Goal: Check status: Check status

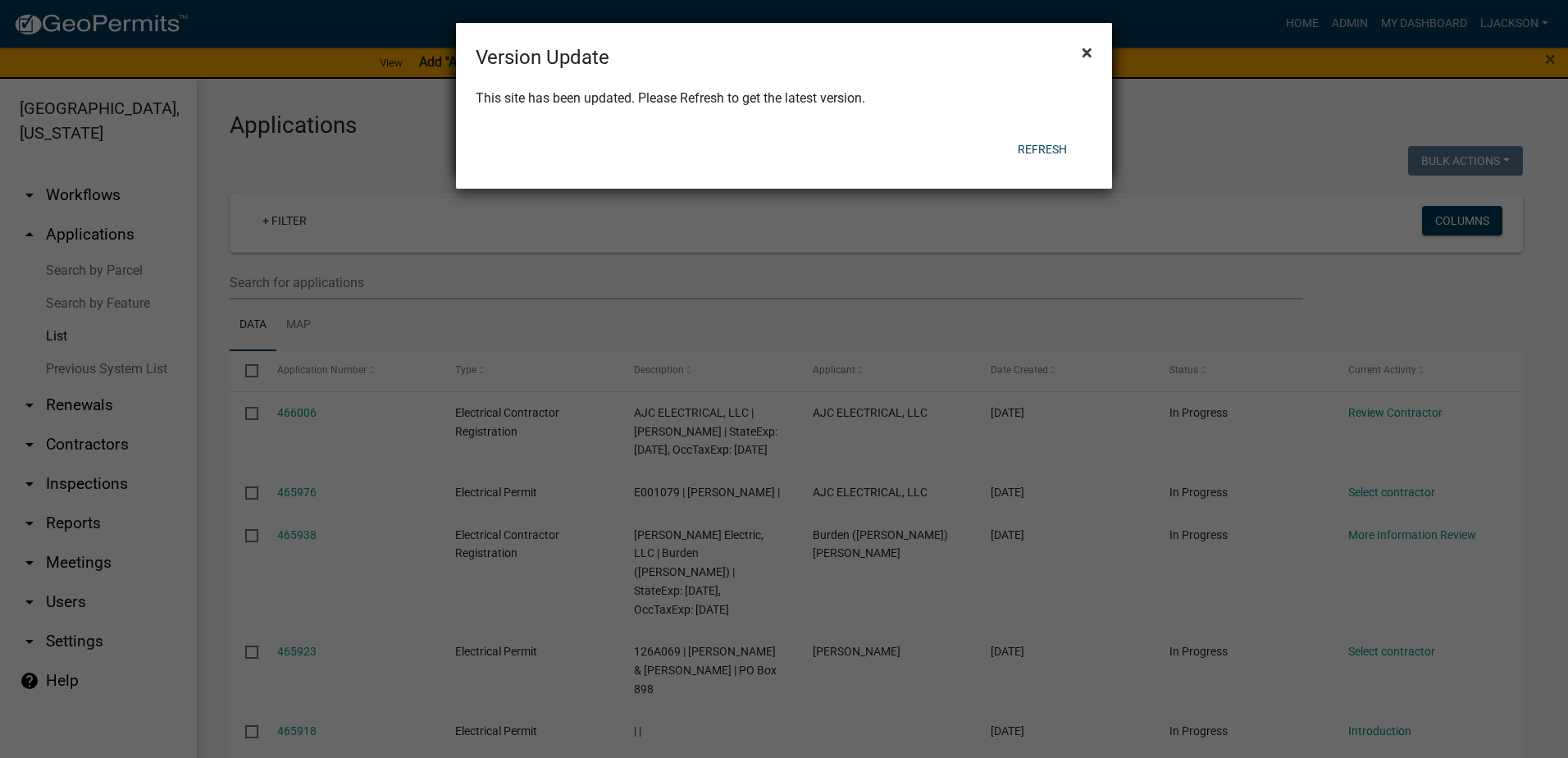
click at [1085, 55] on span "×" at bounding box center [1087, 53] width 11 height 23
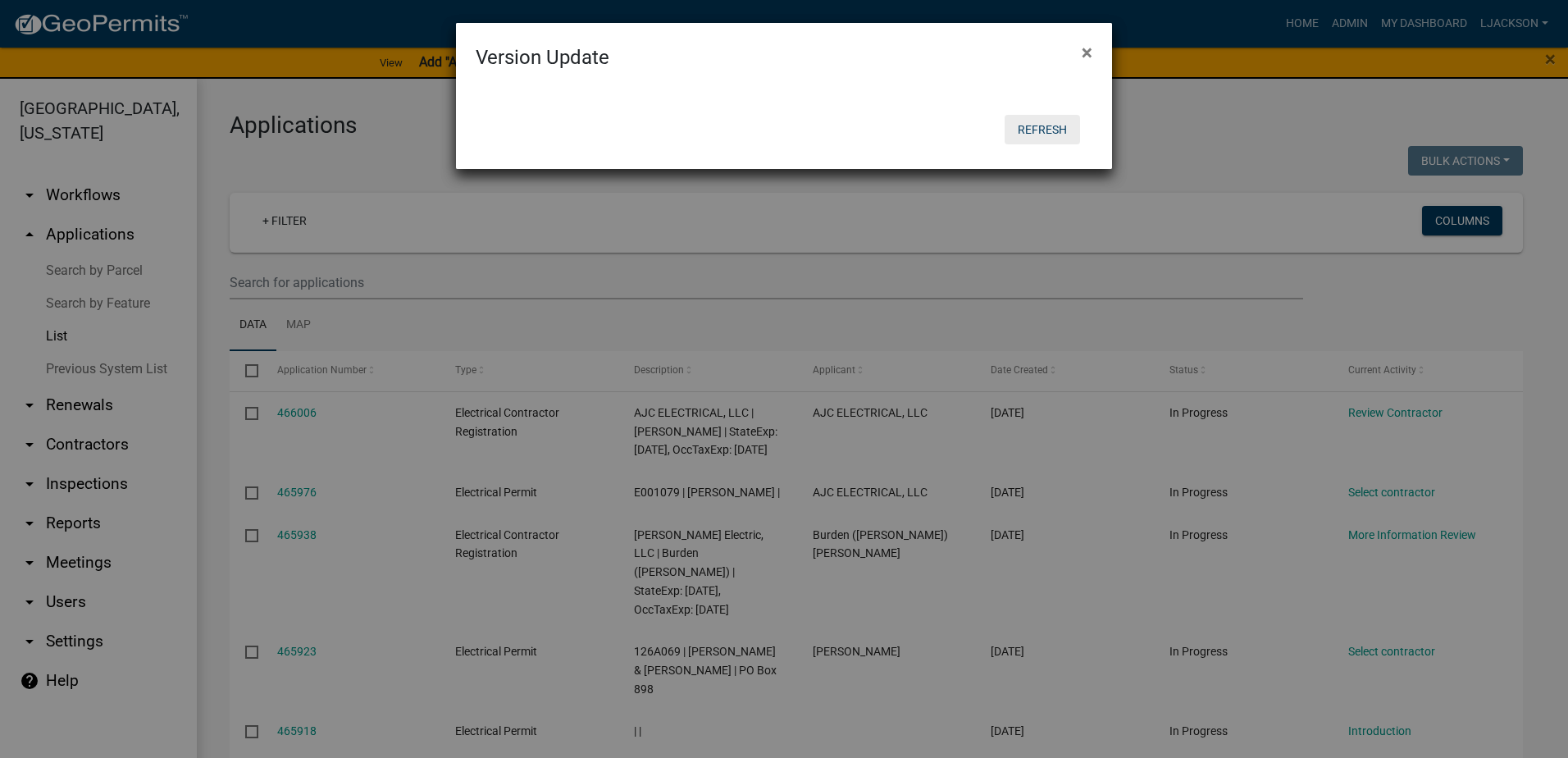
click at [1049, 131] on button "Refresh" at bounding box center [1042, 129] width 76 height 29
click at [1088, 50] on span "×" at bounding box center [1087, 53] width 11 height 23
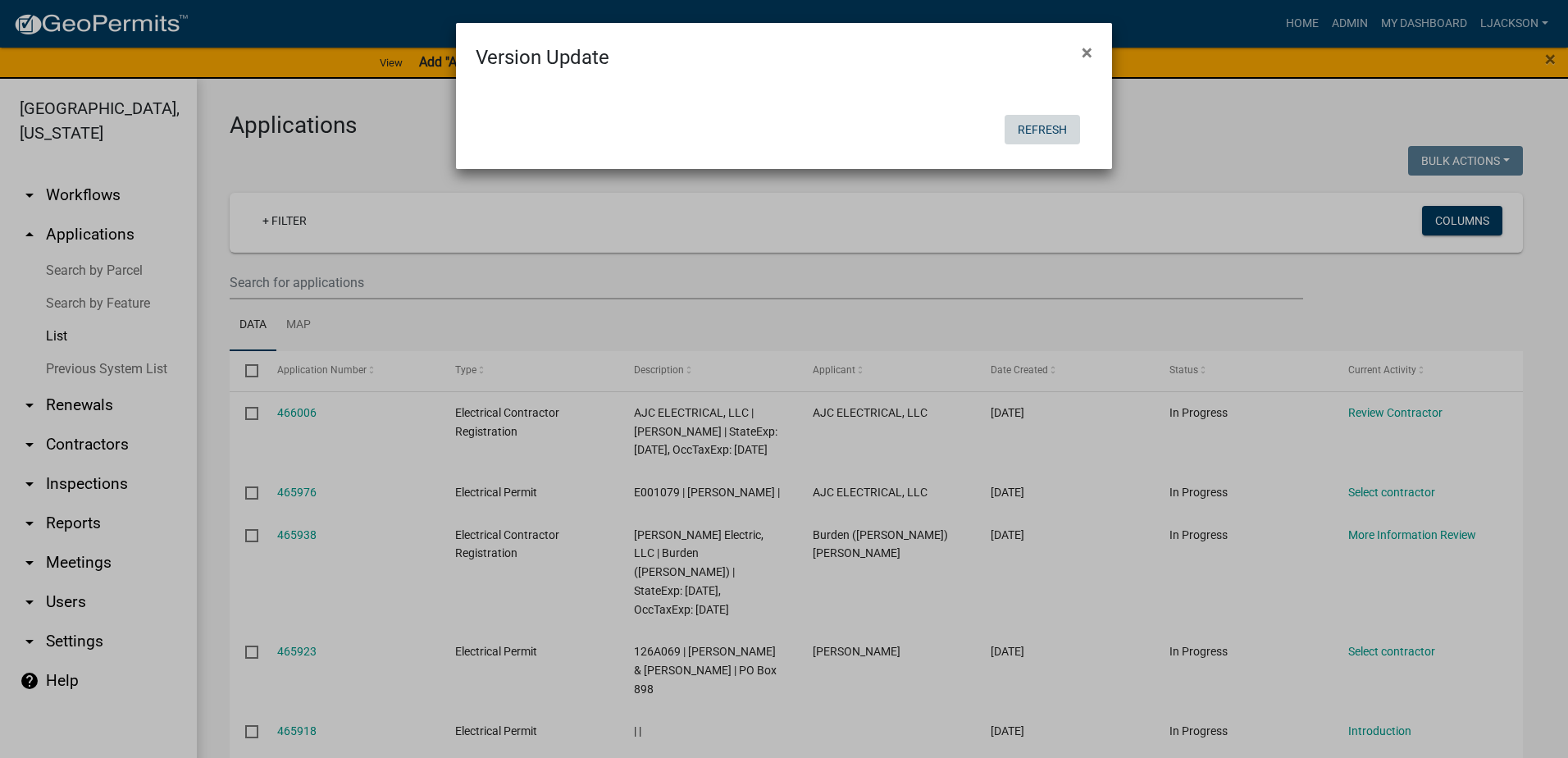
click at [1039, 128] on button "Refresh" at bounding box center [1042, 129] width 76 height 29
click at [1092, 57] on span "×" at bounding box center [1087, 53] width 11 height 23
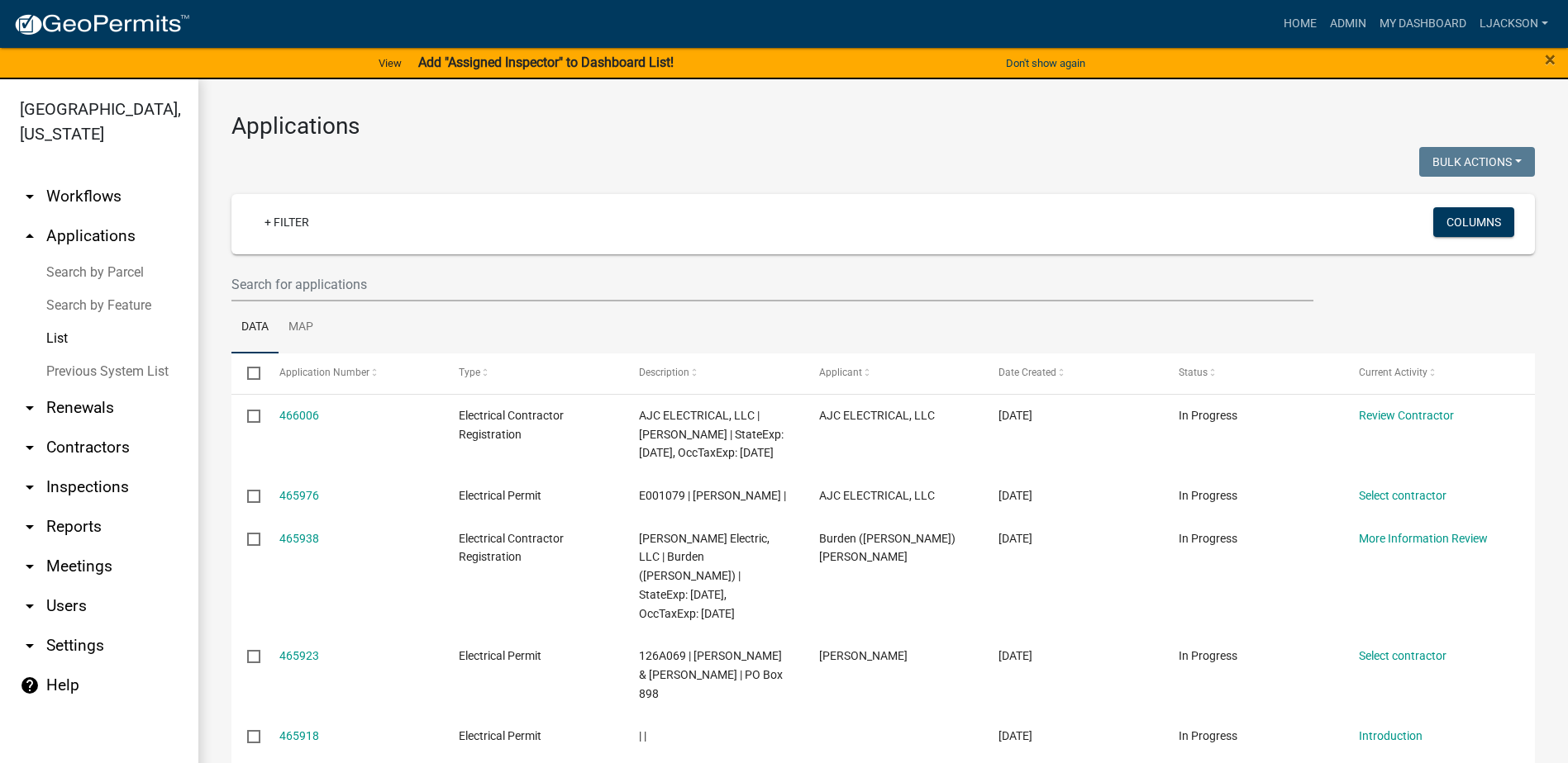
click at [61, 339] on link "List" at bounding box center [99, 338] width 198 height 33
click at [391, 277] on input "text" at bounding box center [773, 285] width 1082 height 34
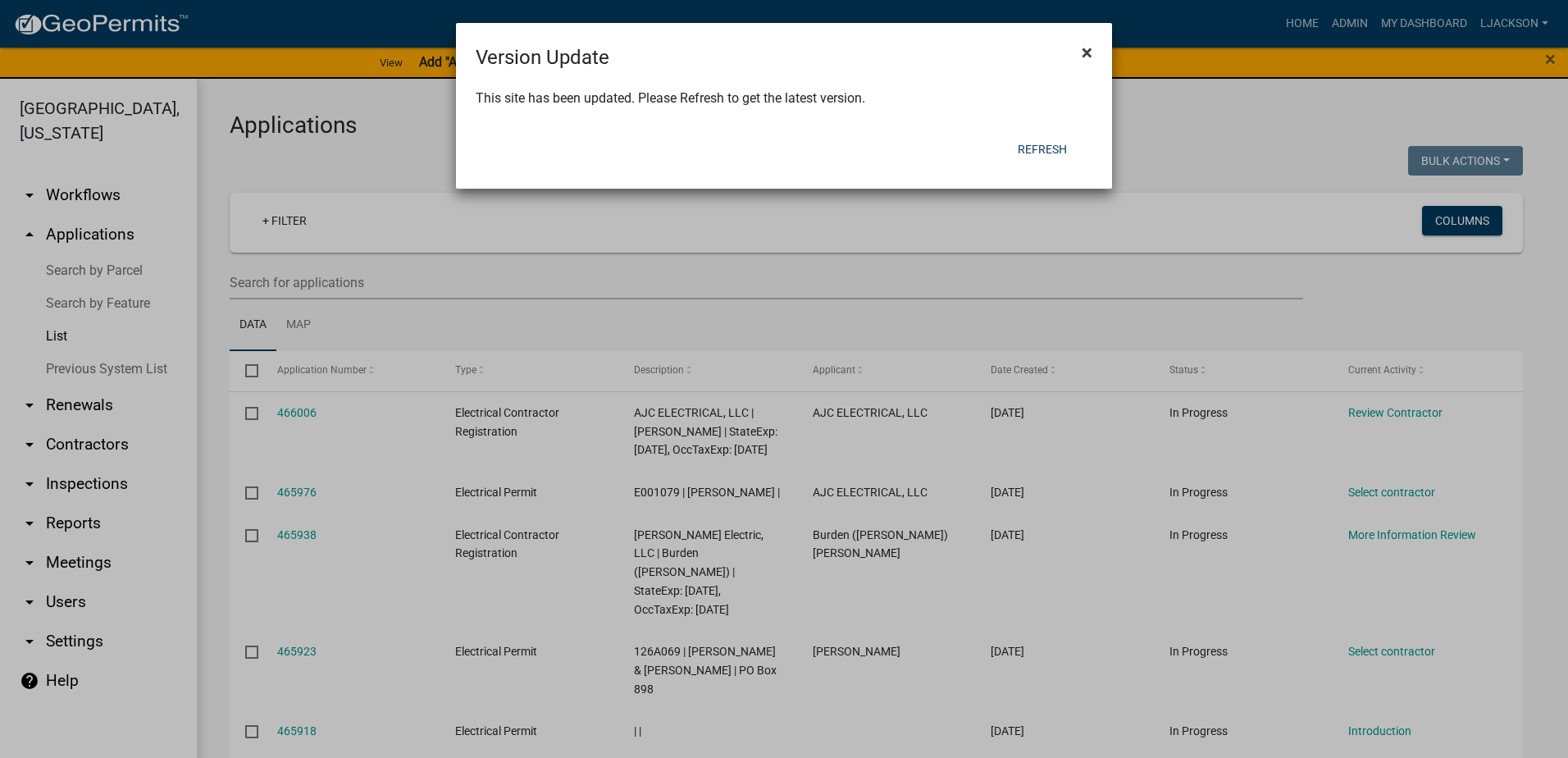
click at [1080, 47] on button "×" at bounding box center [1087, 52] width 37 height 46
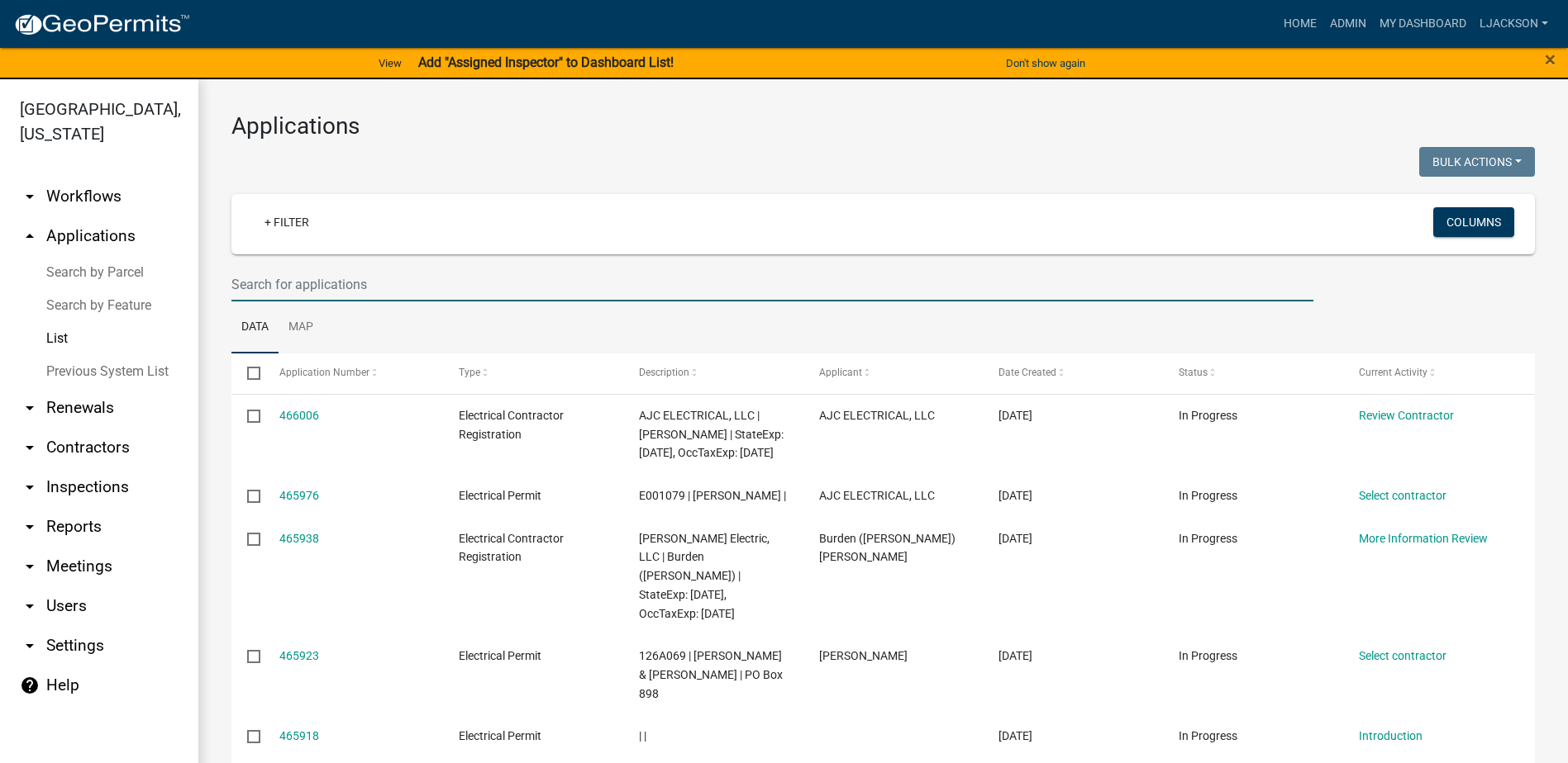
click at [298, 276] on input "text" at bounding box center [773, 285] width 1082 height 34
type input "2025-manu-46"
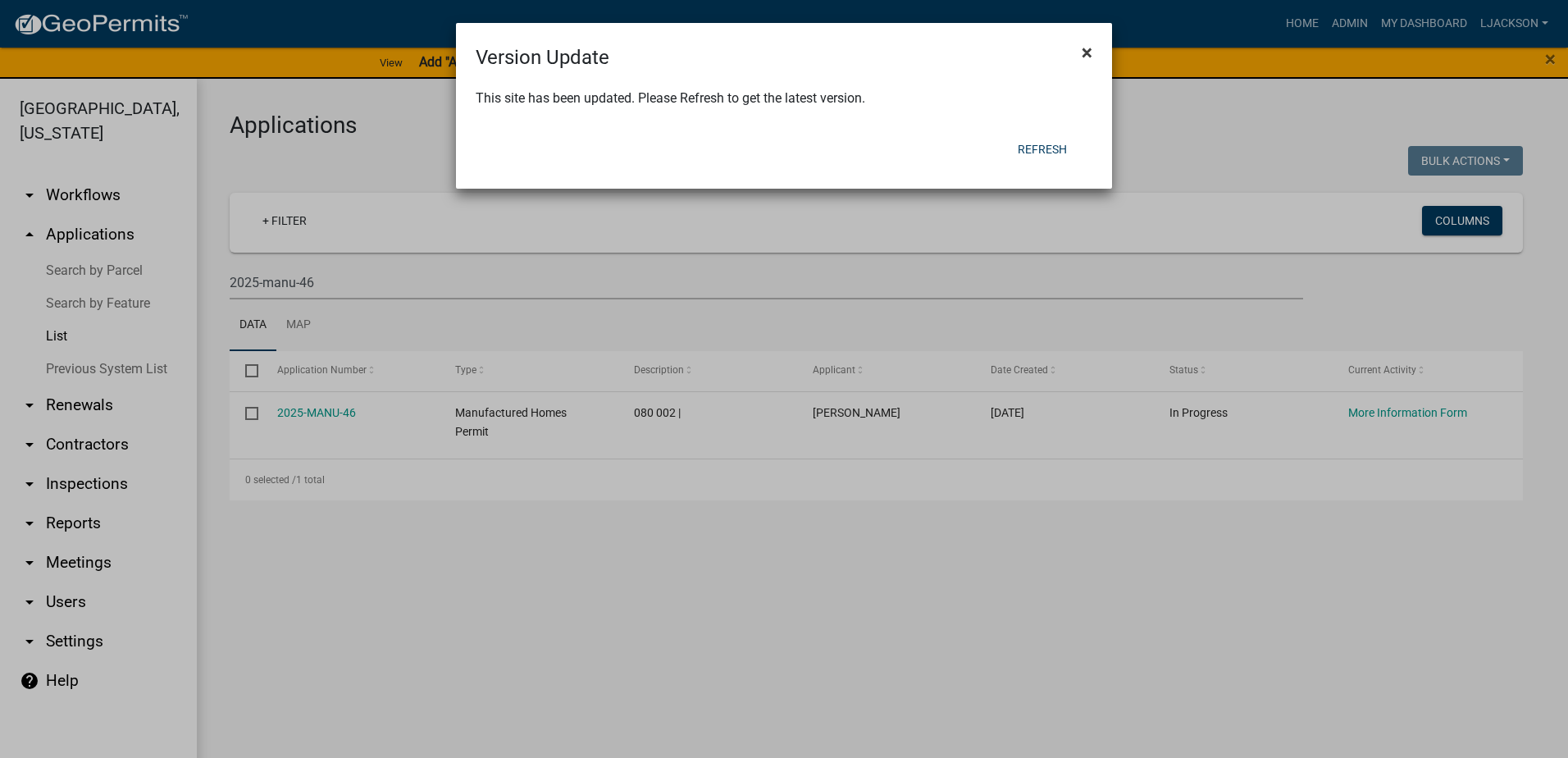
click at [1088, 56] on span "×" at bounding box center [1087, 53] width 11 height 23
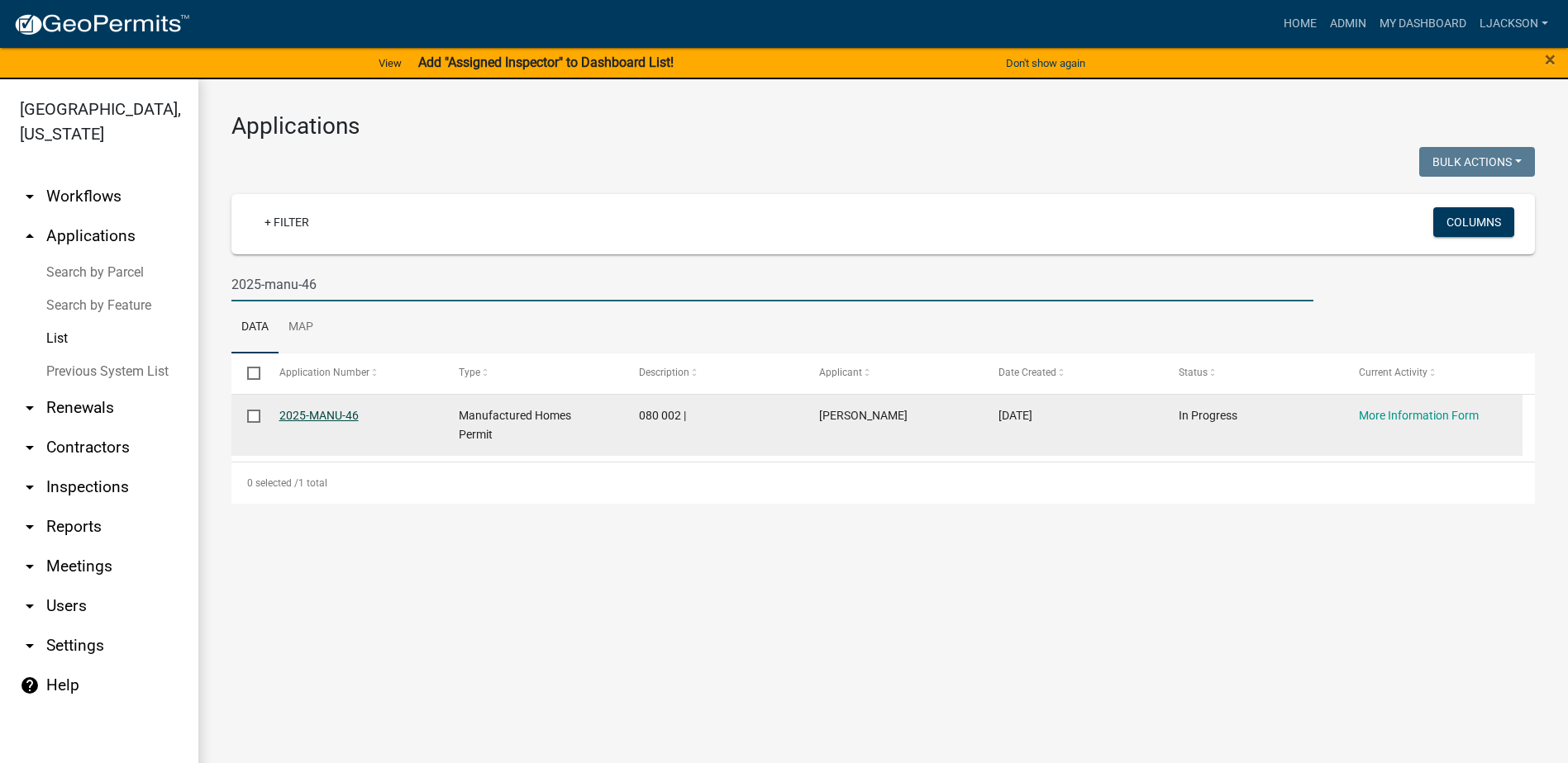
click at [328, 415] on link "2025-MANU-46" at bounding box center [319, 415] width 79 height 13
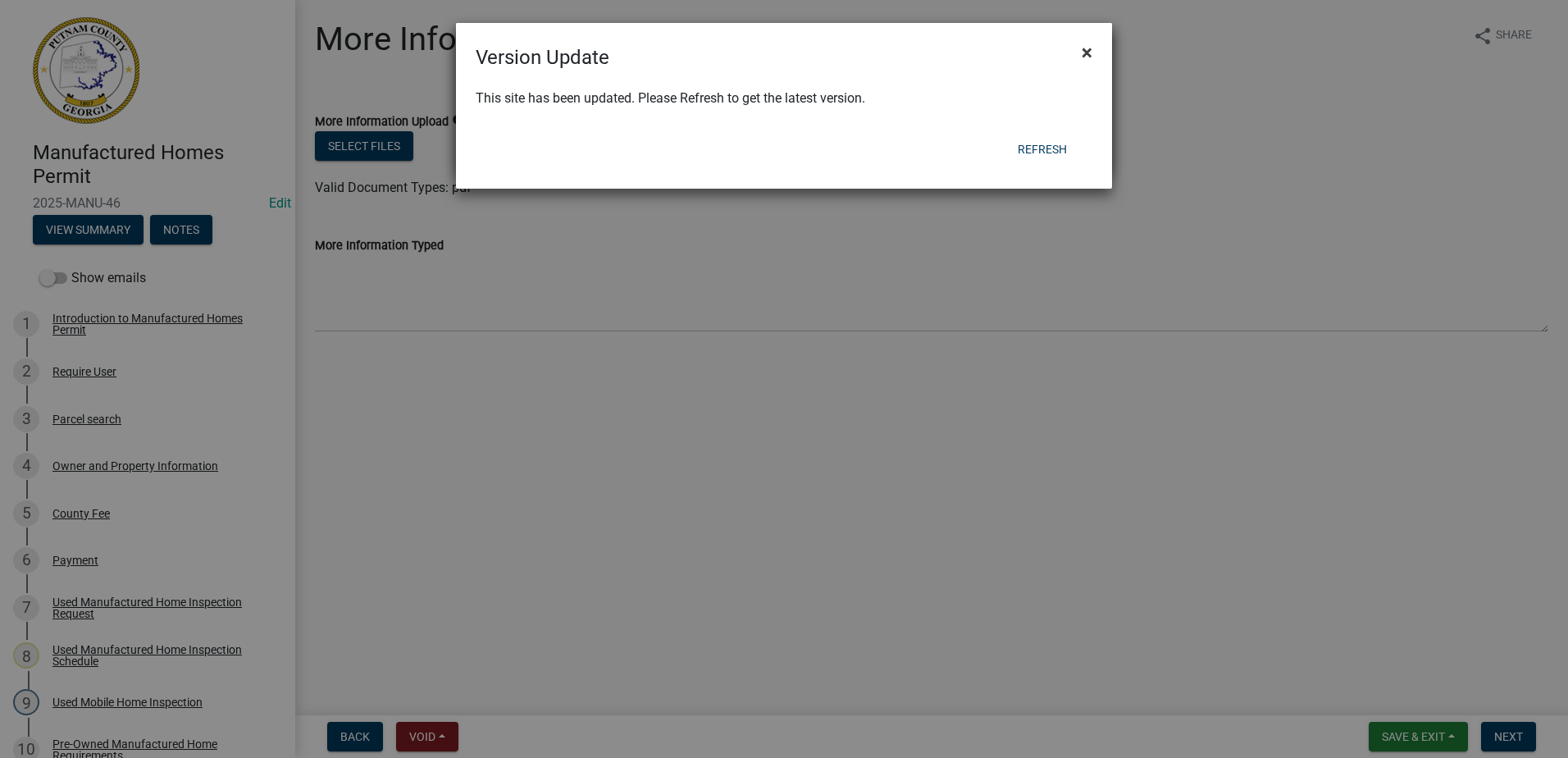
click at [1092, 52] on span "×" at bounding box center [1087, 53] width 11 height 23
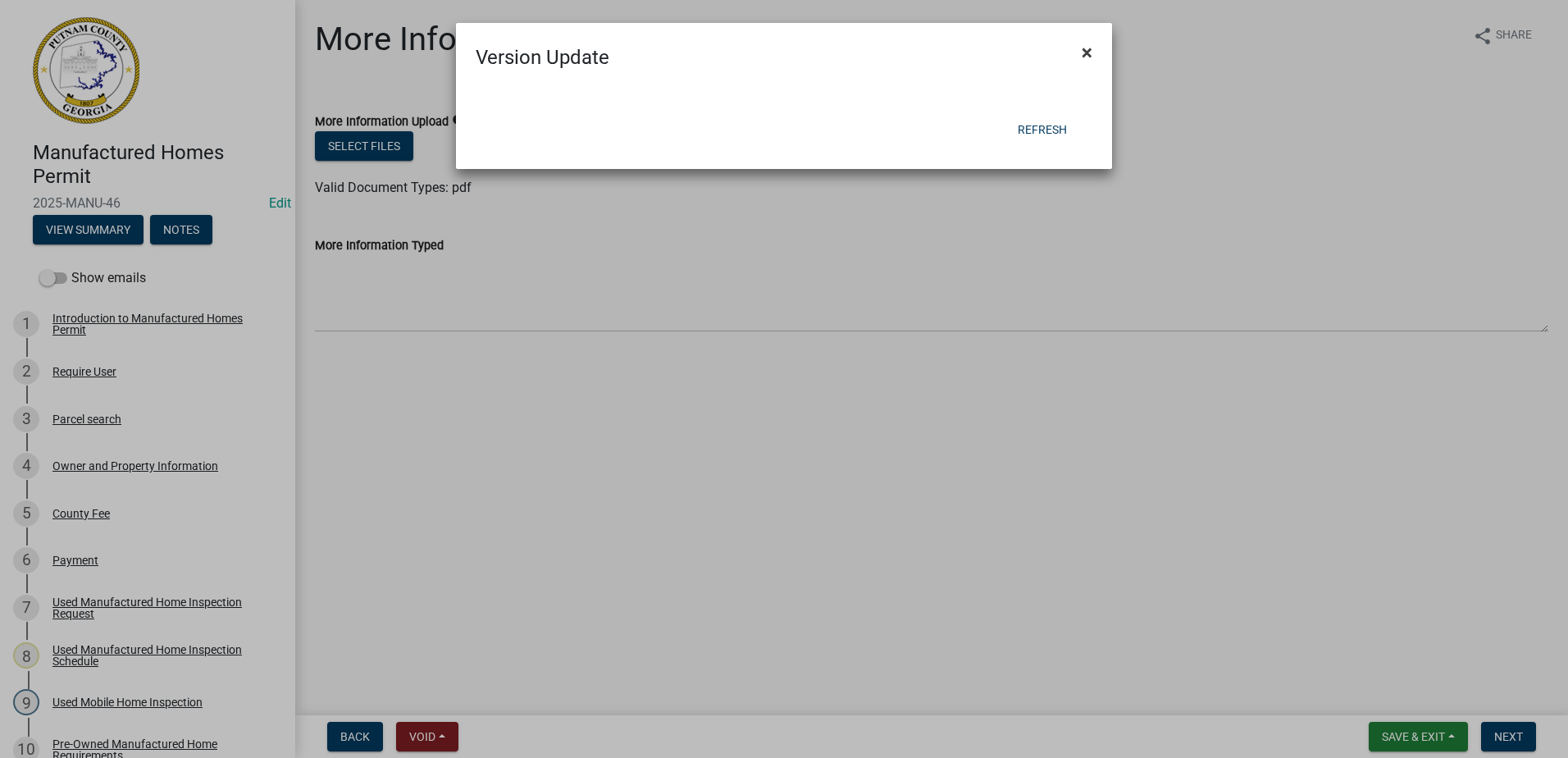
click at [1086, 53] on span "×" at bounding box center [1087, 53] width 11 height 23
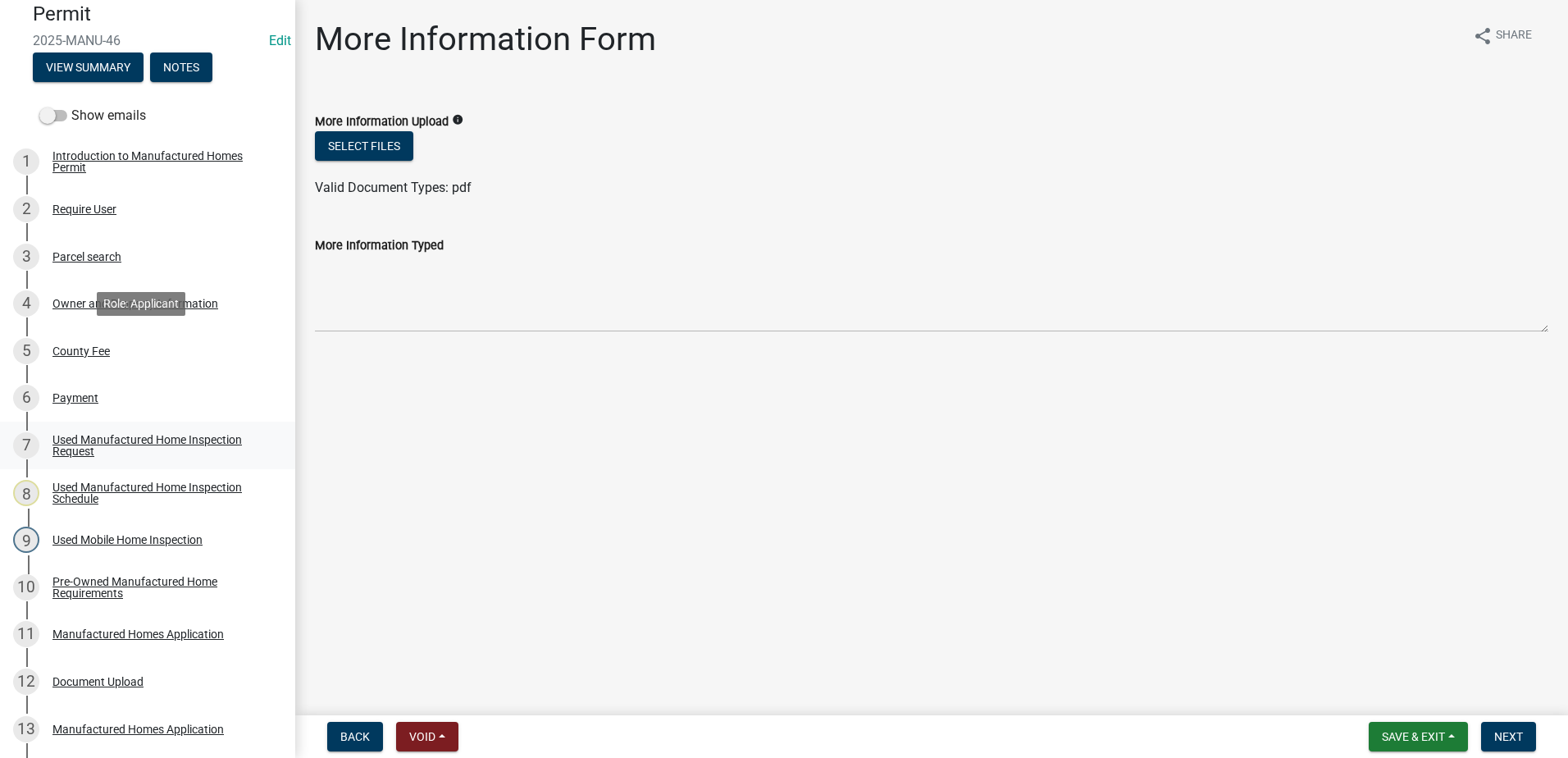
scroll to position [164, 0]
click at [109, 75] on button "View Summary" at bounding box center [88, 65] width 111 height 29
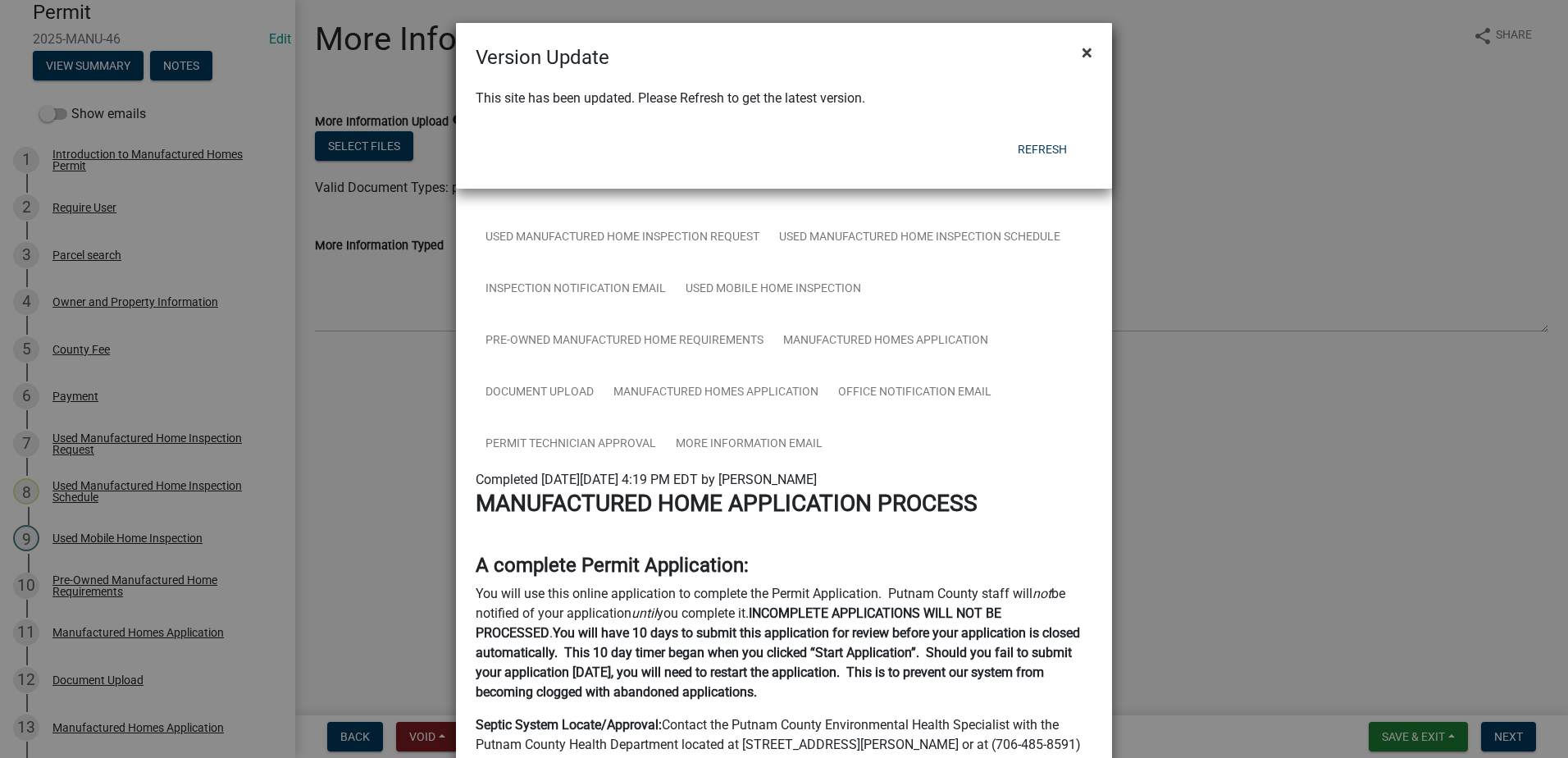
click at [1089, 54] on span "×" at bounding box center [1087, 53] width 11 height 23
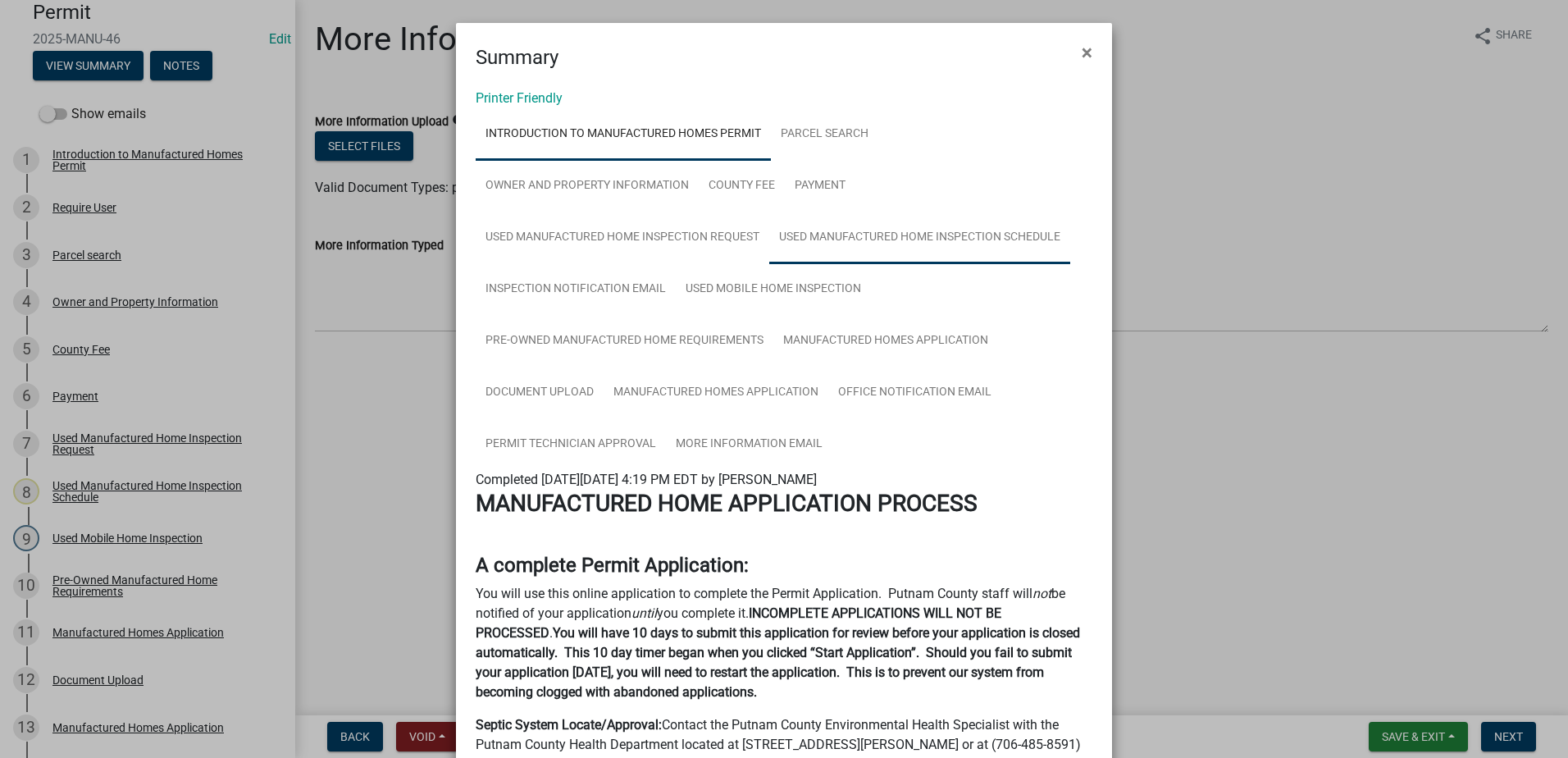
click at [807, 233] on link "Used Manufactured Home Inspection Schedule" at bounding box center [919, 238] width 301 height 53
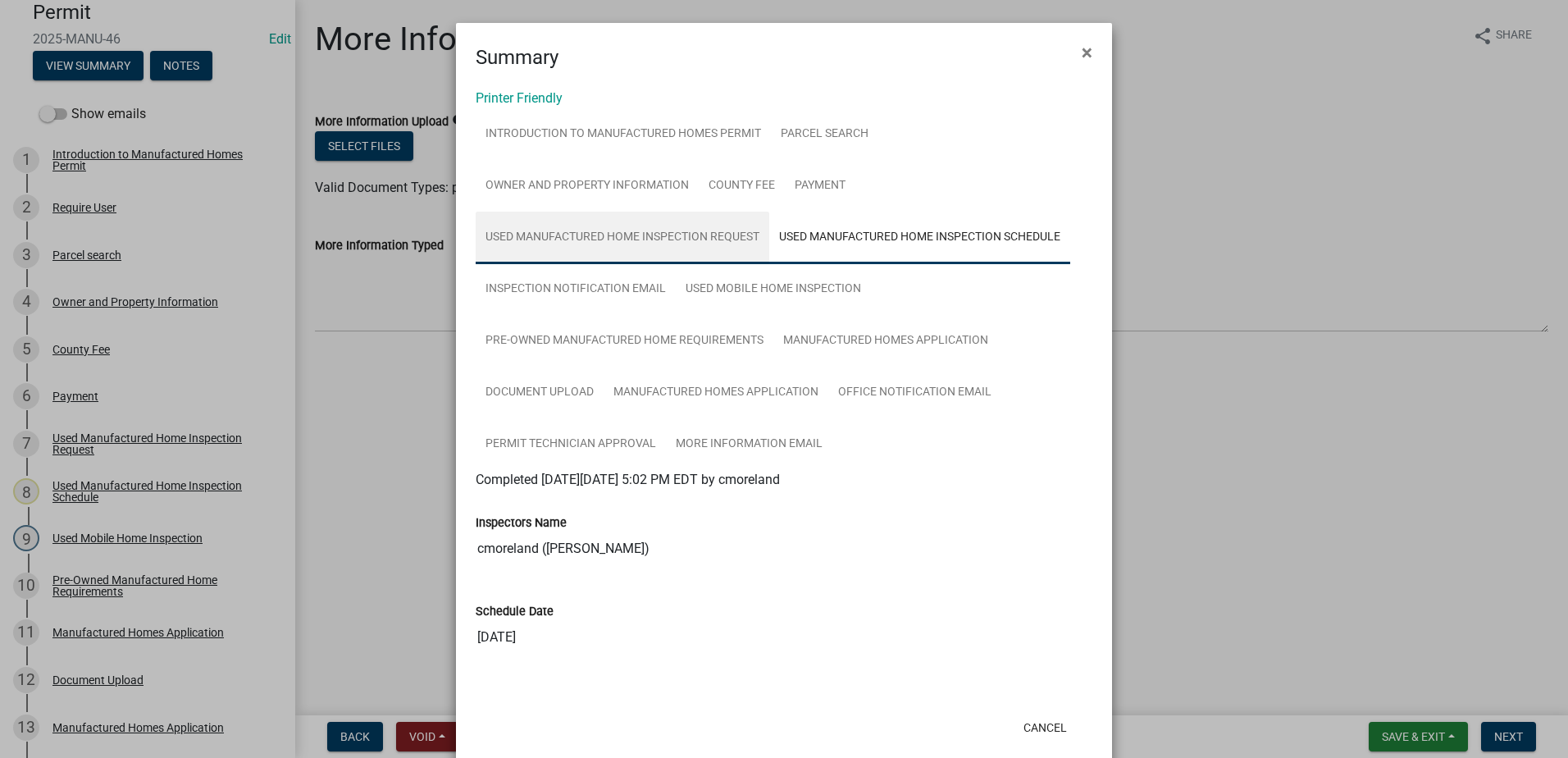
click at [708, 238] on link "Used Manufactured Home Inspection Request" at bounding box center [623, 238] width 293 height 53
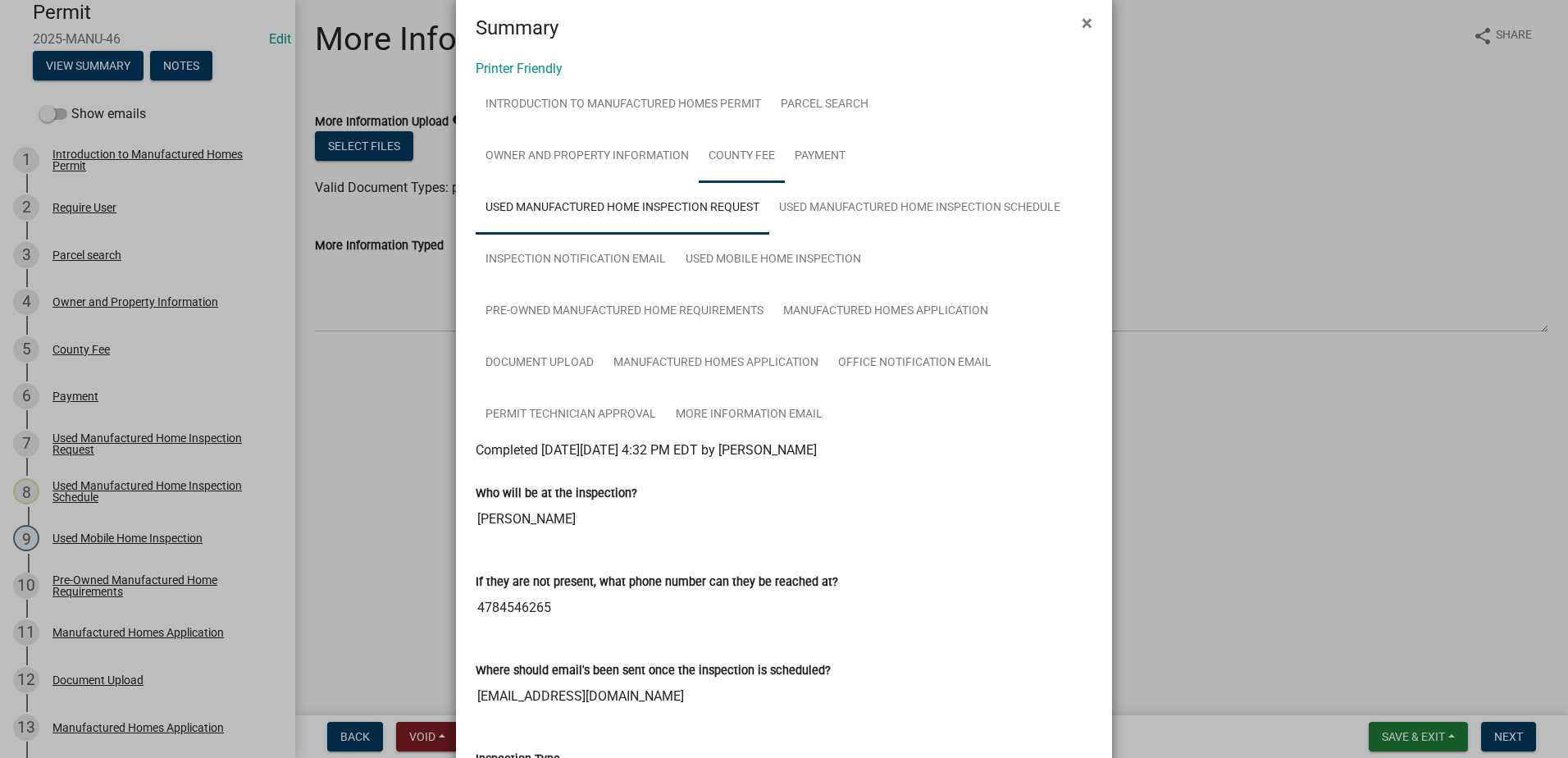
scroll to position [0, 0]
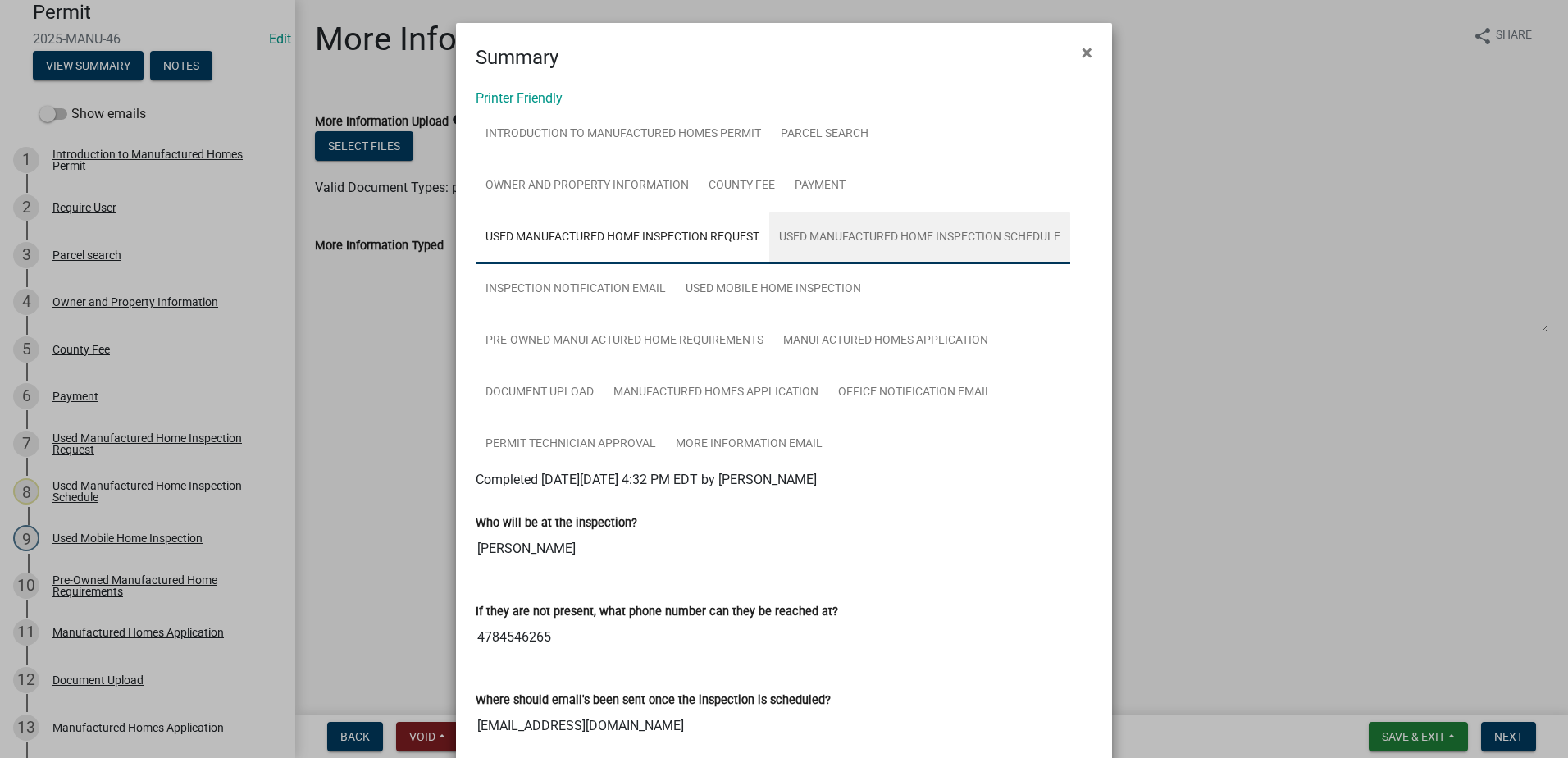
click at [829, 230] on link "Used Manufactured Home Inspection Schedule" at bounding box center [919, 238] width 301 height 53
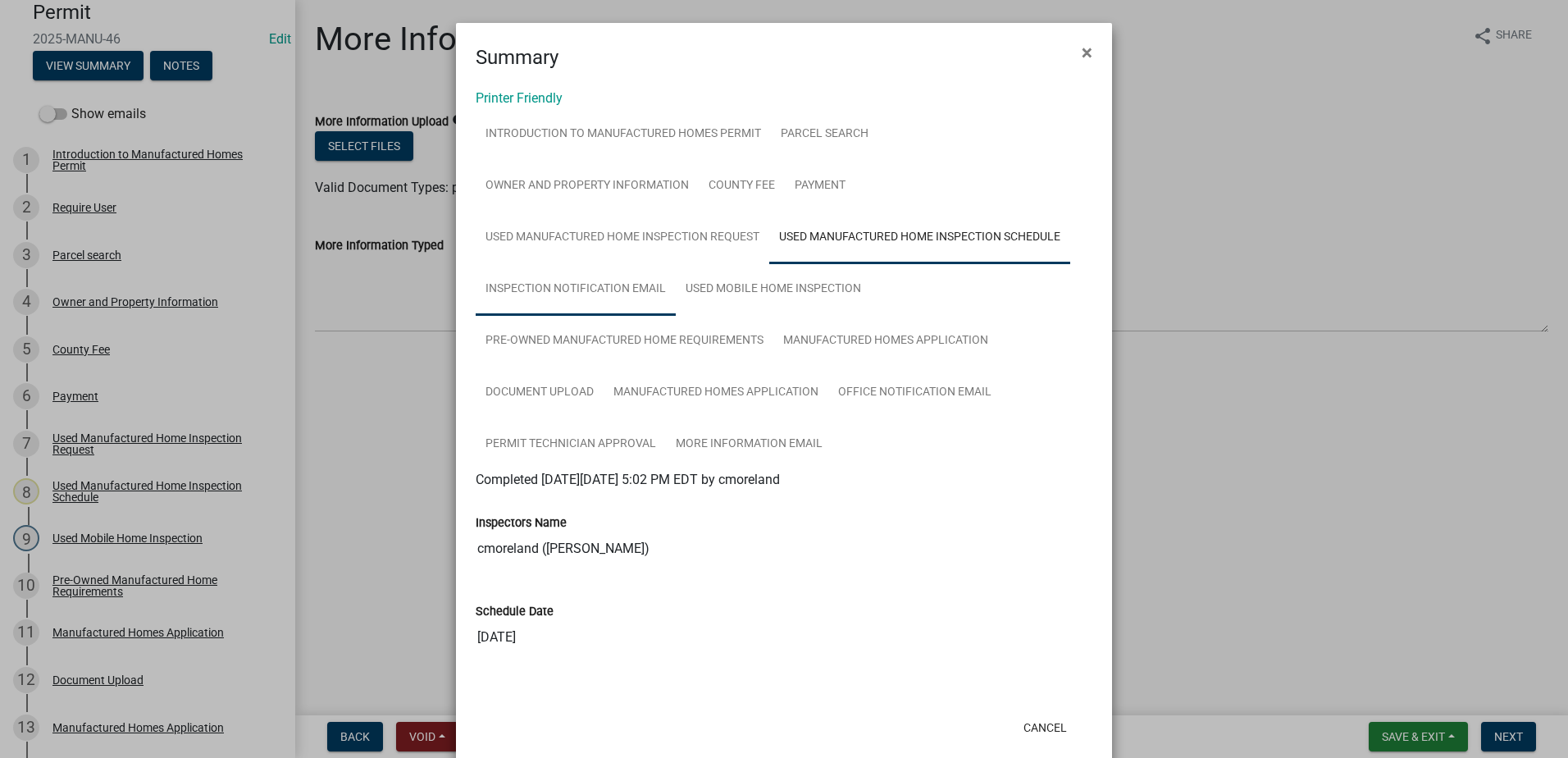
click at [612, 284] on link "Inspection Notification Email" at bounding box center [576, 289] width 200 height 53
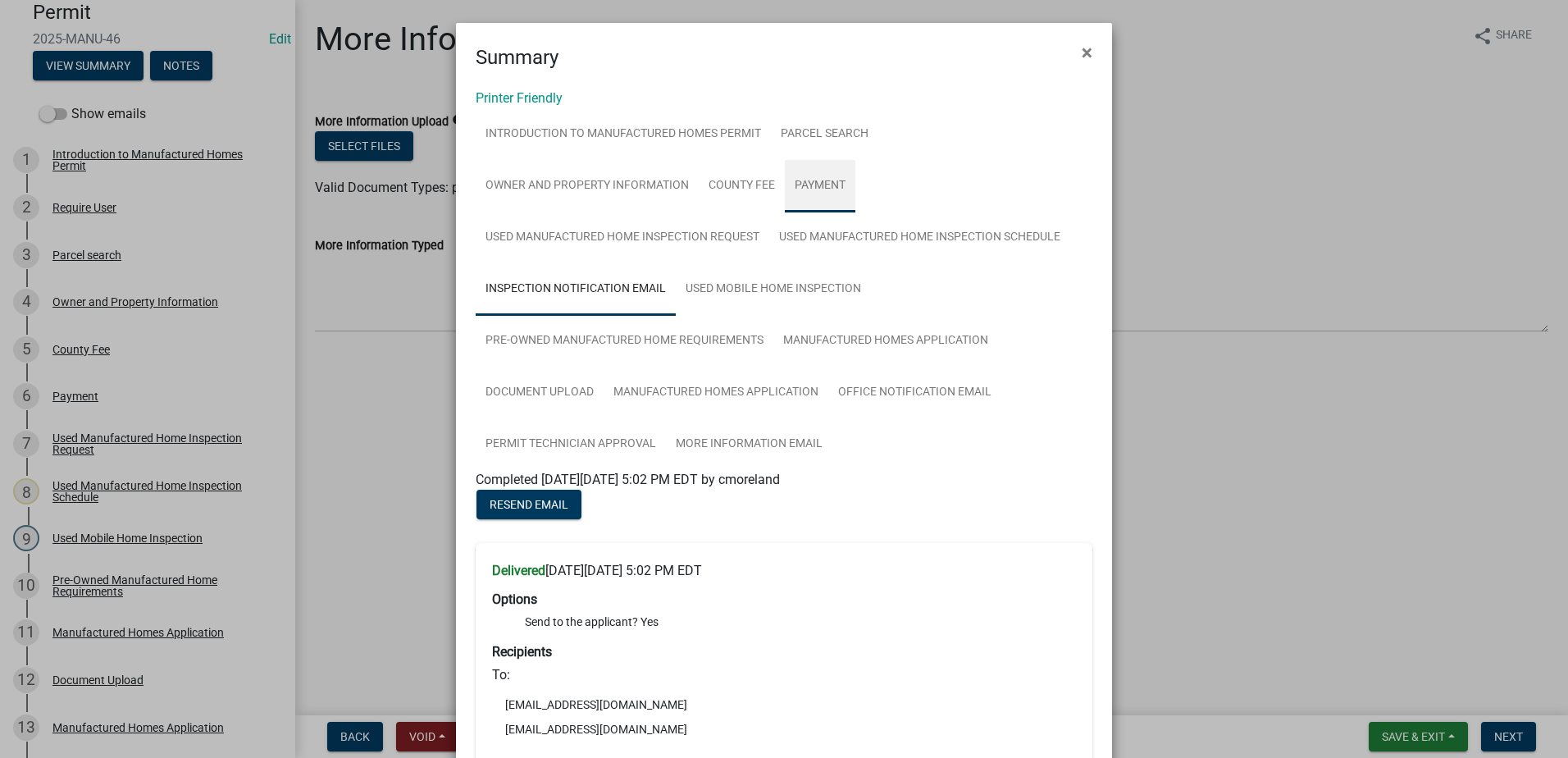
click at [794, 178] on link "Payment" at bounding box center [820, 186] width 71 height 53
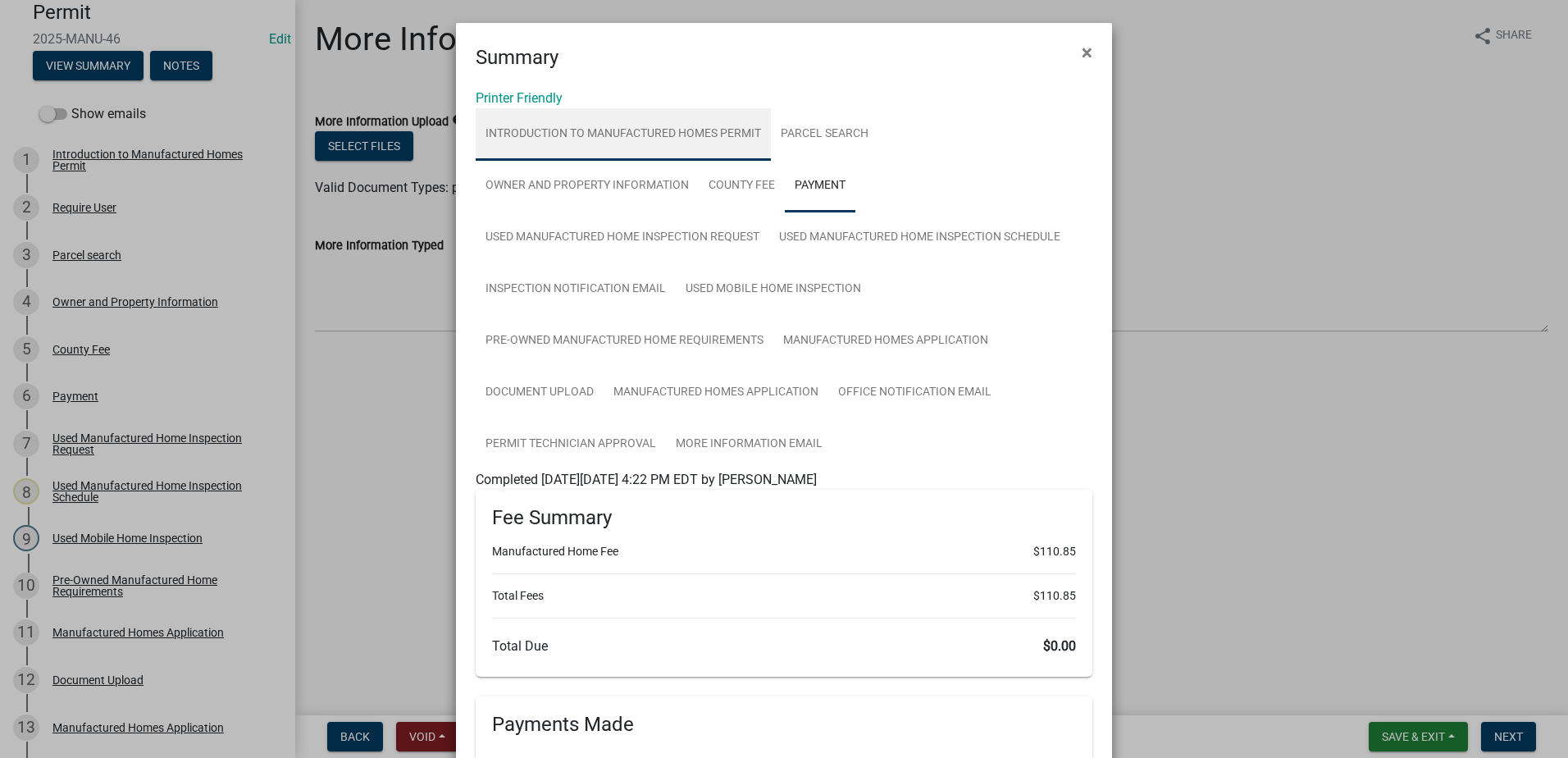
click at [679, 133] on link "Introduction to Manufactured Homes Permit" at bounding box center [624, 134] width 295 height 53
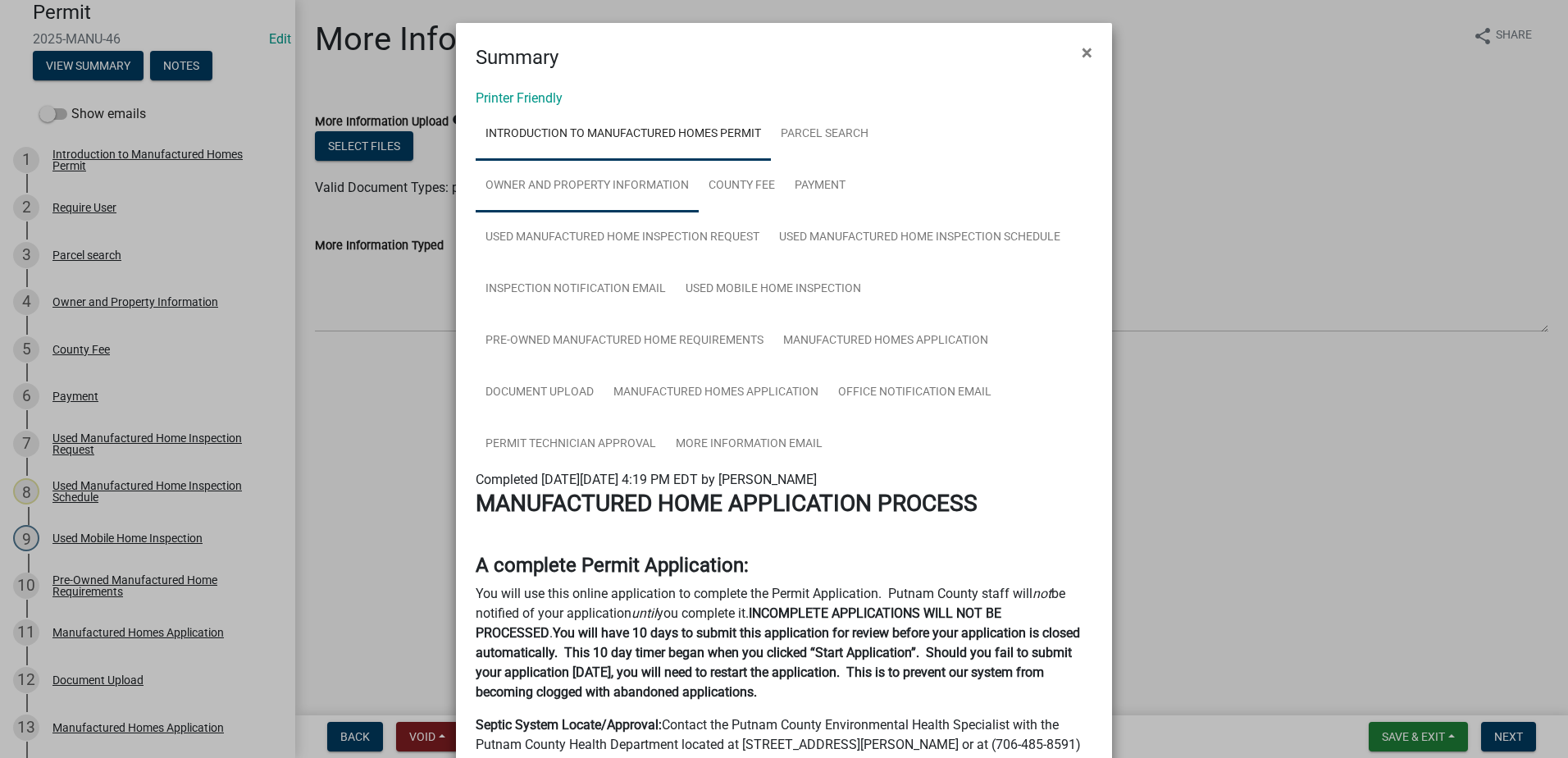
click at [614, 188] on link "Owner and Property Information" at bounding box center [588, 186] width 223 height 53
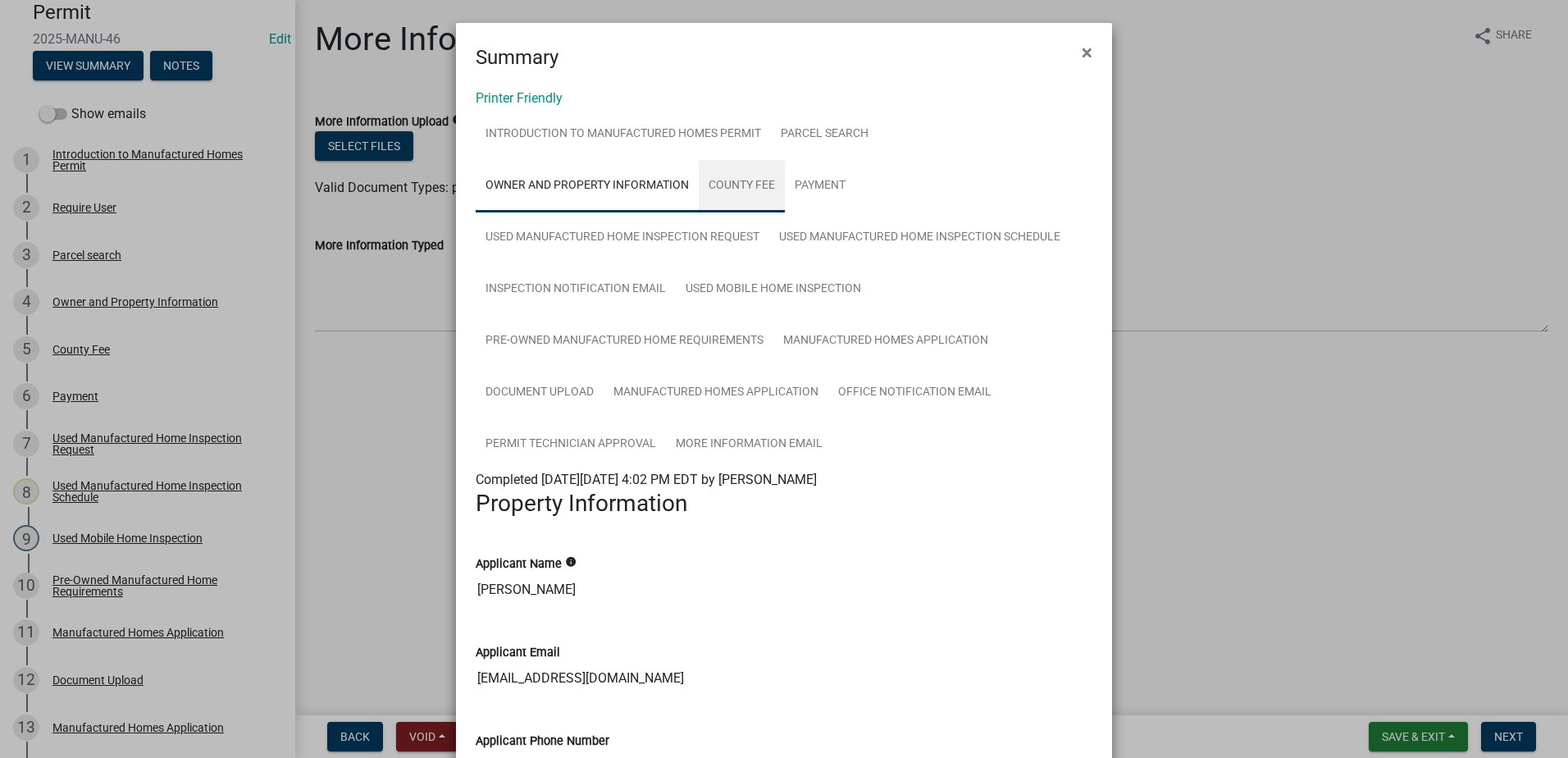
click at [719, 184] on link "County Fee" at bounding box center [741, 186] width 86 height 53
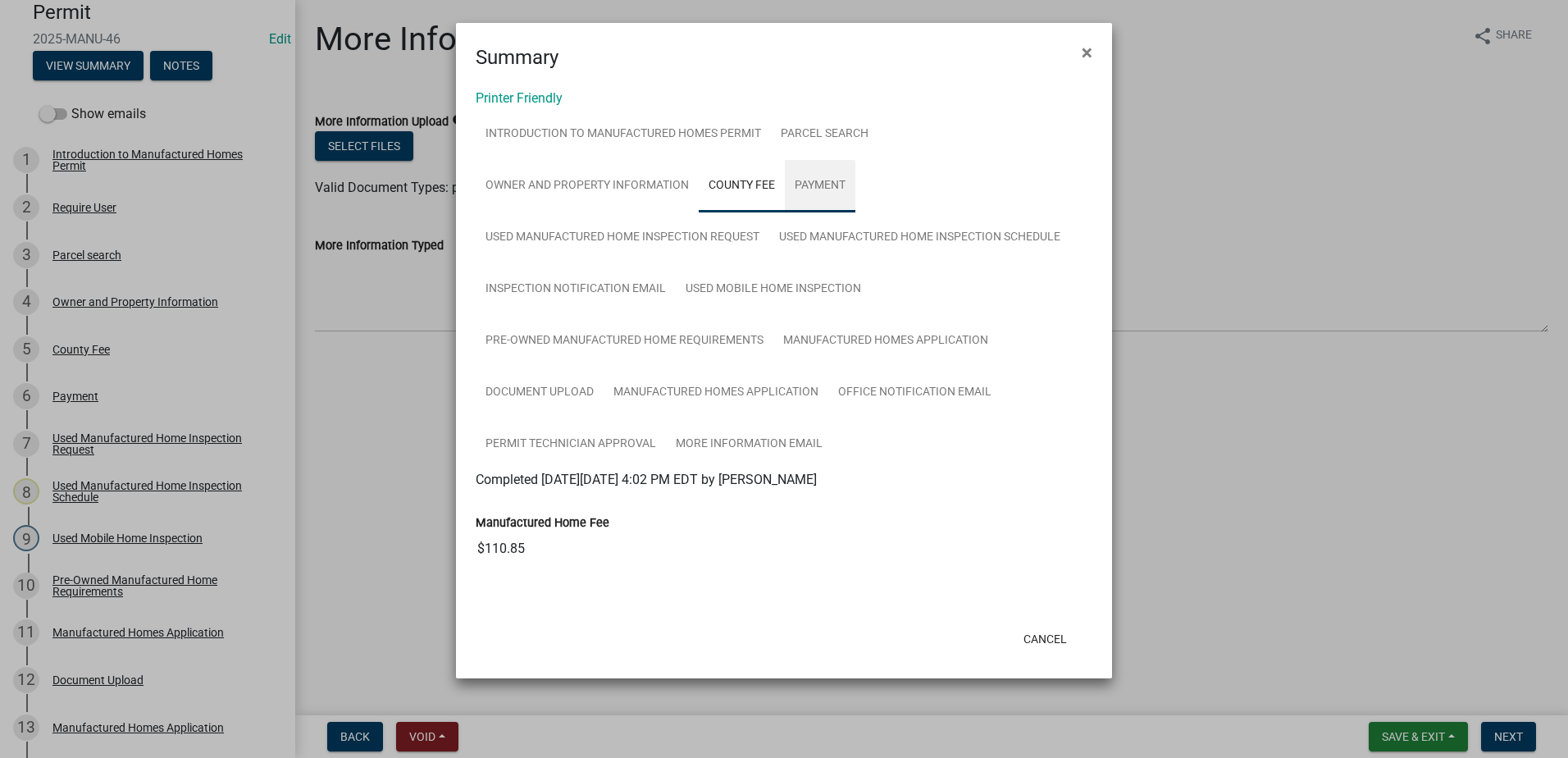
click at [811, 180] on link "Payment" at bounding box center [820, 186] width 71 height 53
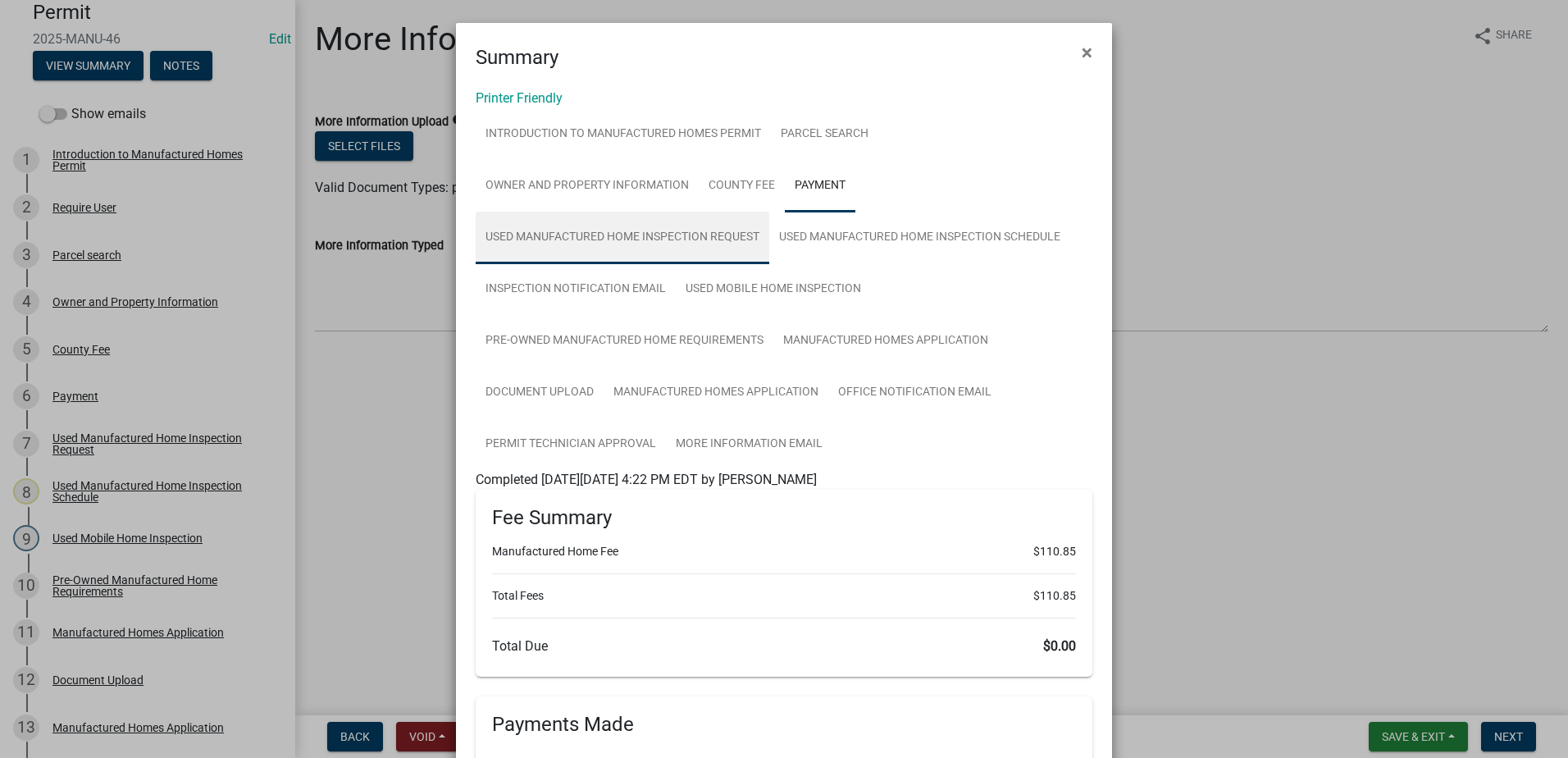
click at [626, 236] on link "Used Manufactured Home Inspection Request" at bounding box center [623, 238] width 293 height 53
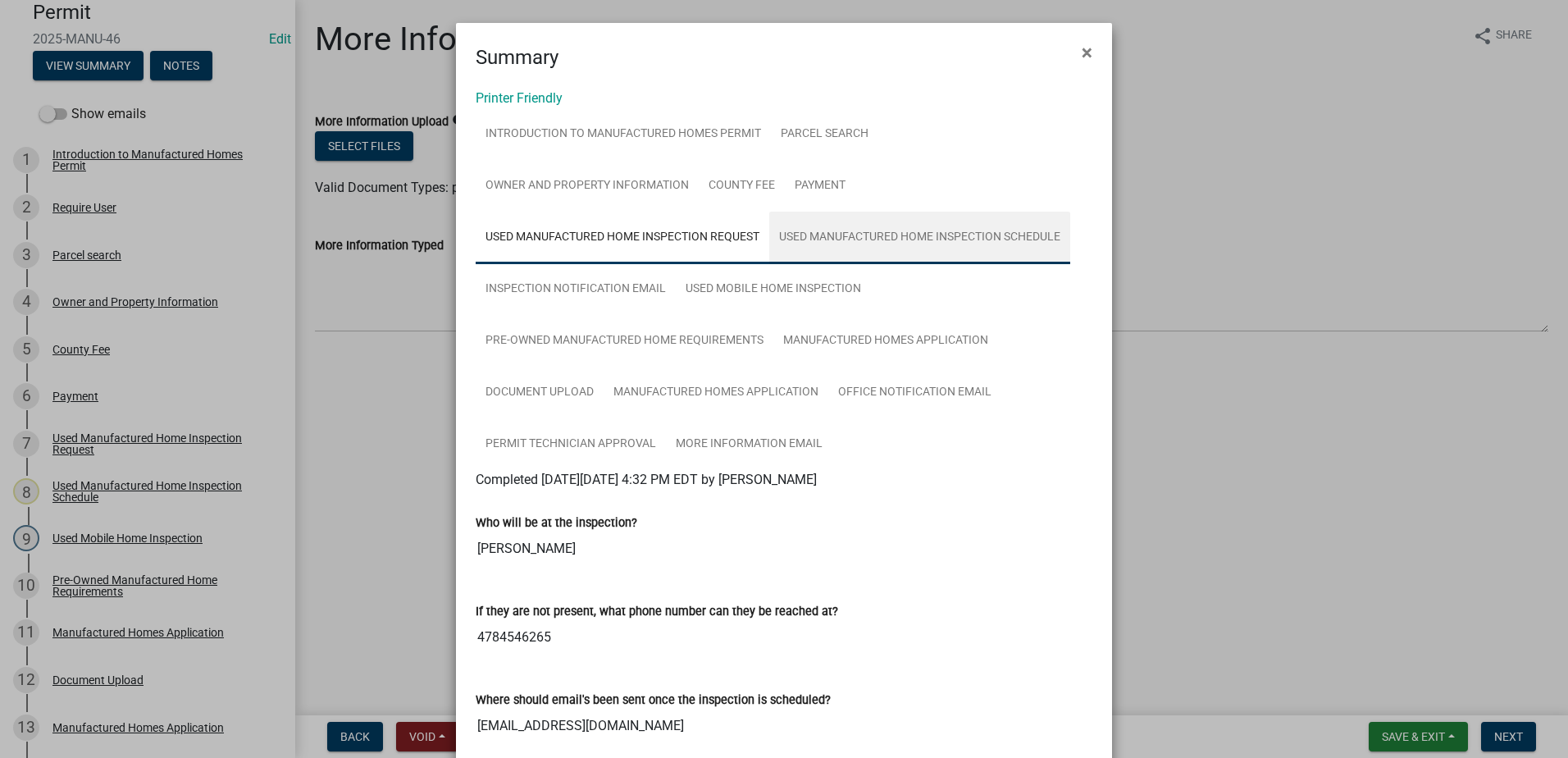
click at [861, 236] on link "Used Manufactured Home Inspection Schedule" at bounding box center [919, 238] width 301 height 53
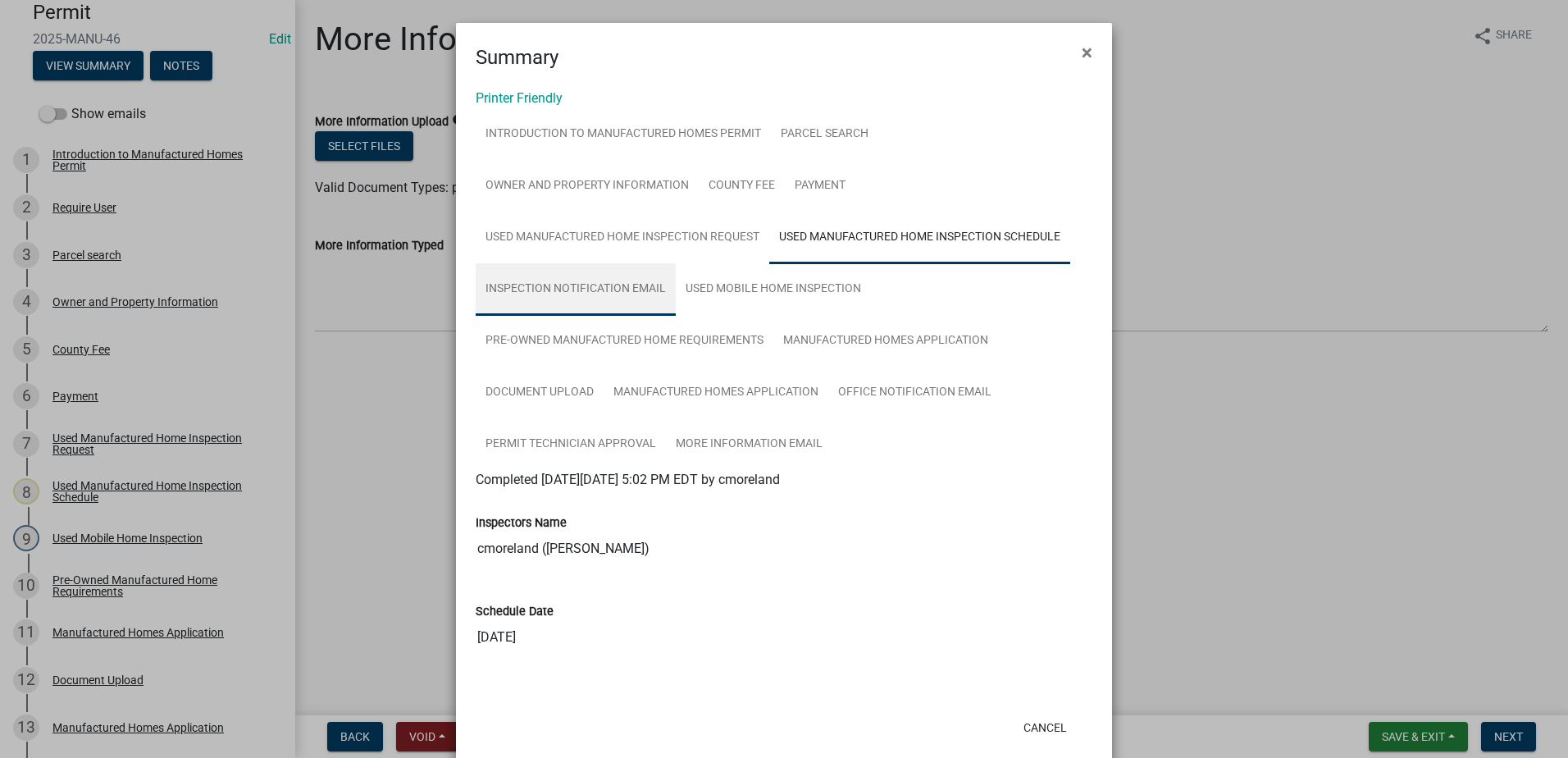
click at [581, 291] on link "Inspection Notification Email" at bounding box center [576, 289] width 200 height 53
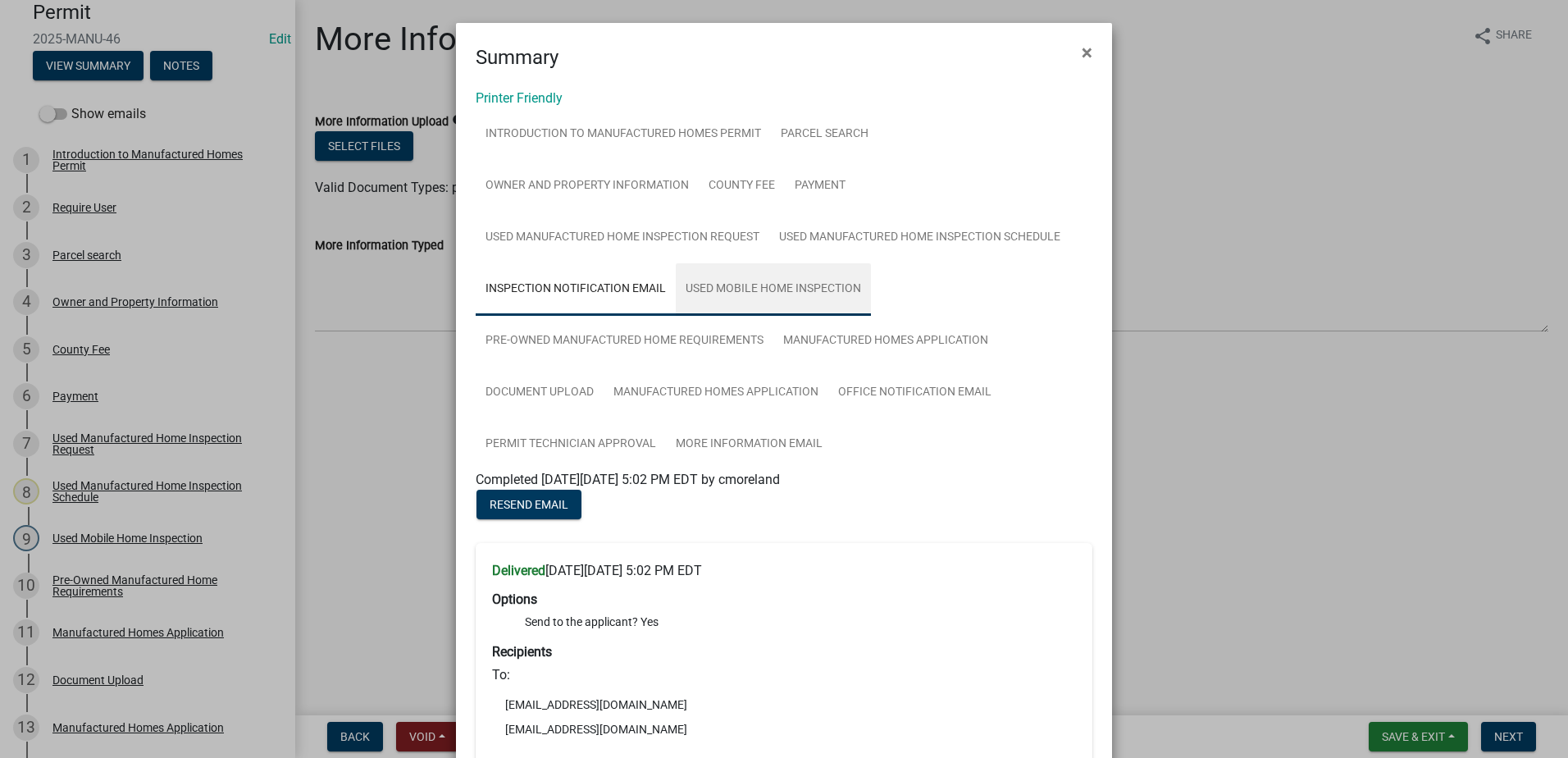
click at [718, 288] on link "Used Mobile Home Inspection" at bounding box center [774, 289] width 195 height 53
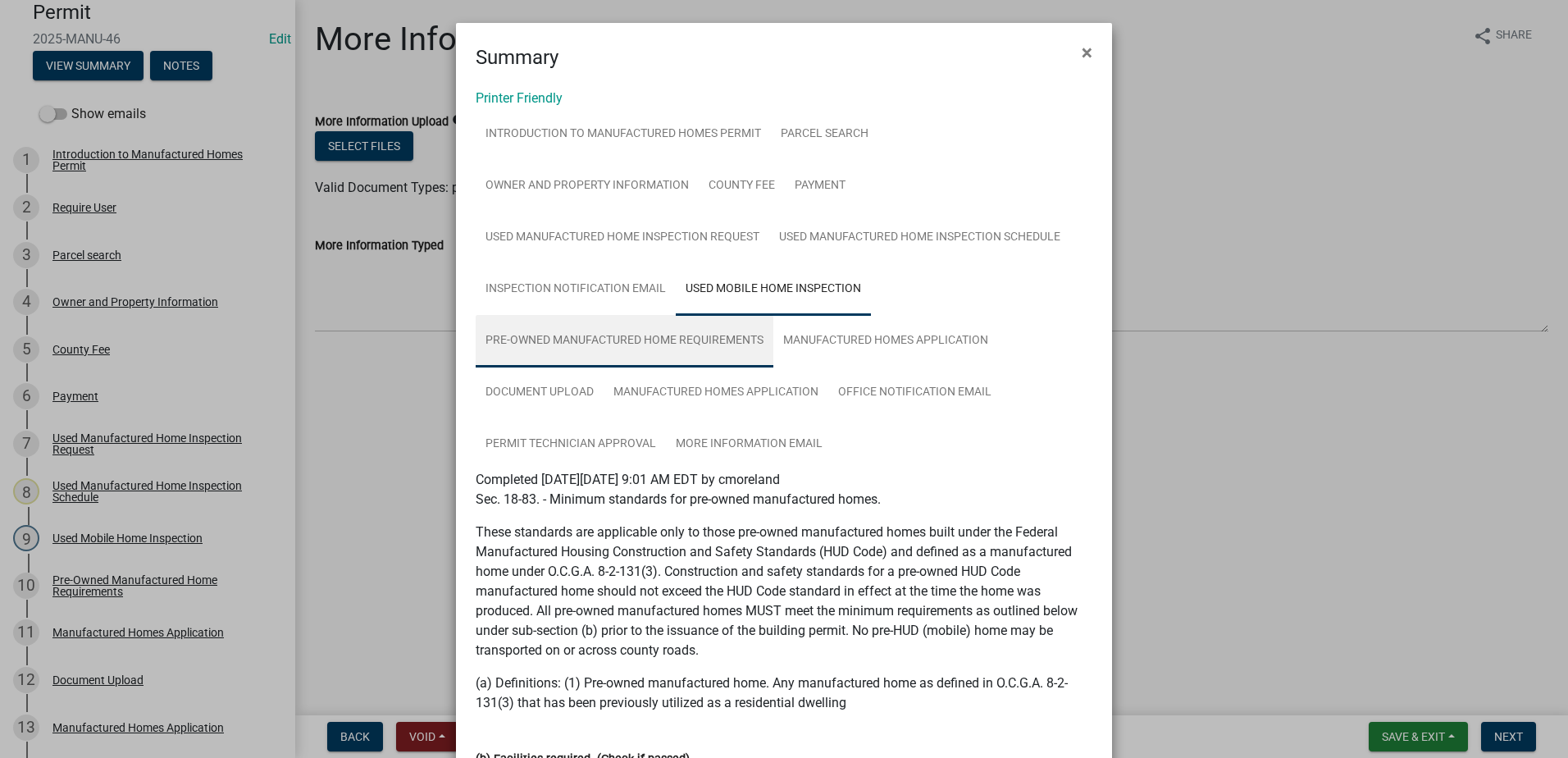
click at [589, 340] on link "Pre-Owned Manufactured Home Requirements" at bounding box center [624, 341] width 298 height 53
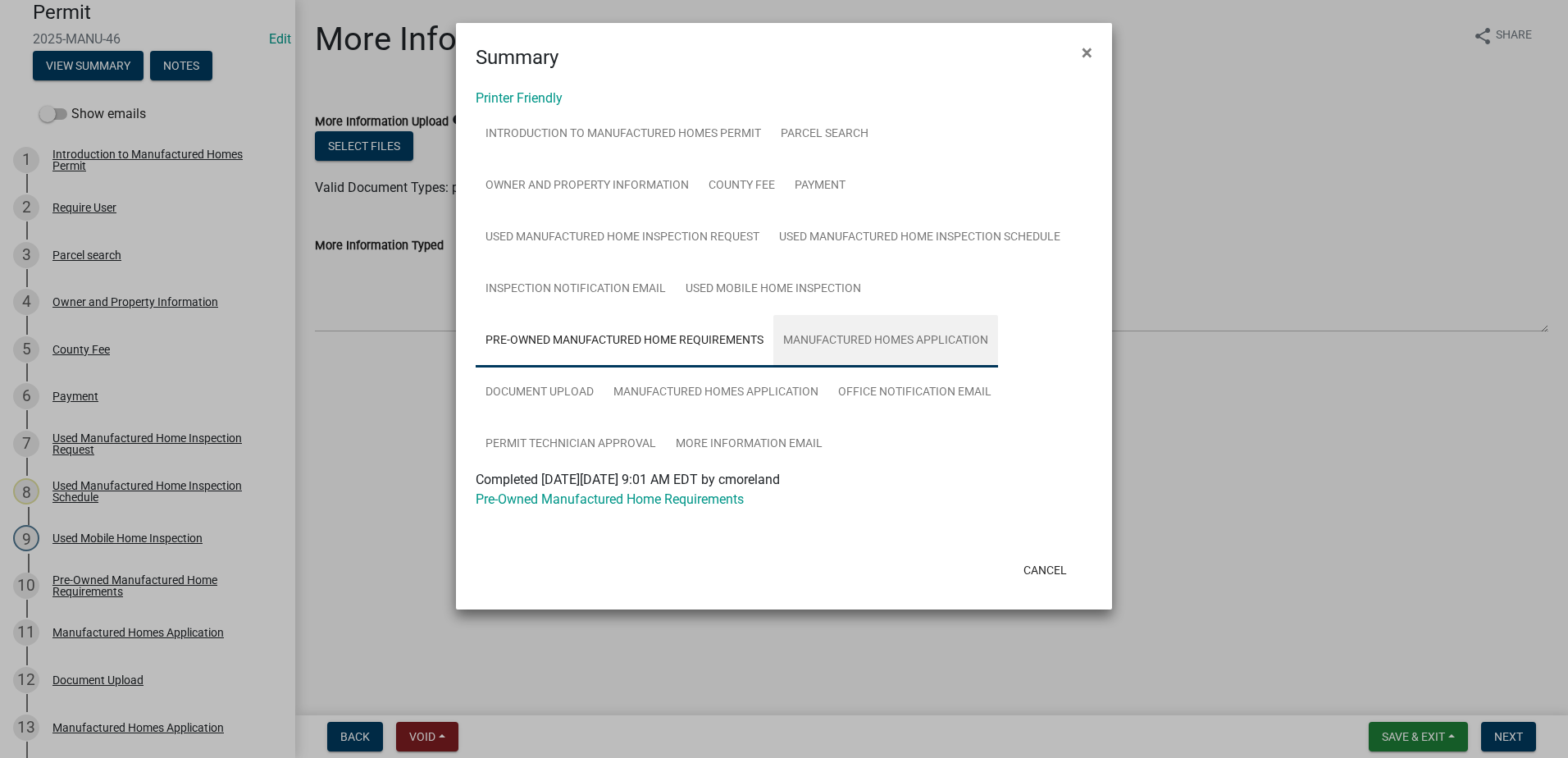
click at [849, 347] on link "Manufactured Homes Application" at bounding box center [886, 341] width 225 height 53
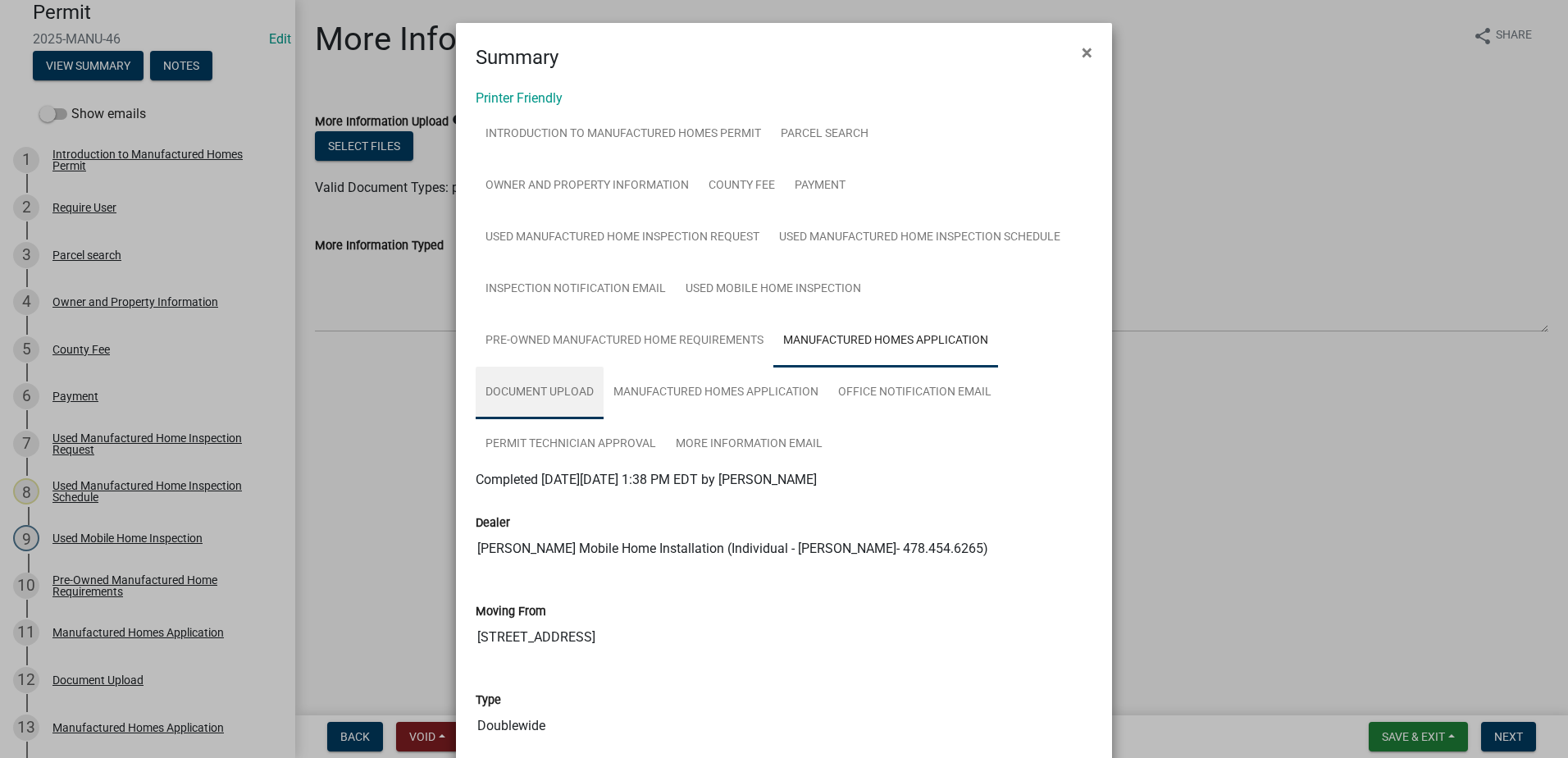
click at [554, 394] on link "Document Upload" at bounding box center [540, 393] width 128 height 53
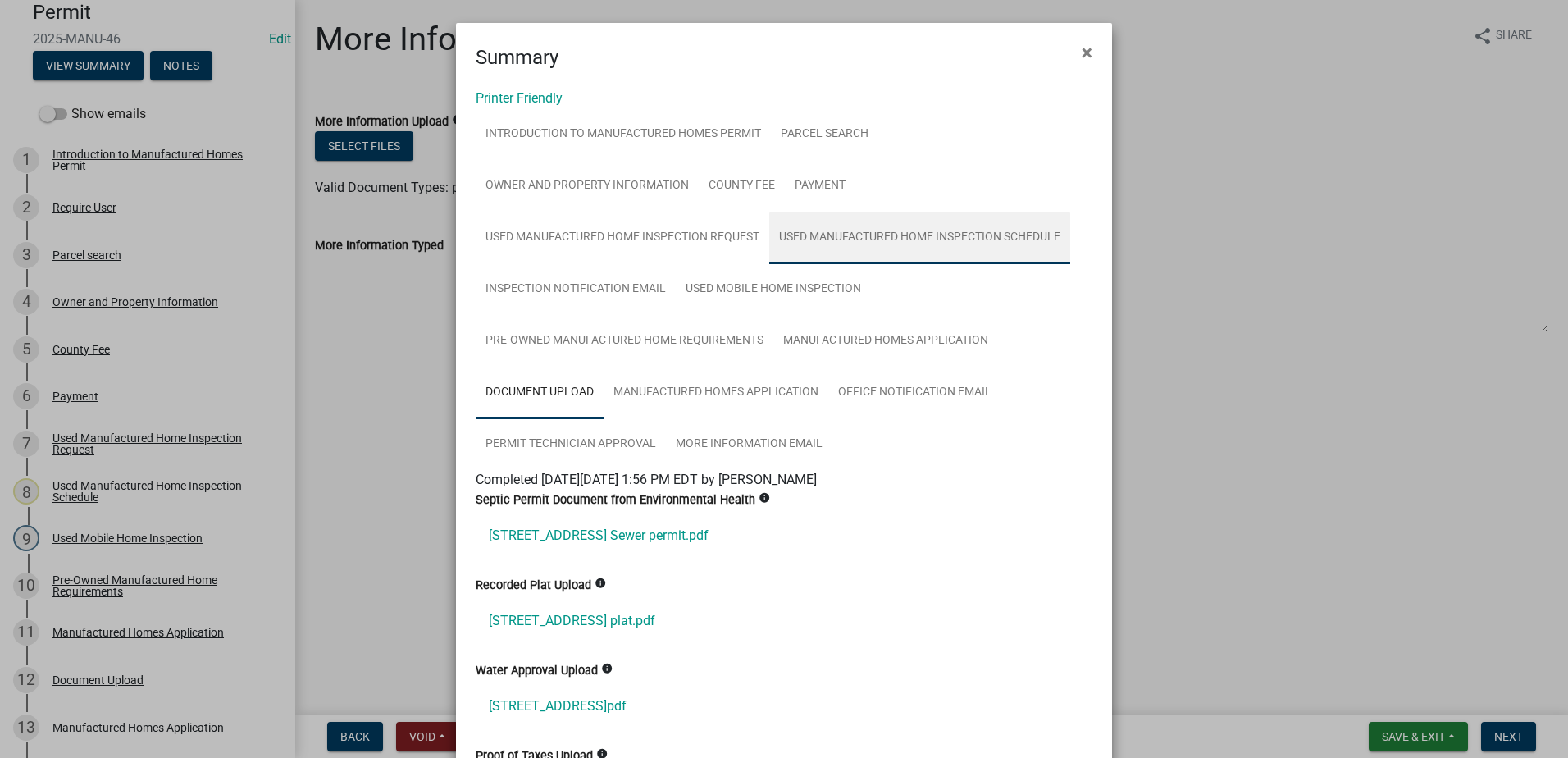
click at [823, 233] on link "Used Manufactured Home Inspection Schedule" at bounding box center [919, 238] width 301 height 53
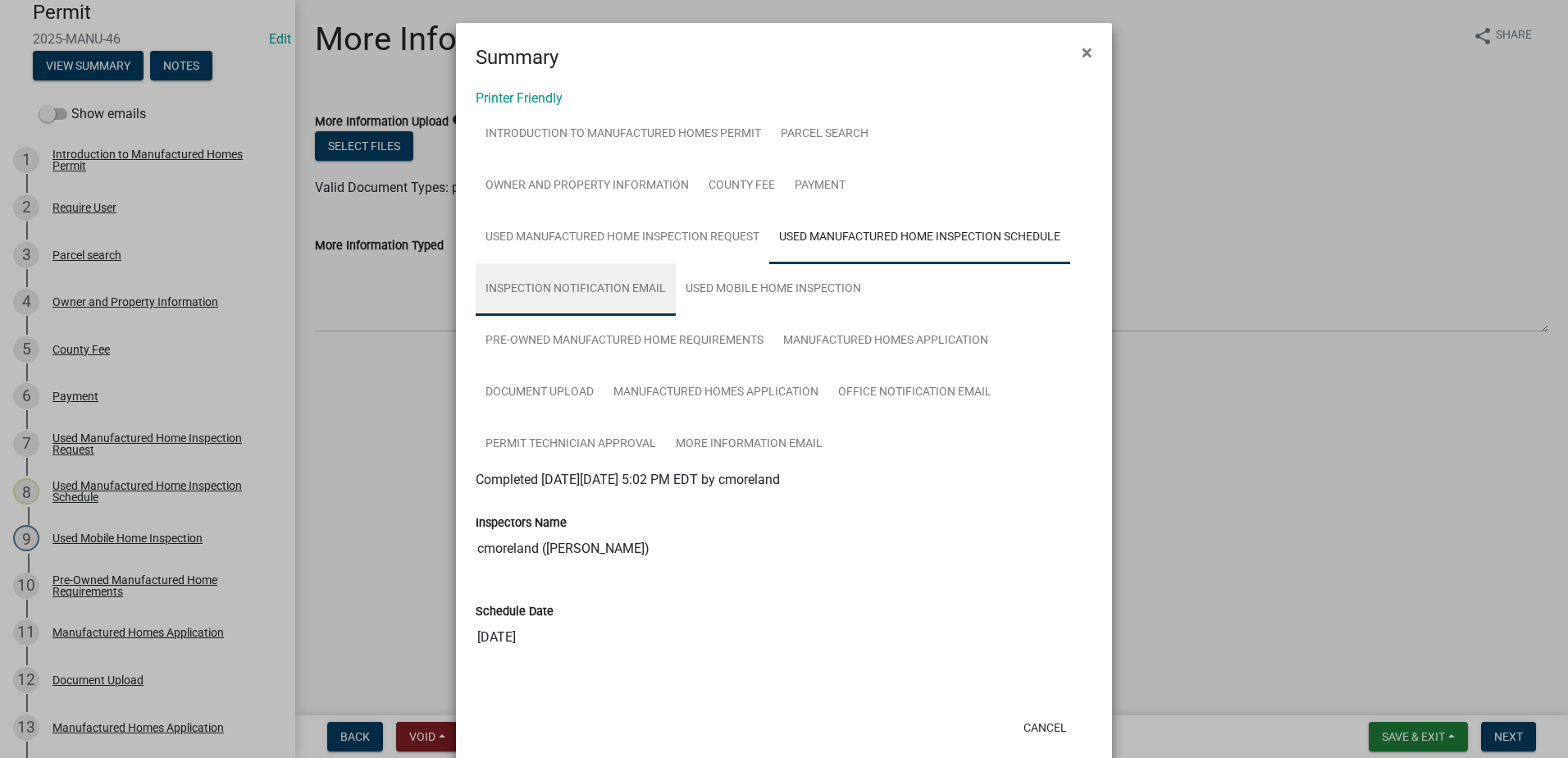
click at [586, 285] on link "Inspection Notification Email" at bounding box center [576, 289] width 200 height 53
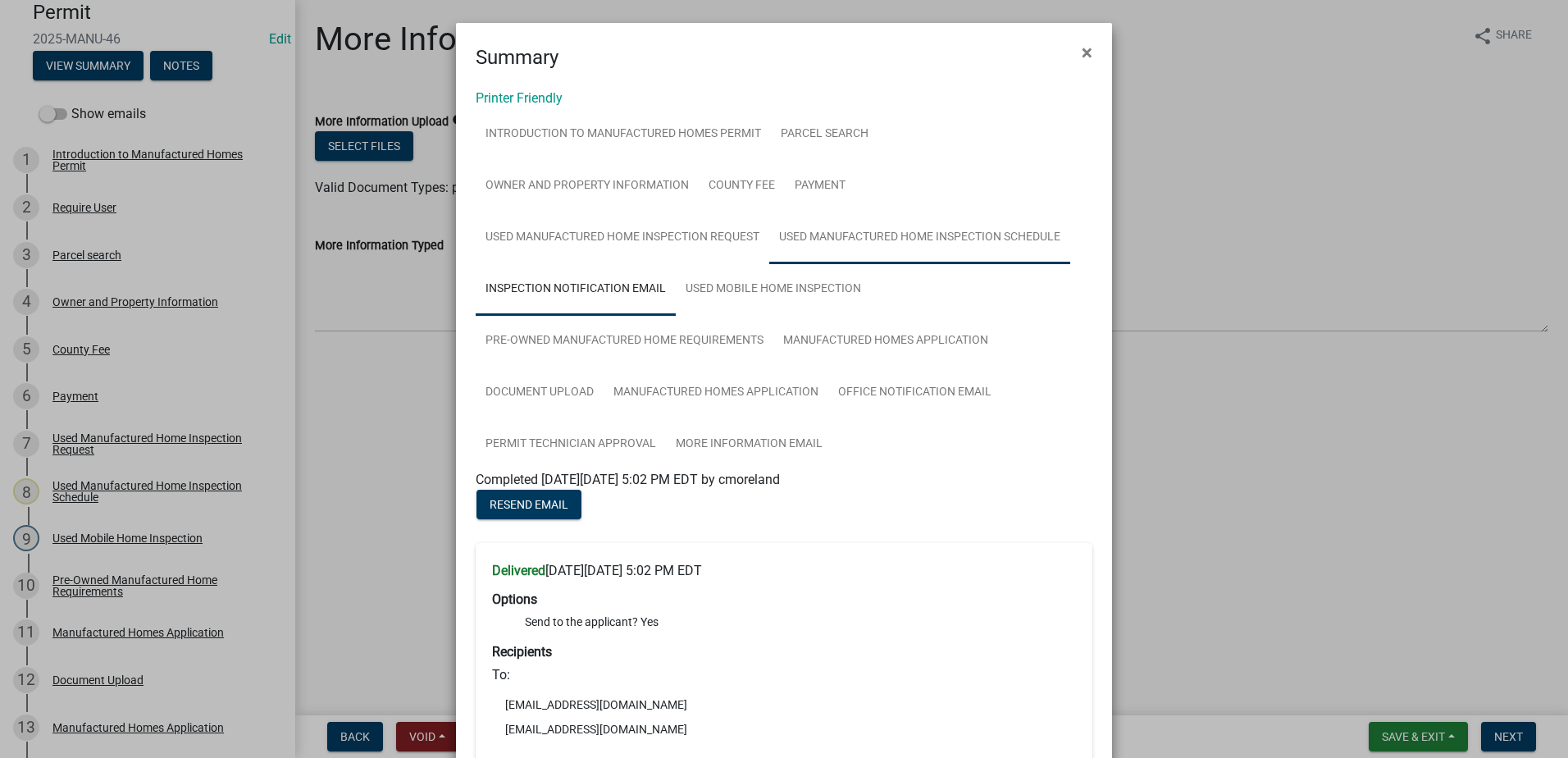
click at [853, 235] on link "Used Manufactured Home Inspection Schedule" at bounding box center [919, 238] width 301 height 53
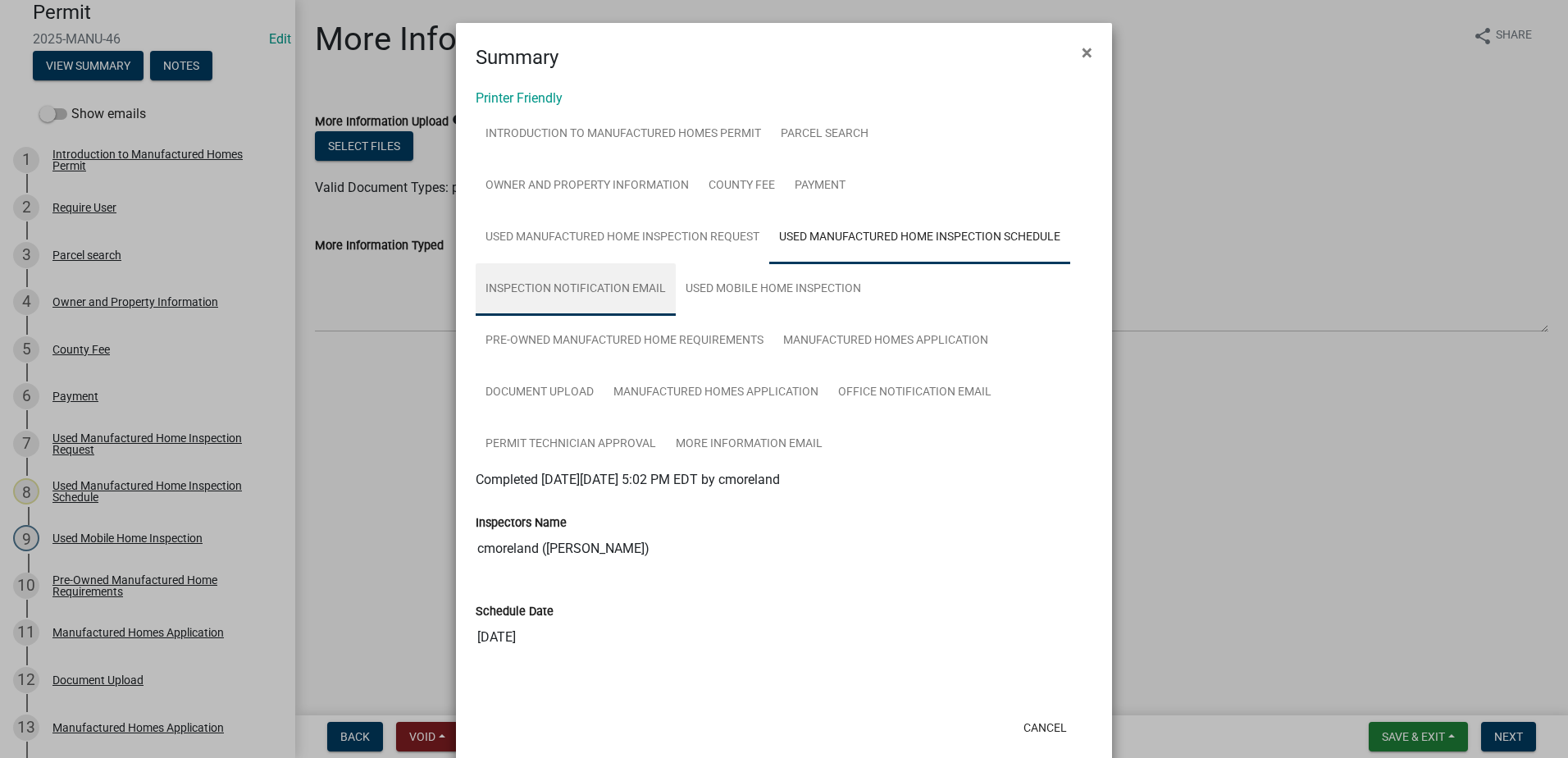
click at [596, 281] on link "Inspection Notification Email" at bounding box center [576, 289] width 200 height 53
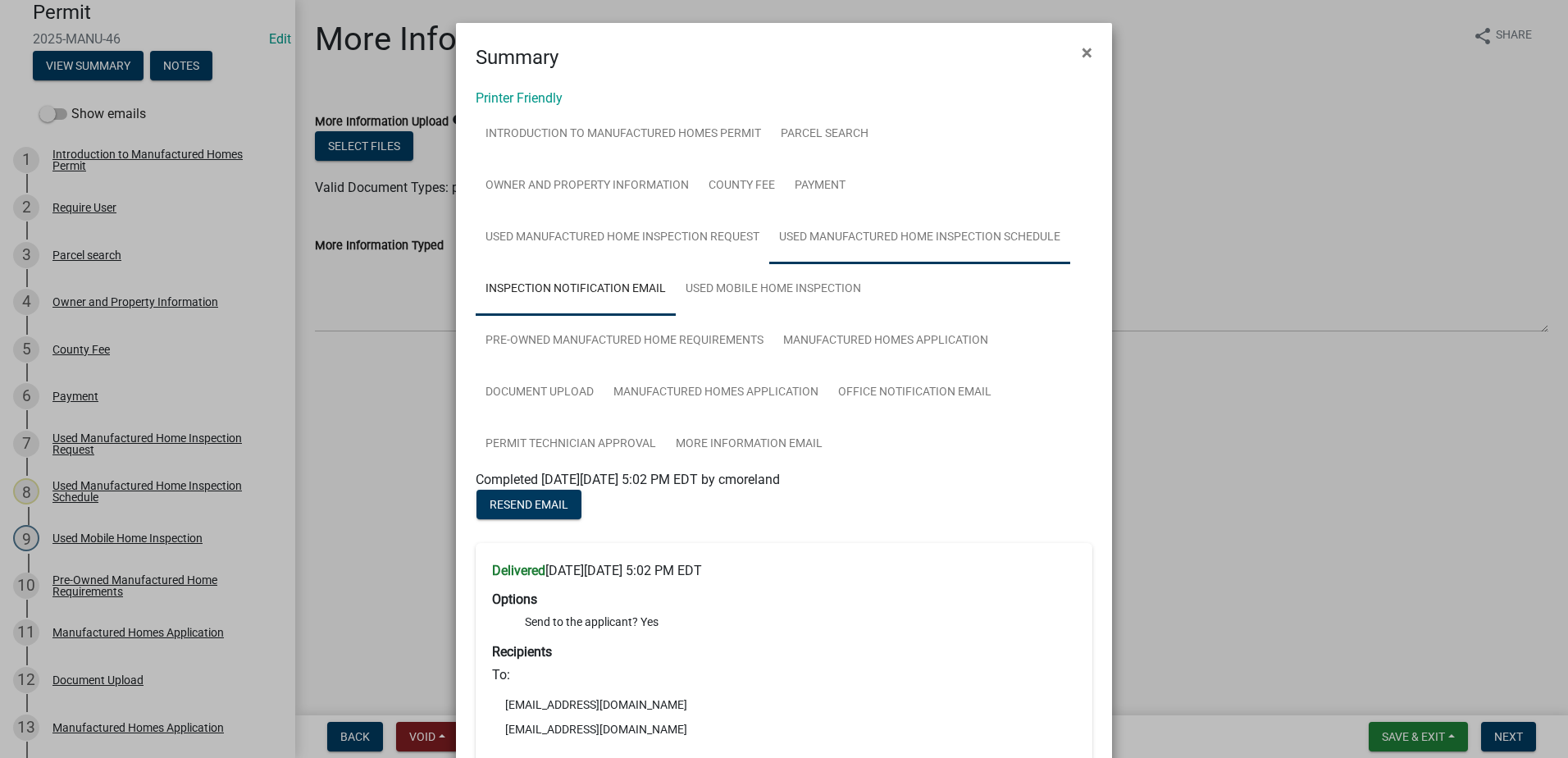
click at [844, 233] on link "Used Manufactured Home Inspection Schedule" at bounding box center [919, 238] width 301 height 53
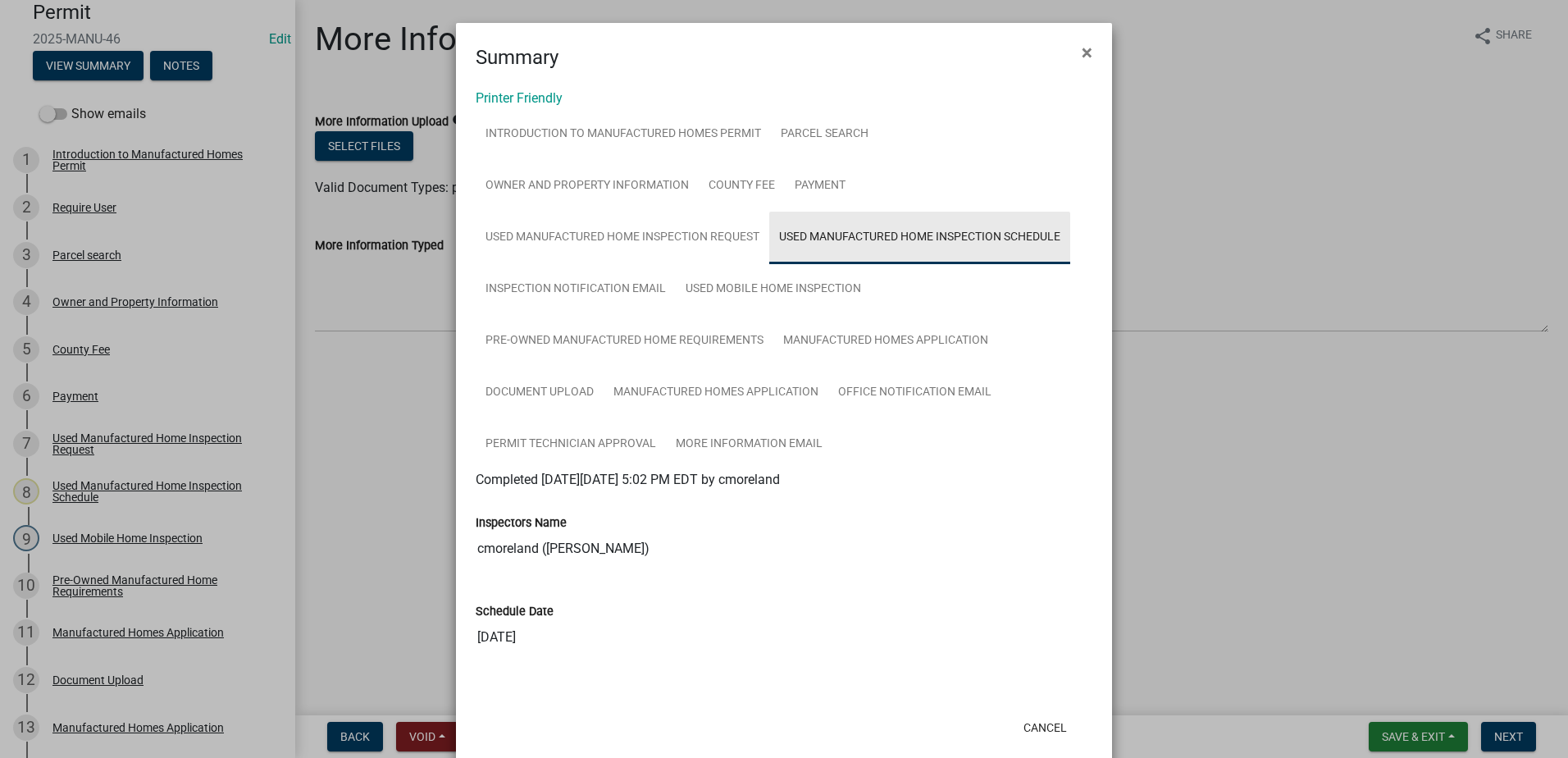
click at [838, 242] on link "Used Manufactured Home Inspection Schedule" at bounding box center [919, 238] width 301 height 53
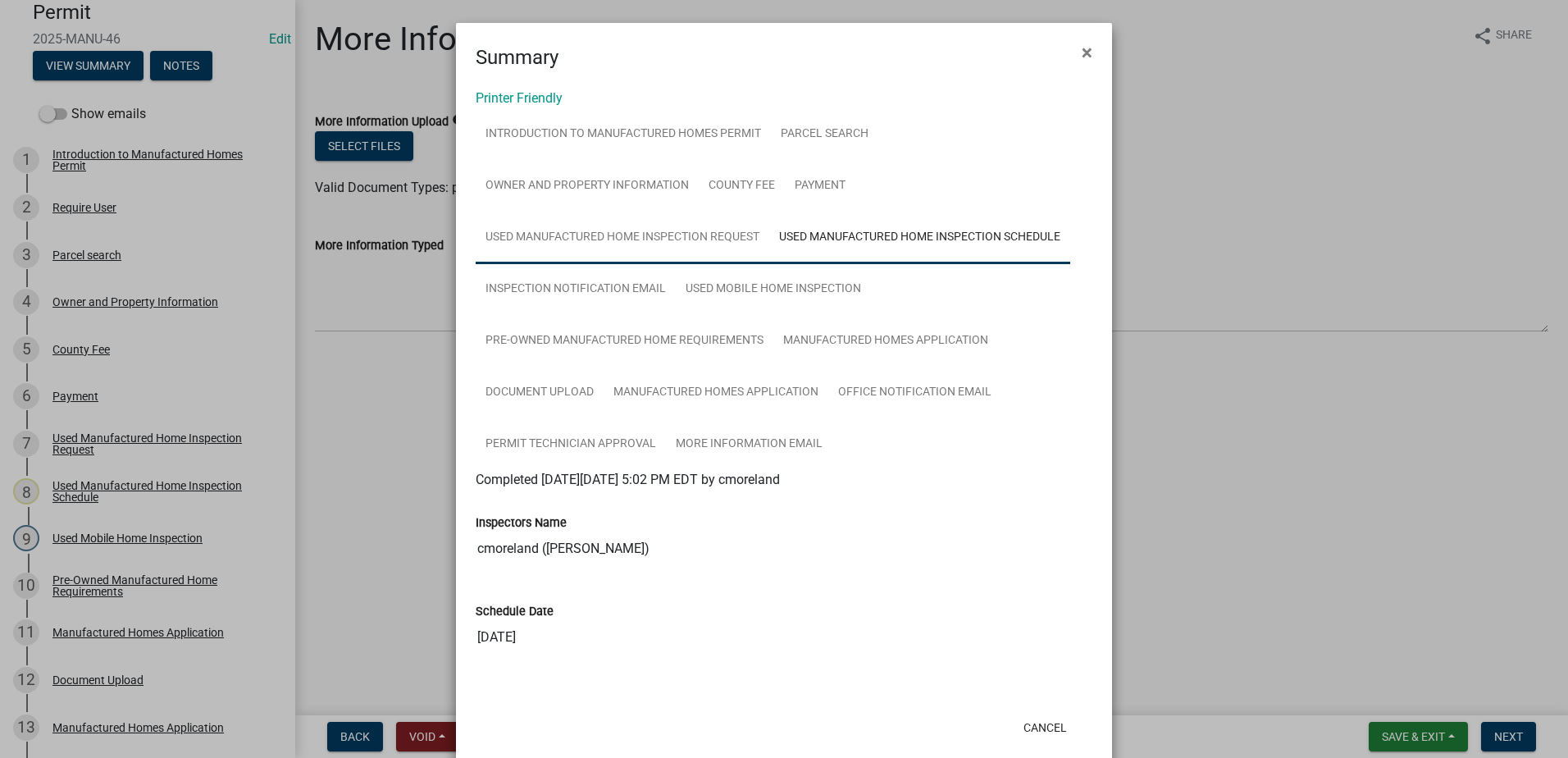
click at [650, 233] on link "Used Manufactured Home Inspection Request" at bounding box center [623, 238] width 293 height 53
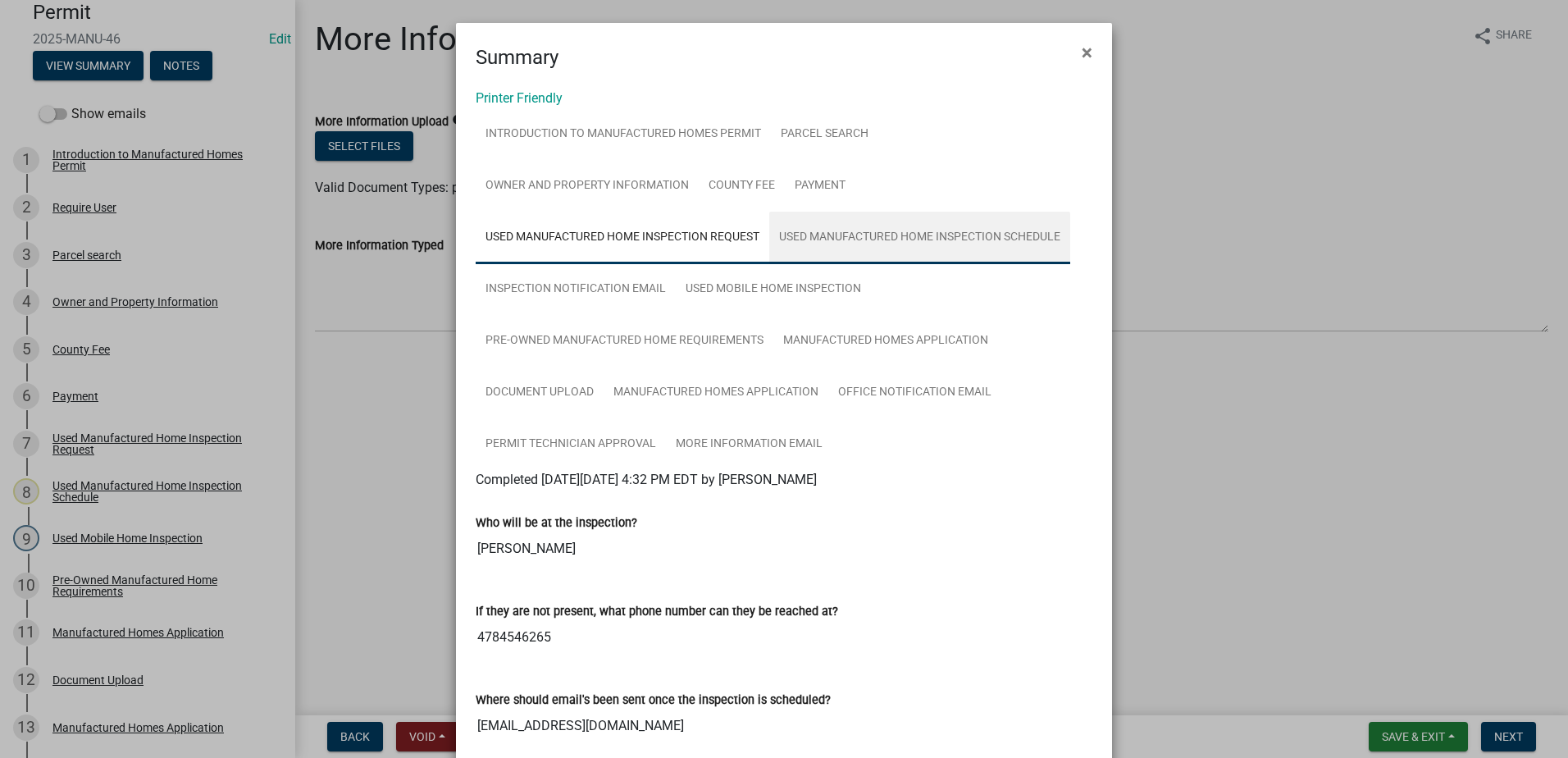
click at [851, 226] on link "Used Manufactured Home Inspection Schedule" at bounding box center [919, 238] width 301 height 53
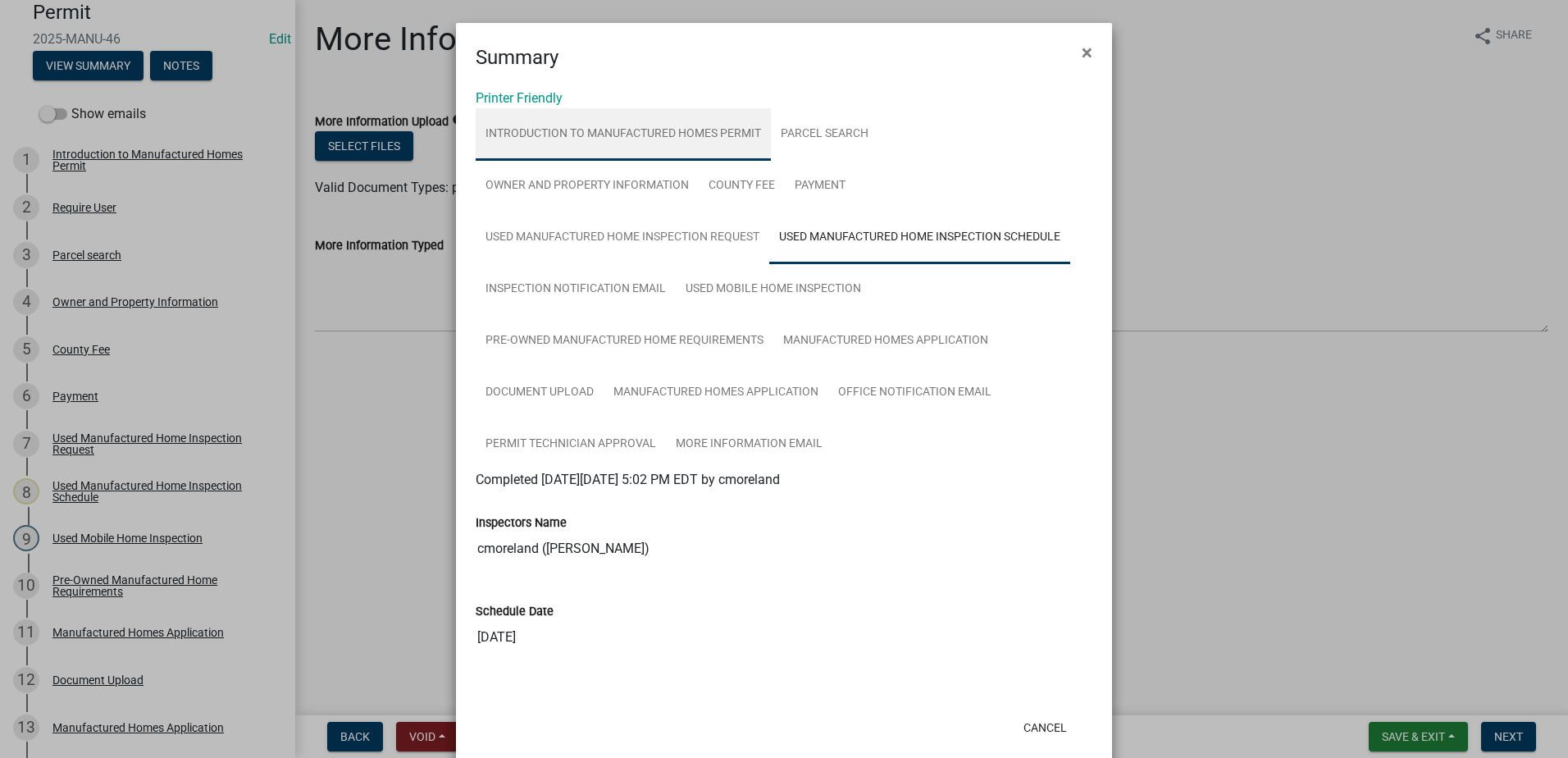
click at [694, 134] on link "Introduction to Manufactured Homes Permit" at bounding box center [624, 134] width 295 height 53
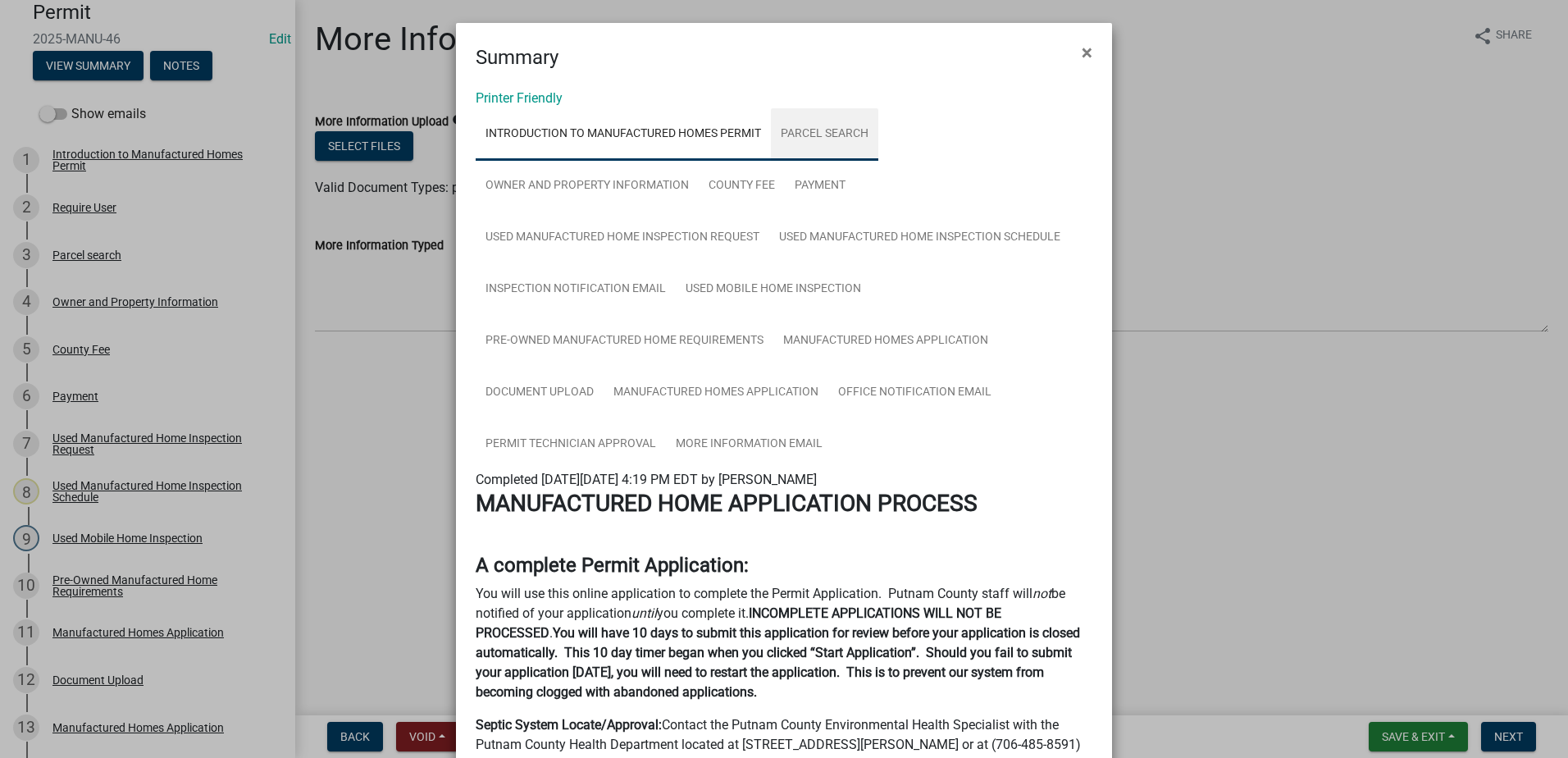
click at [815, 132] on link "Parcel search" at bounding box center [824, 134] width 108 height 53
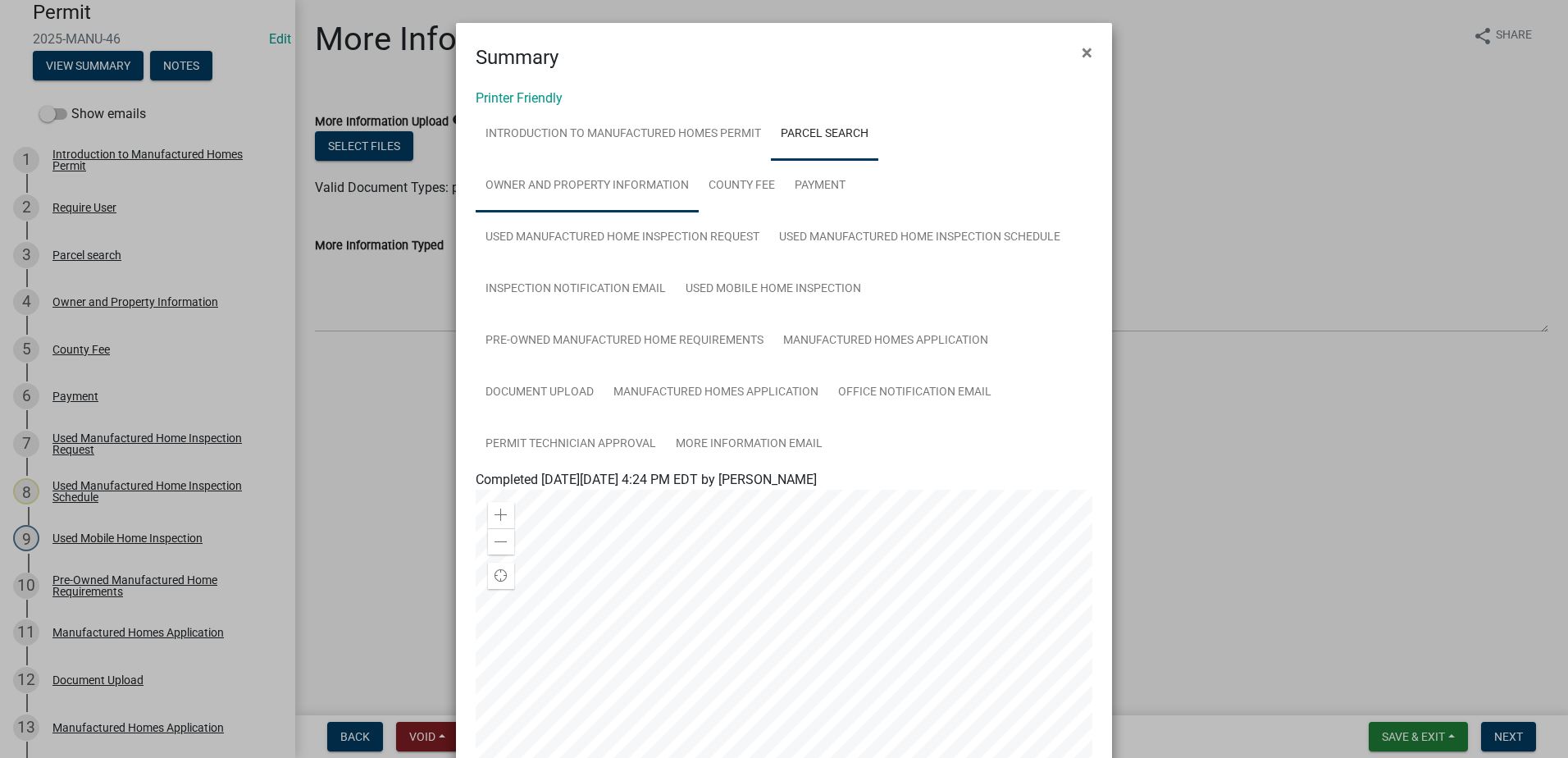
click at [634, 187] on link "Owner and Property Information" at bounding box center [588, 186] width 223 height 53
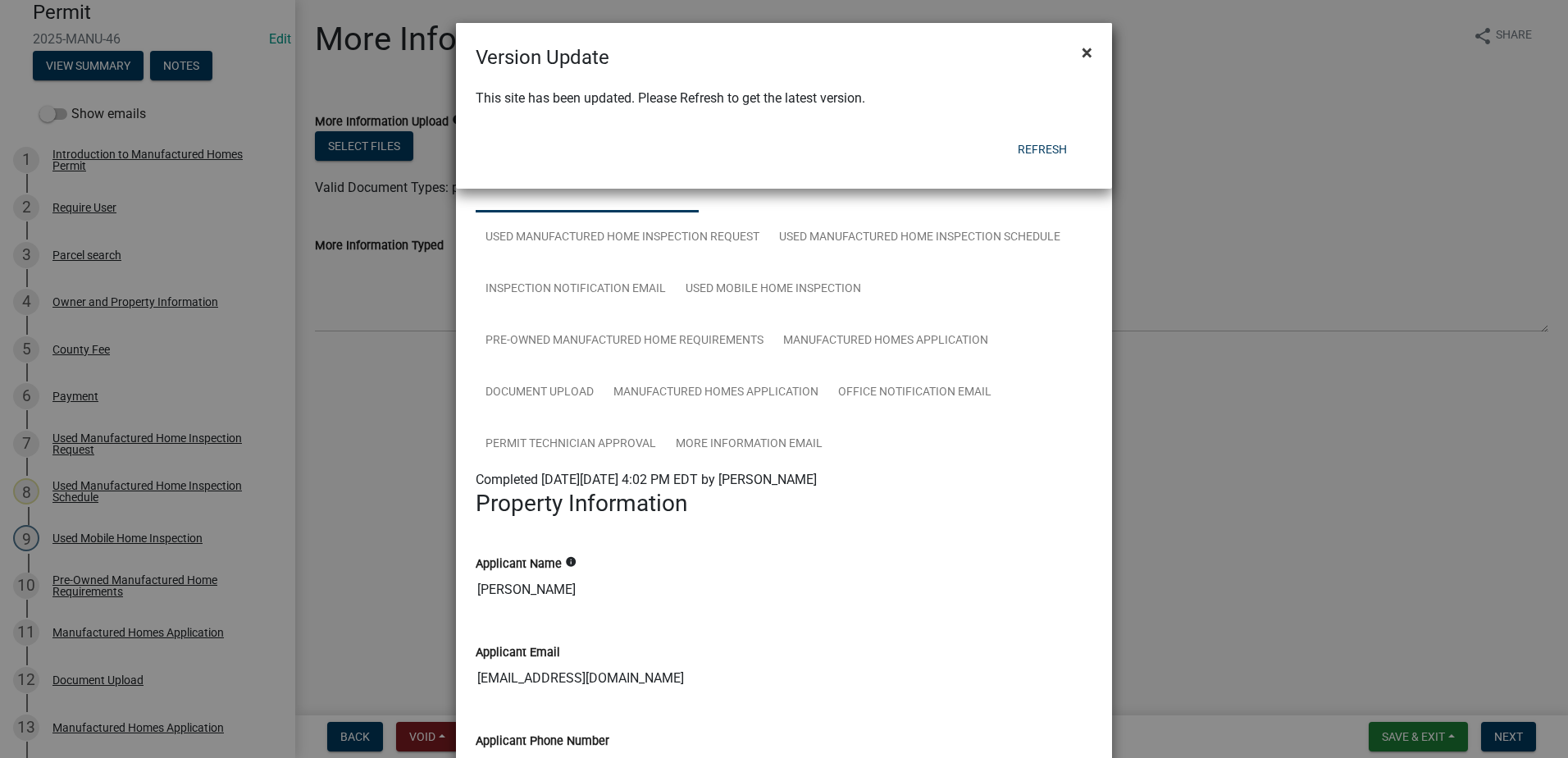
click at [1086, 48] on span "×" at bounding box center [1087, 53] width 11 height 23
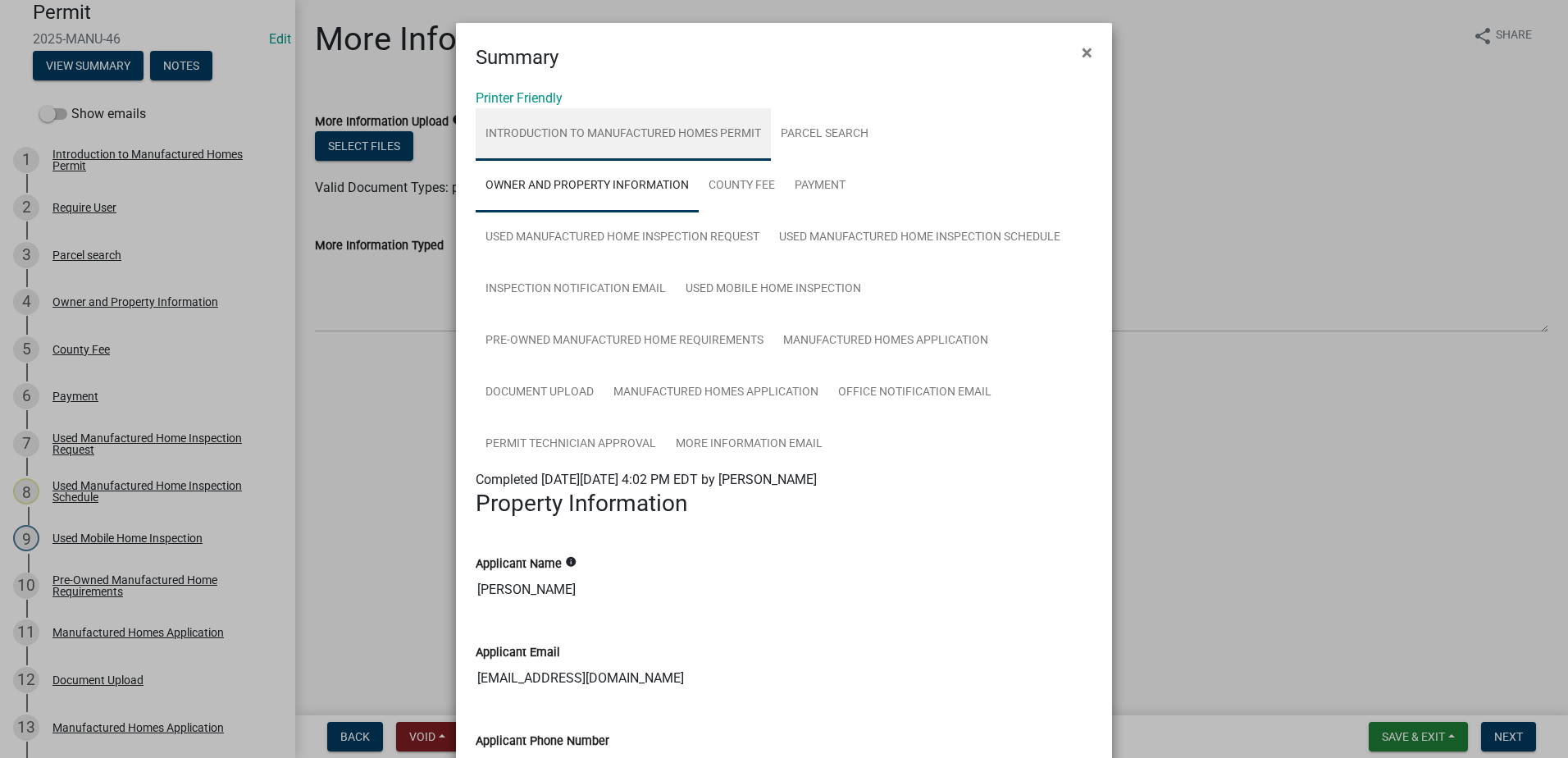
click at [686, 138] on link "Introduction to Manufactured Homes Permit" at bounding box center [624, 134] width 295 height 53
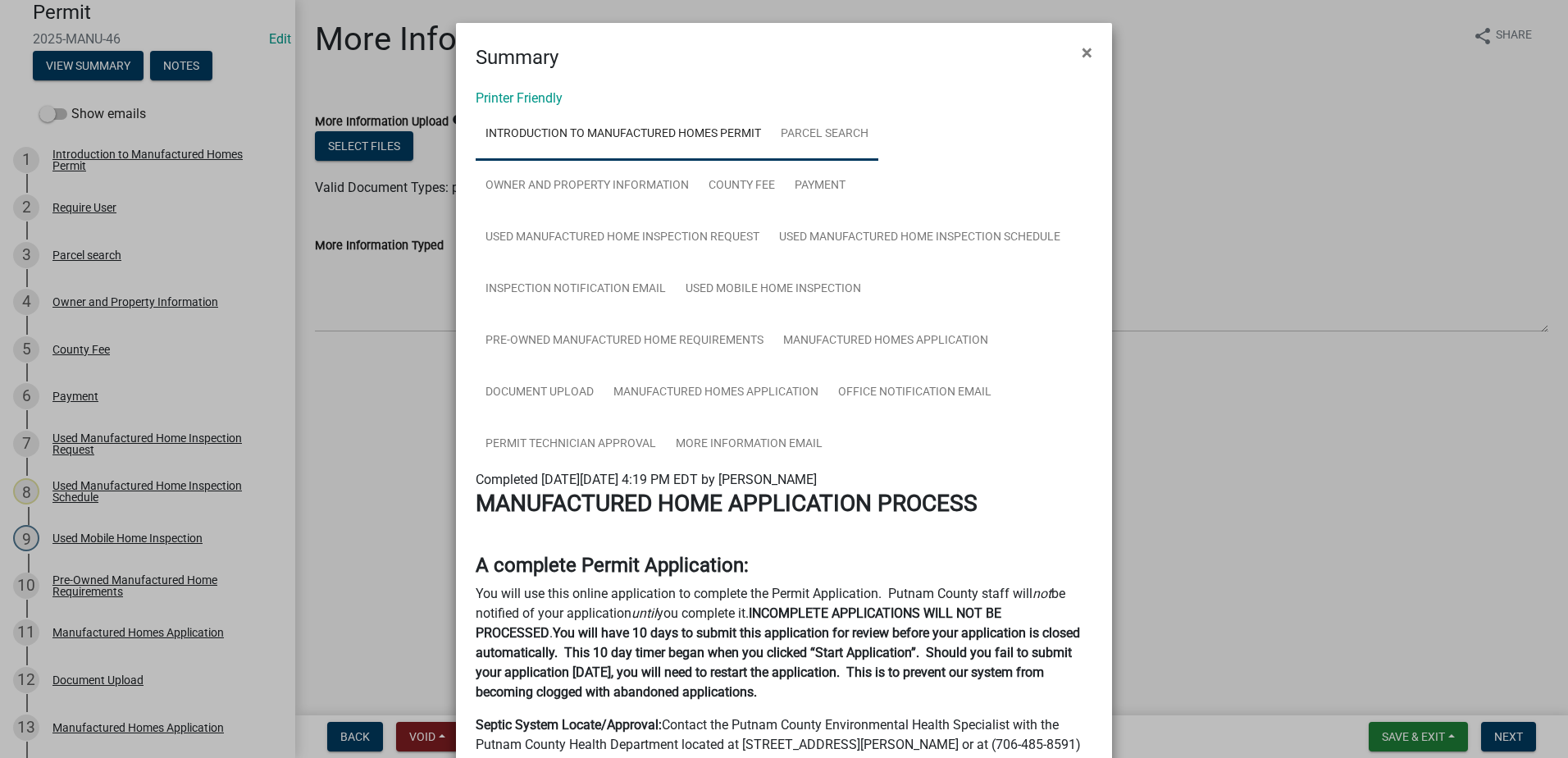
click at [819, 130] on link "Parcel search" at bounding box center [824, 134] width 108 height 53
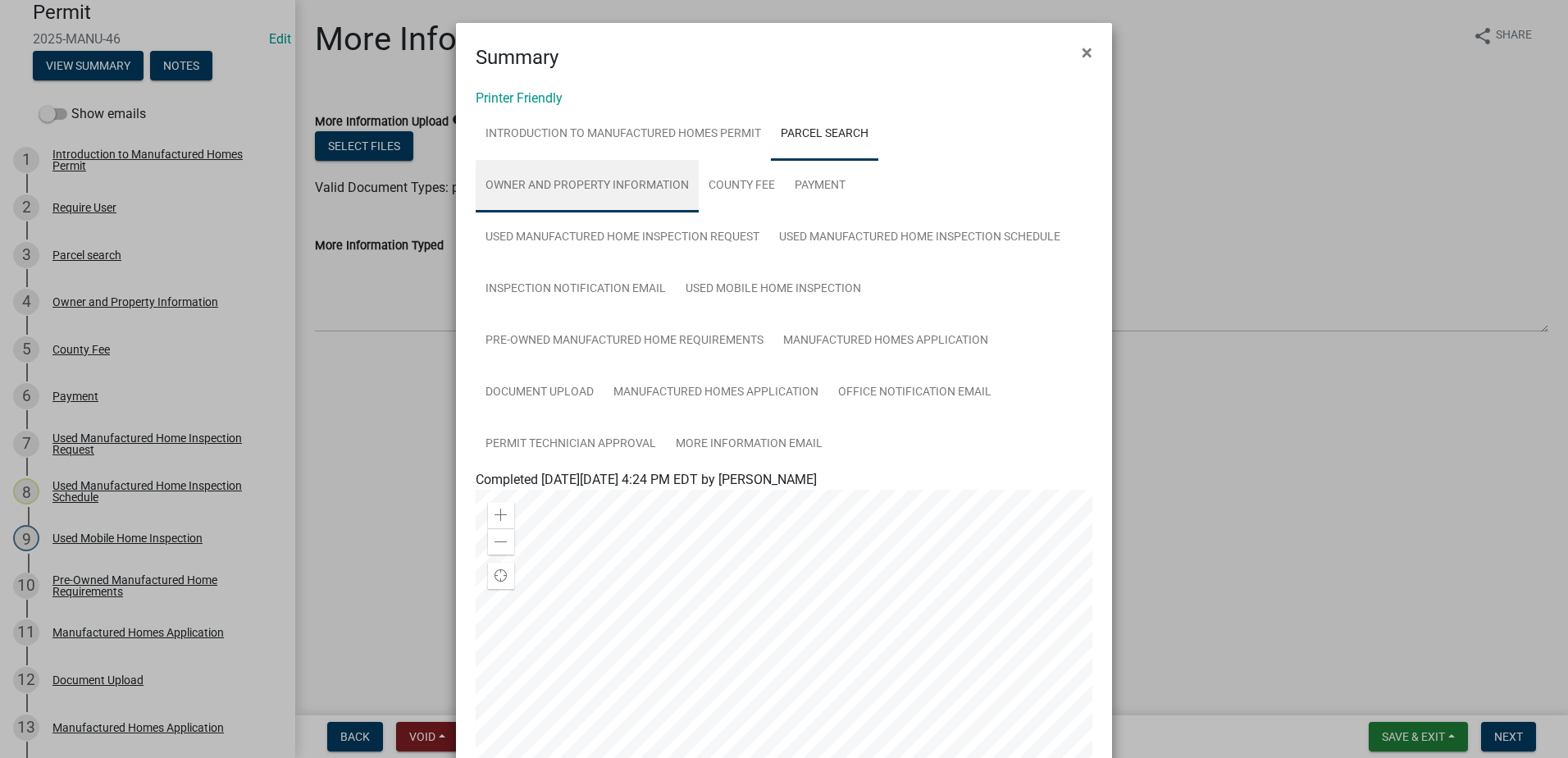
click at [624, 177] on link "Owner and Property Information" at bounding box center [588, 186] width 223 height 53
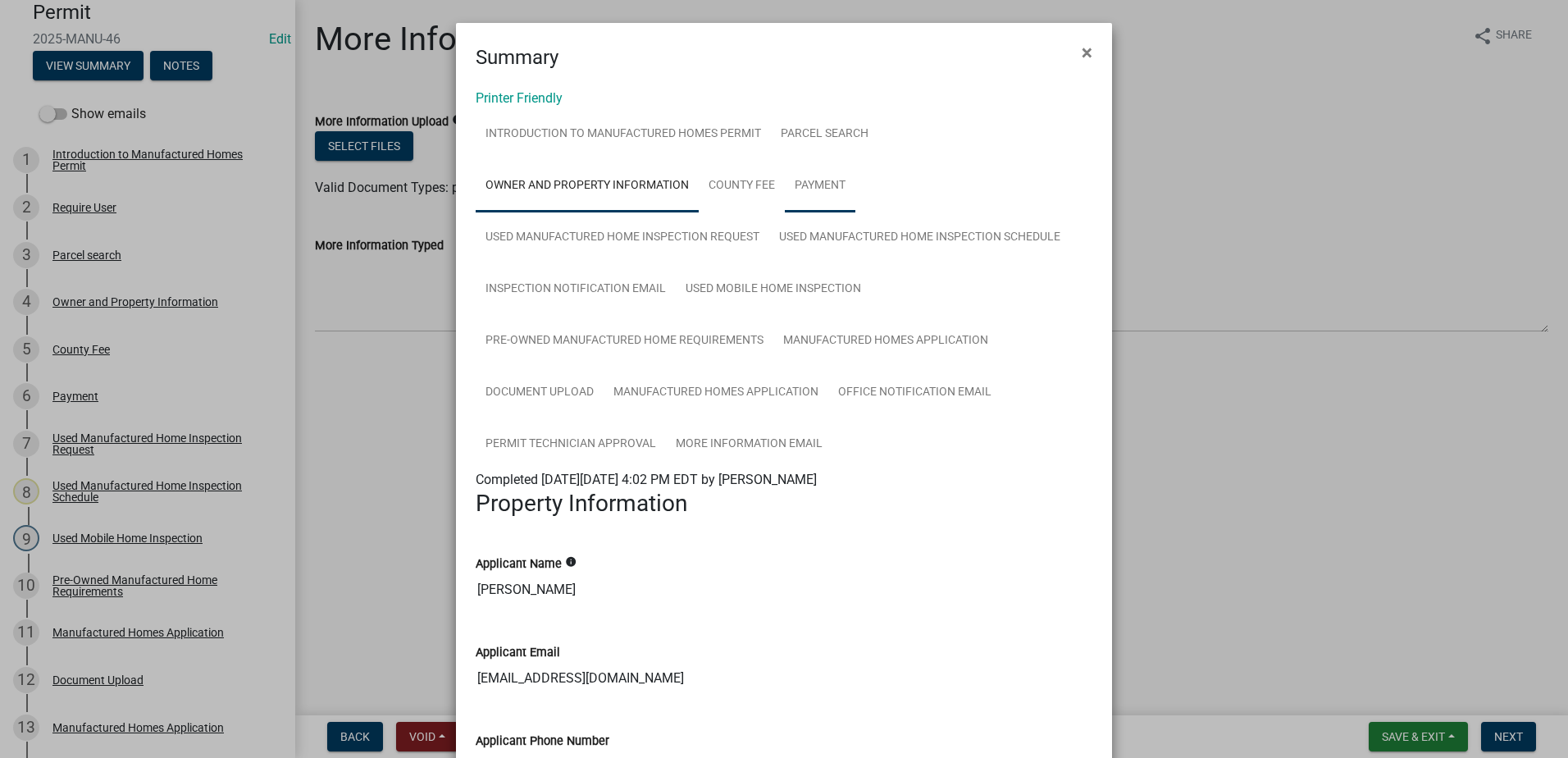
click at [833, 181] on link "Payment" at bounding box center [820, 186] width 71 height 53
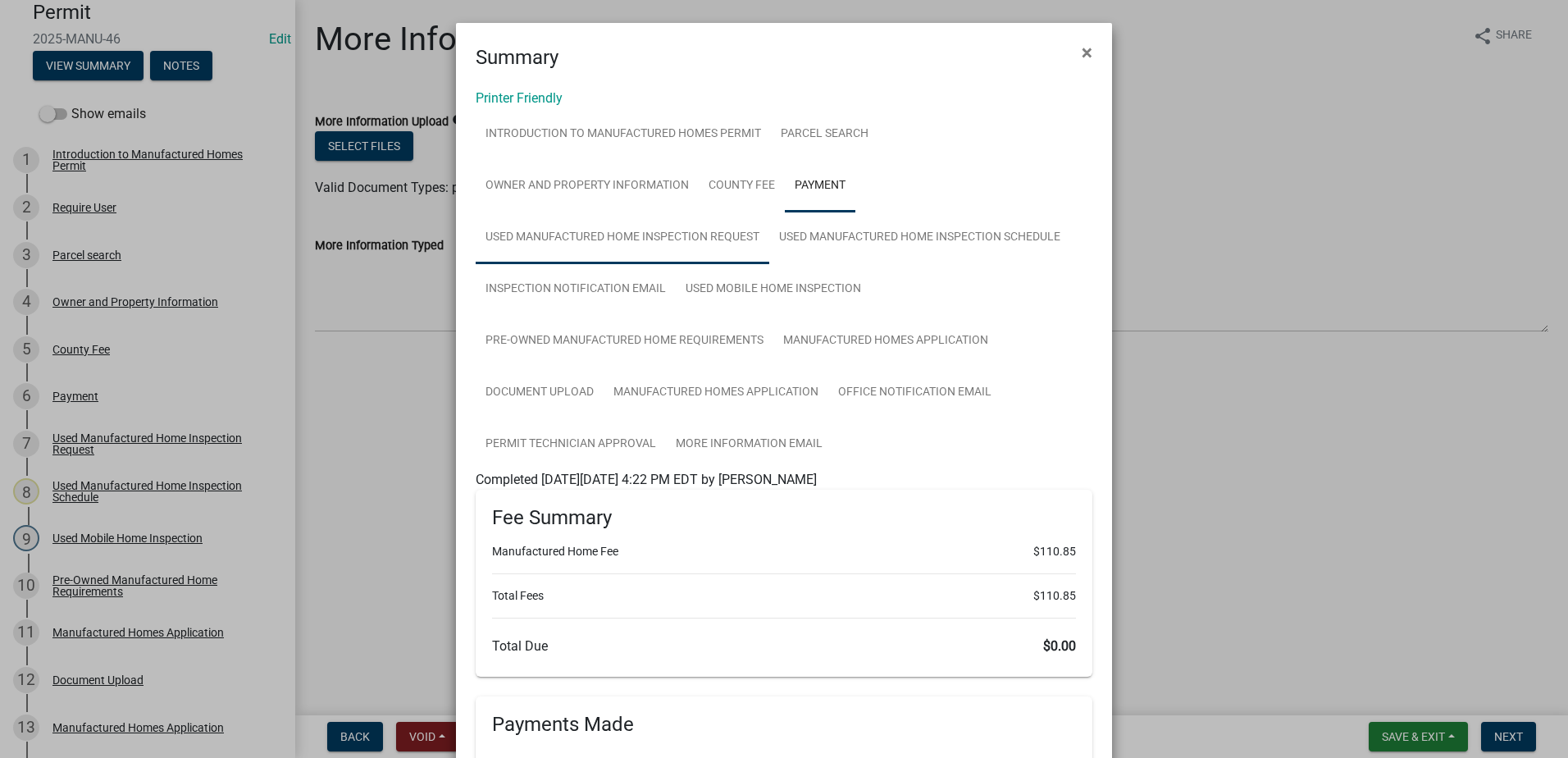
click at [689, 238] on link "Used Manufactured Home Inspection Request" at bounding box center [623, 238] width 293 height 53
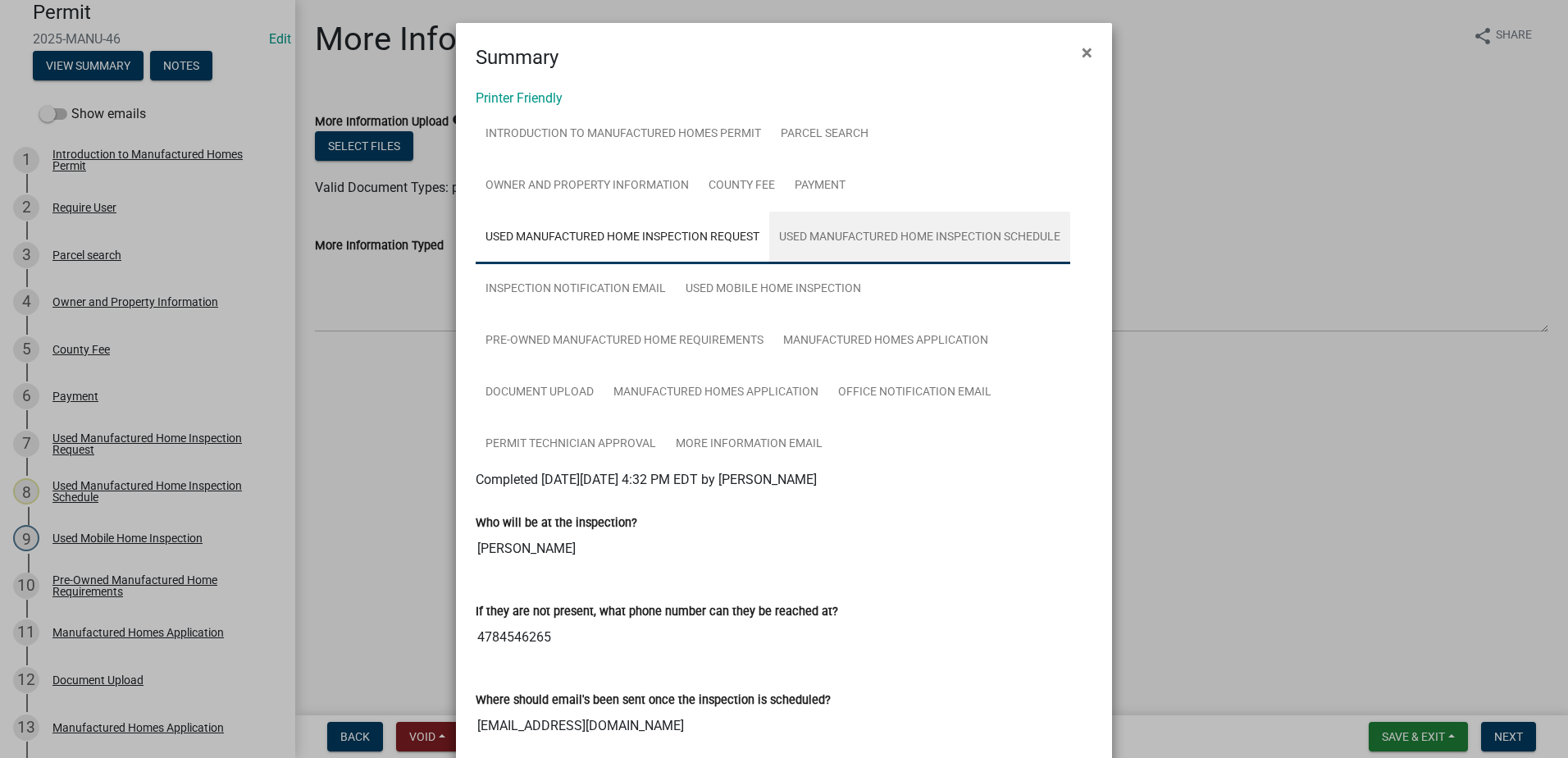
click at [864, 238] on link "Used Manufactured Home Inspection Schedule" at bounding box center [919, 238] width 301 height 53
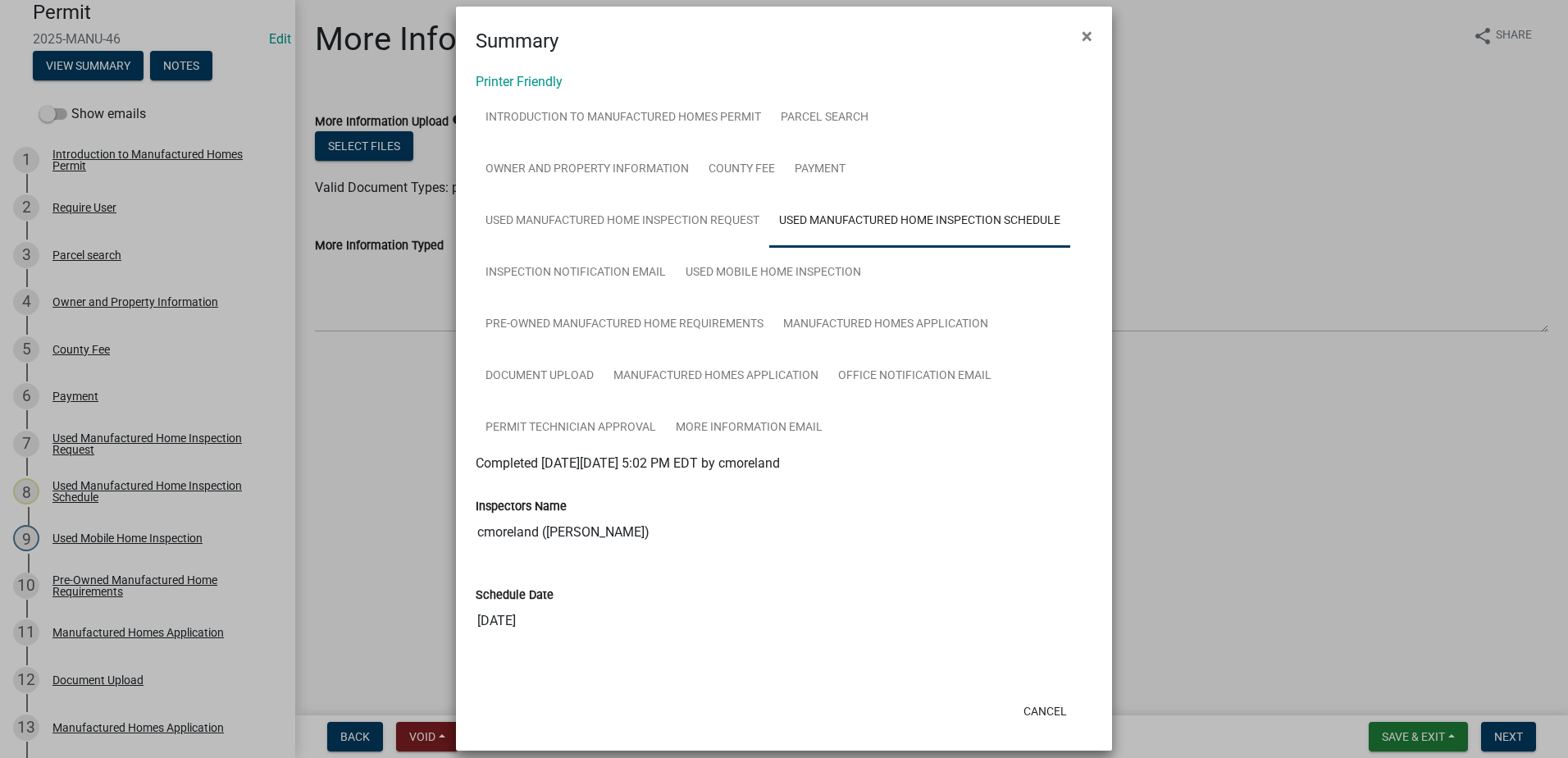
scroll to position [32, 0]
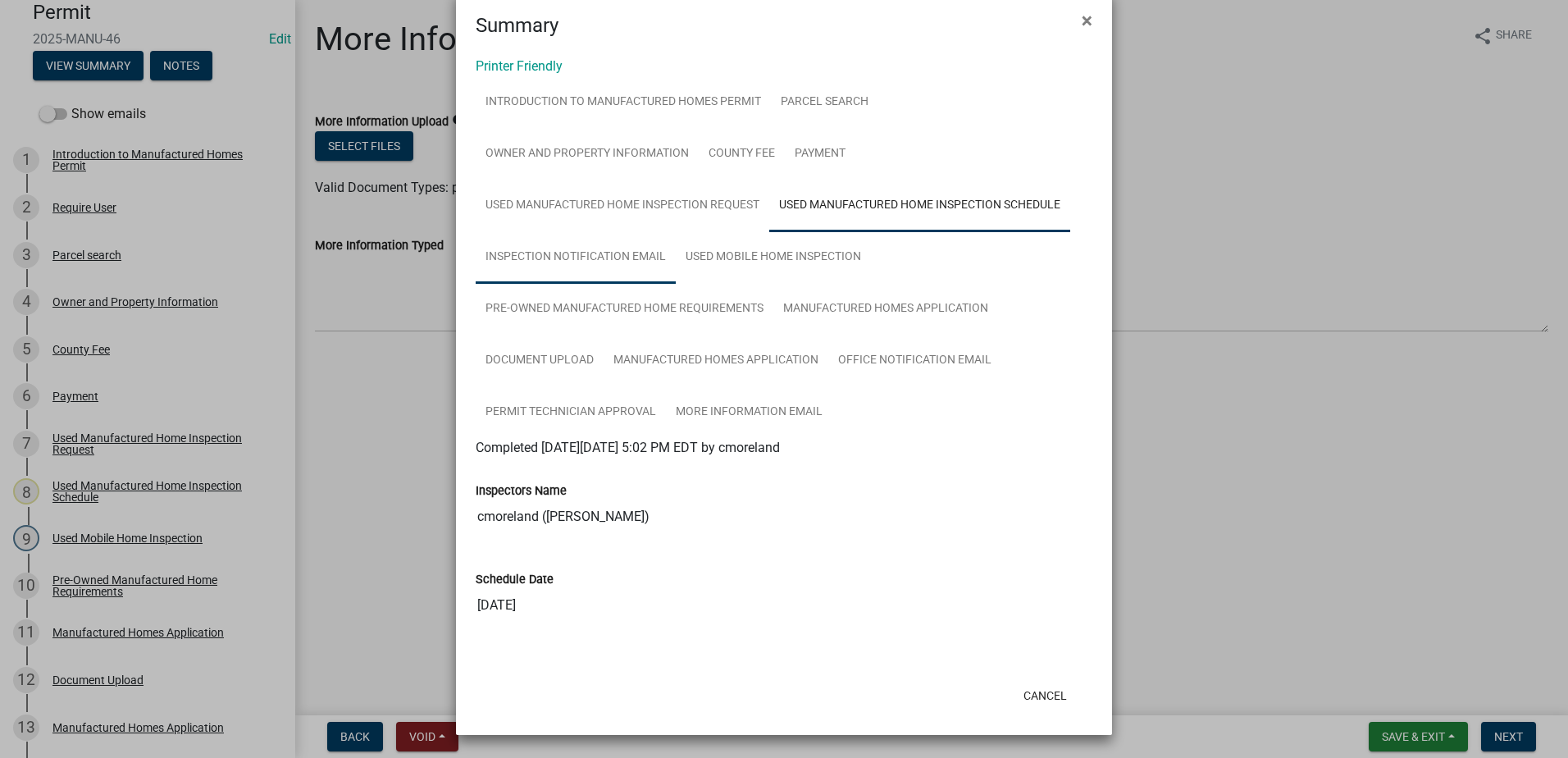
click at [601, 249] on link "Inspection Notification Email" at bounding box center [576, 257] width 200 height 53
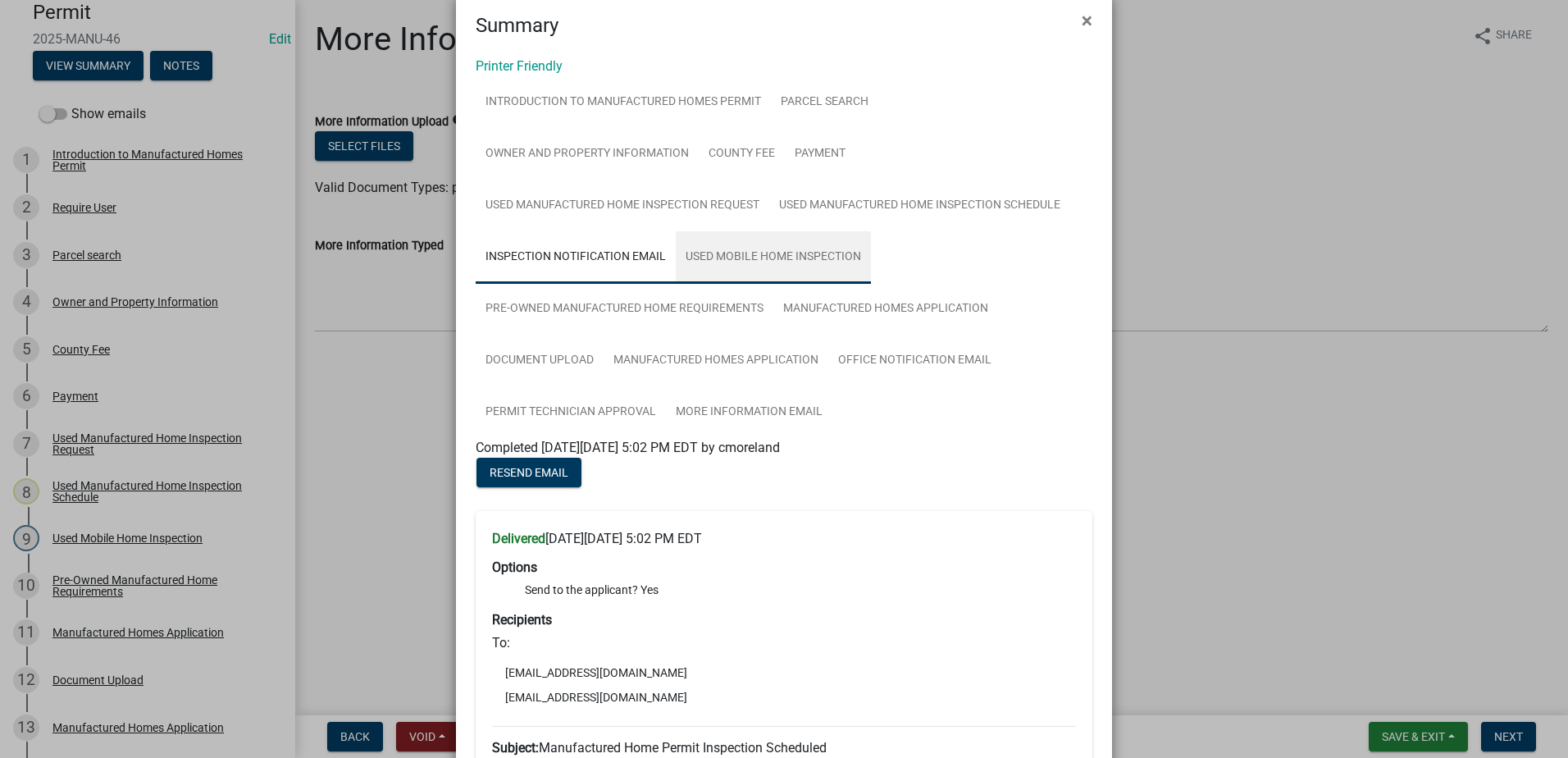
click at [729, 268] on link "Used Mobile Home Inspection" at bounding box center [774, 257] width 195 height 53
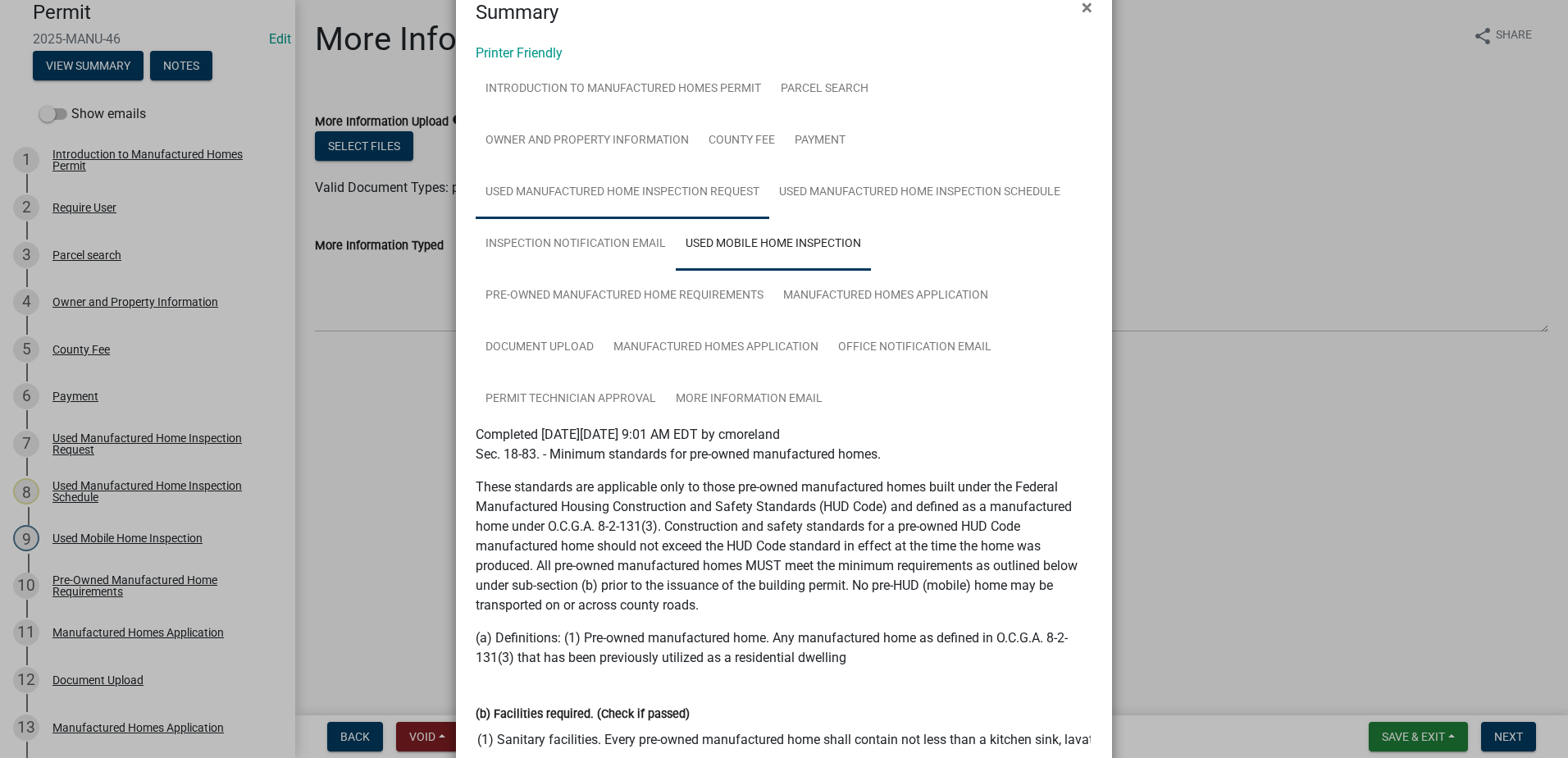
scroll to position [0, 0]
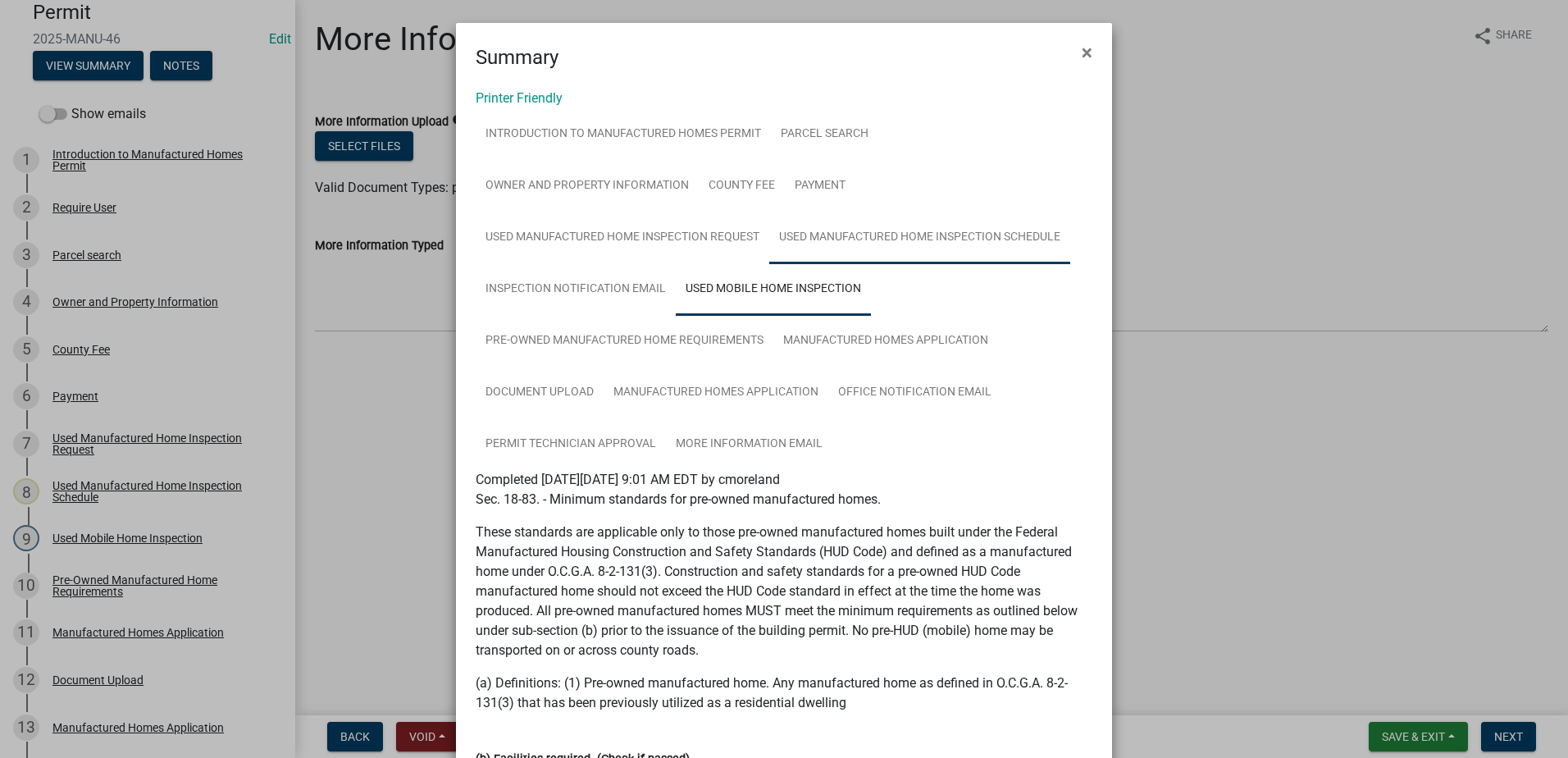
click at [807, 234] on link "Used Manufactured Home Inspection Schedule" at bounding box center [919, 238] width 301 height 53
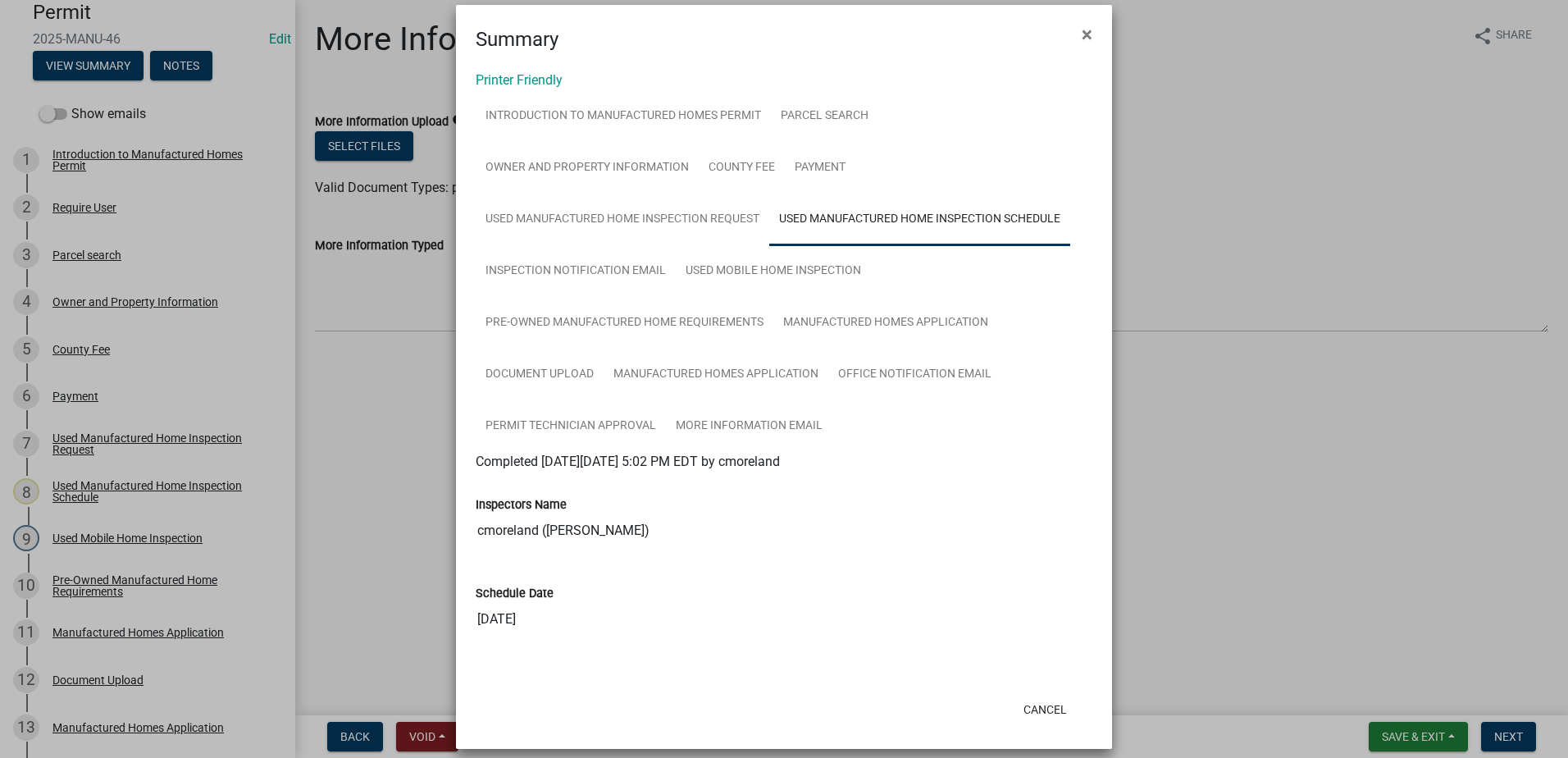
scroll to position [32, 0]
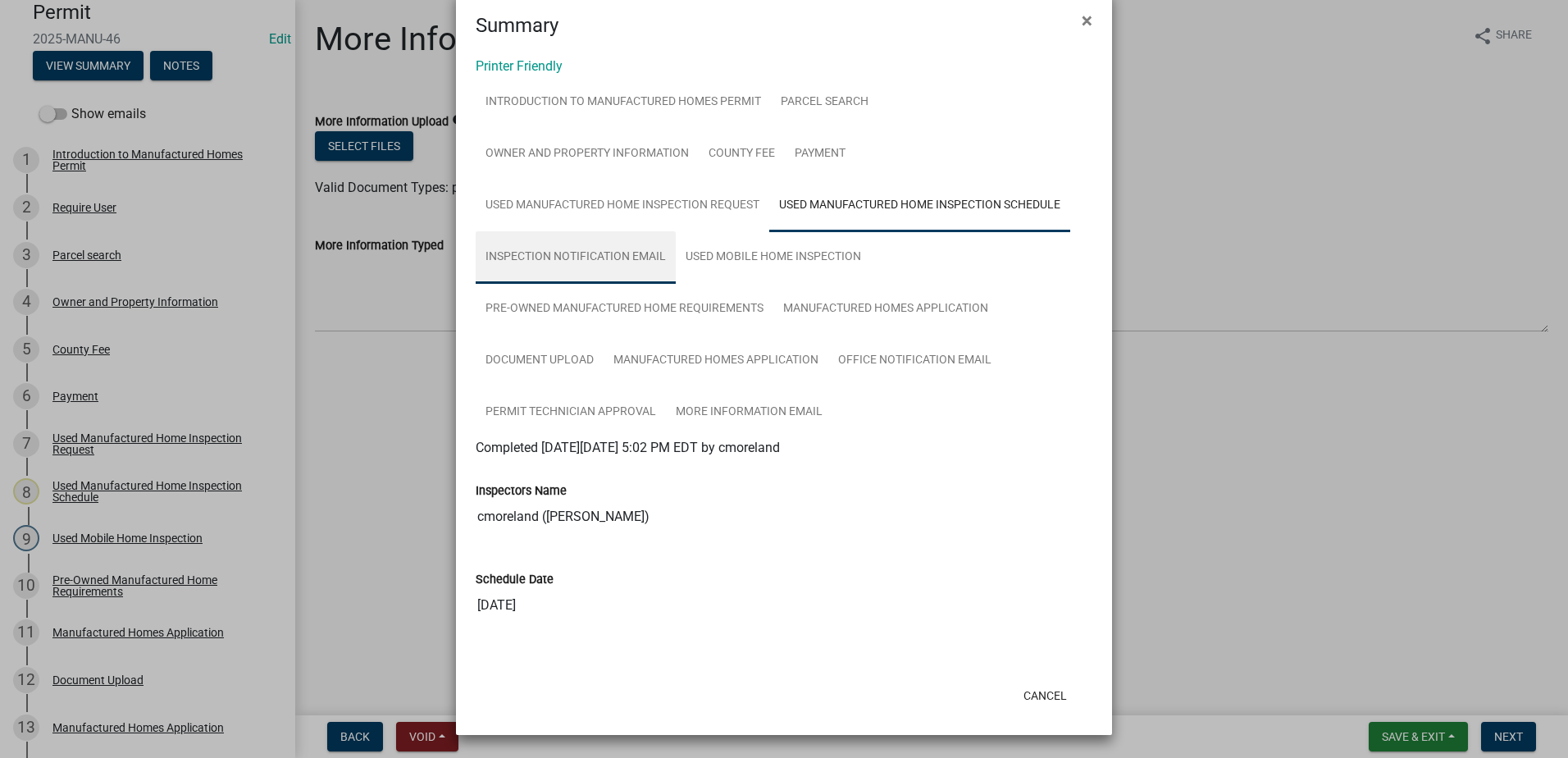
click at [589, 253] on link "Inspection Notification Email" at bounding box center [576, 257] width 200 height 53
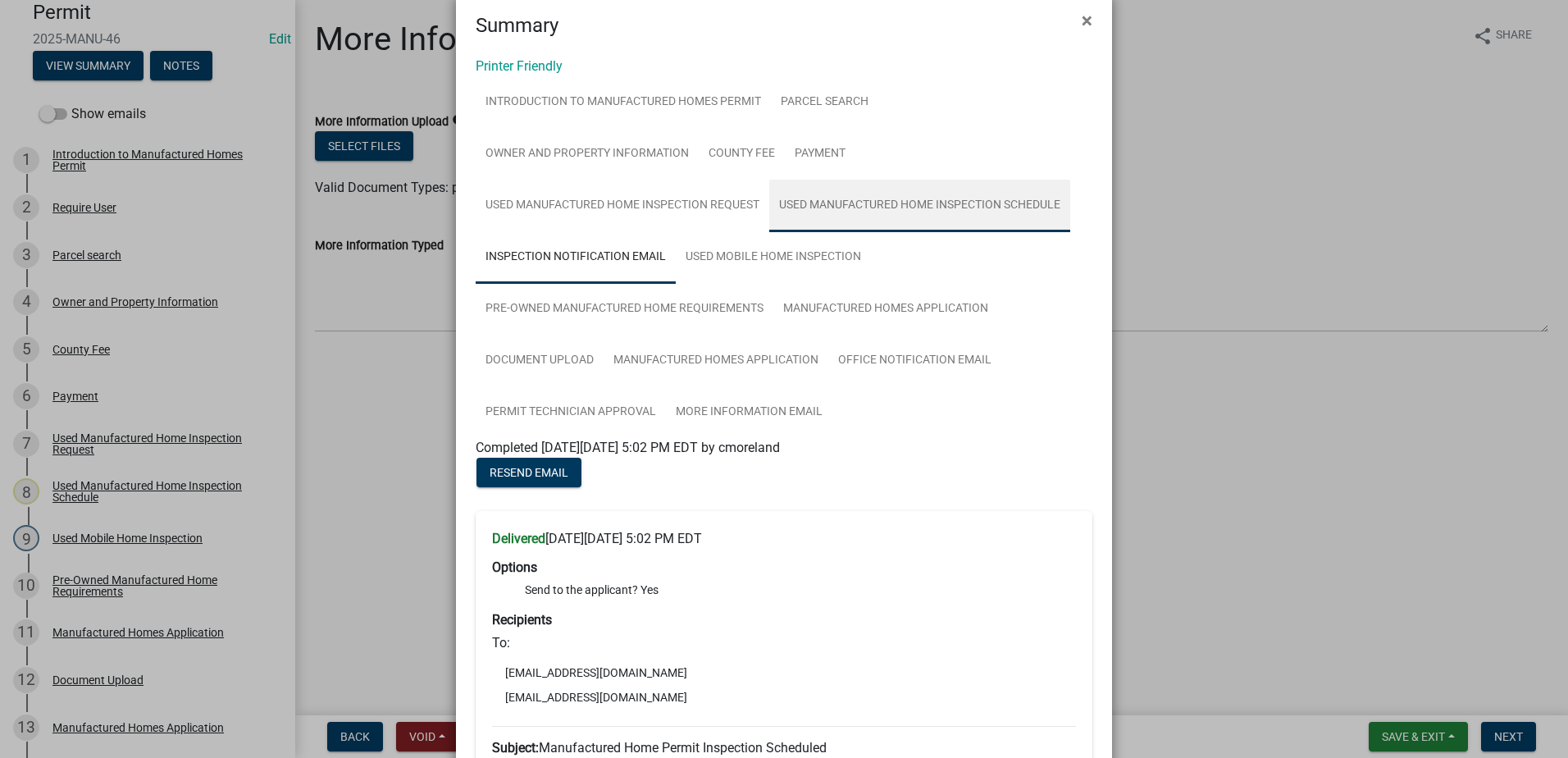
click at [849, 199] on link "Used Manufactured Home Inspection Schedule" at bounding box center [919, 205] width 301 height 53
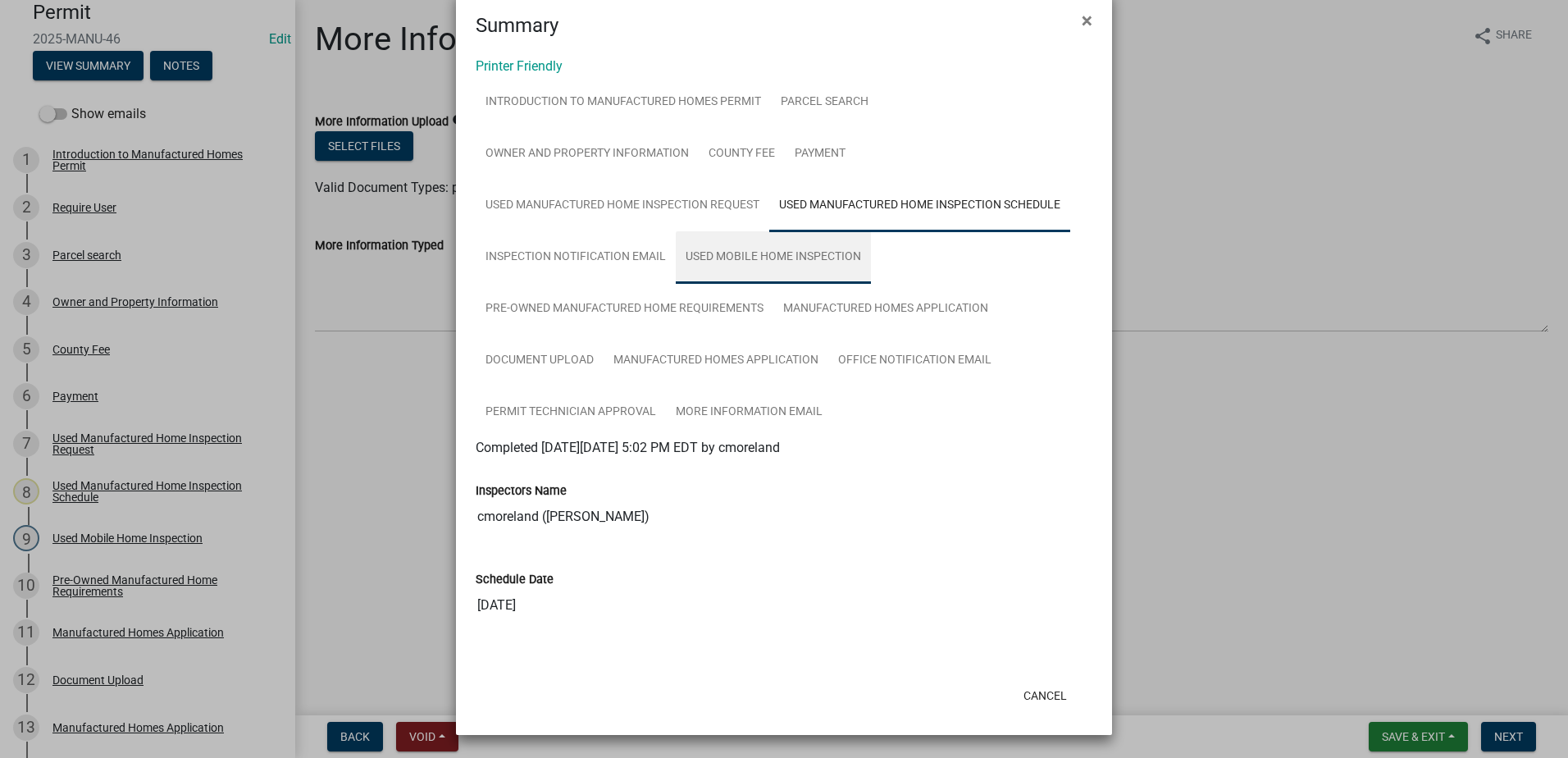
click at [747, 272] on link "Used Mobile Home Inspection" at bounding box center [774, 257] width 195 height 53
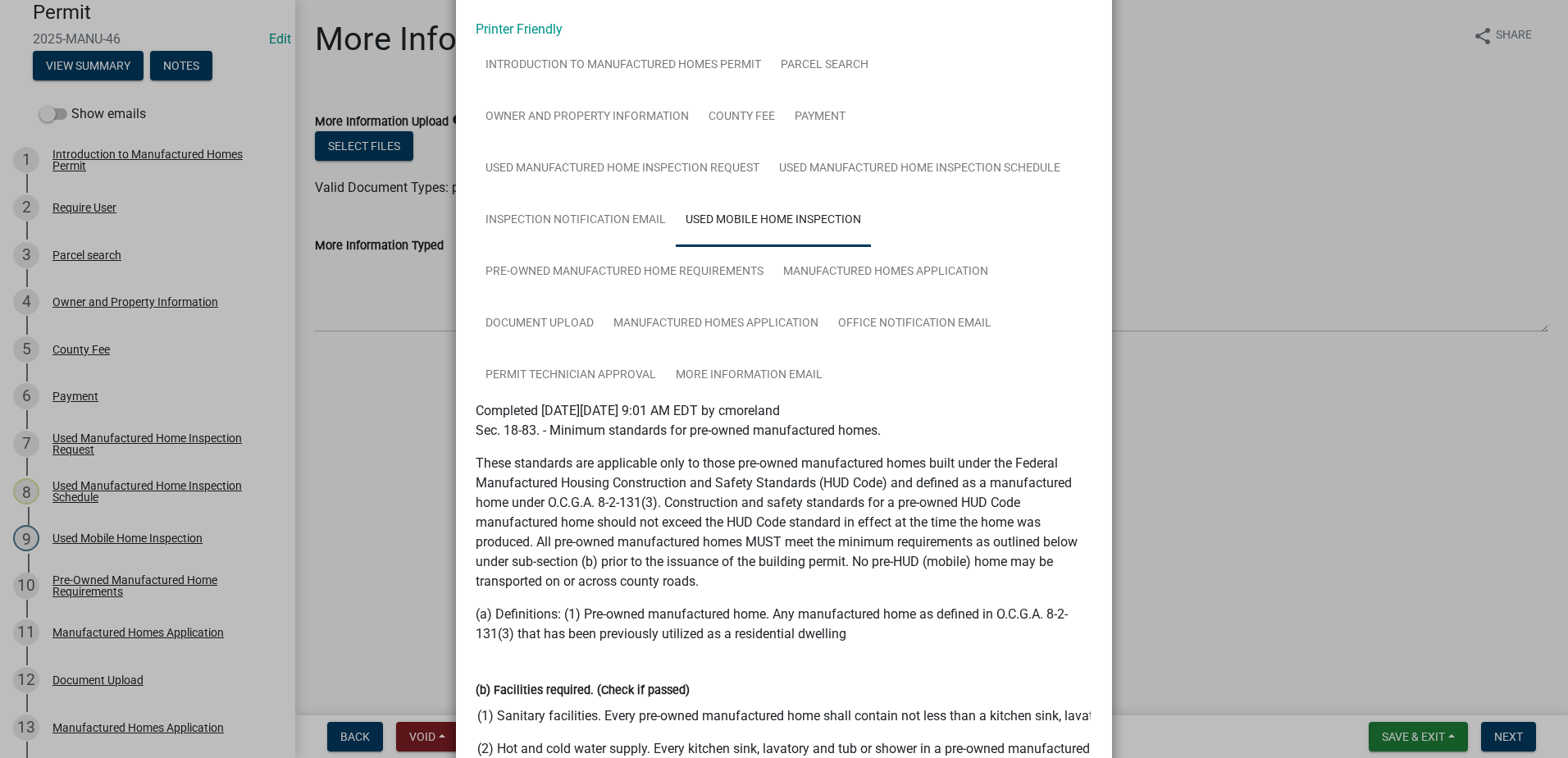
scroll to position [0, 0]
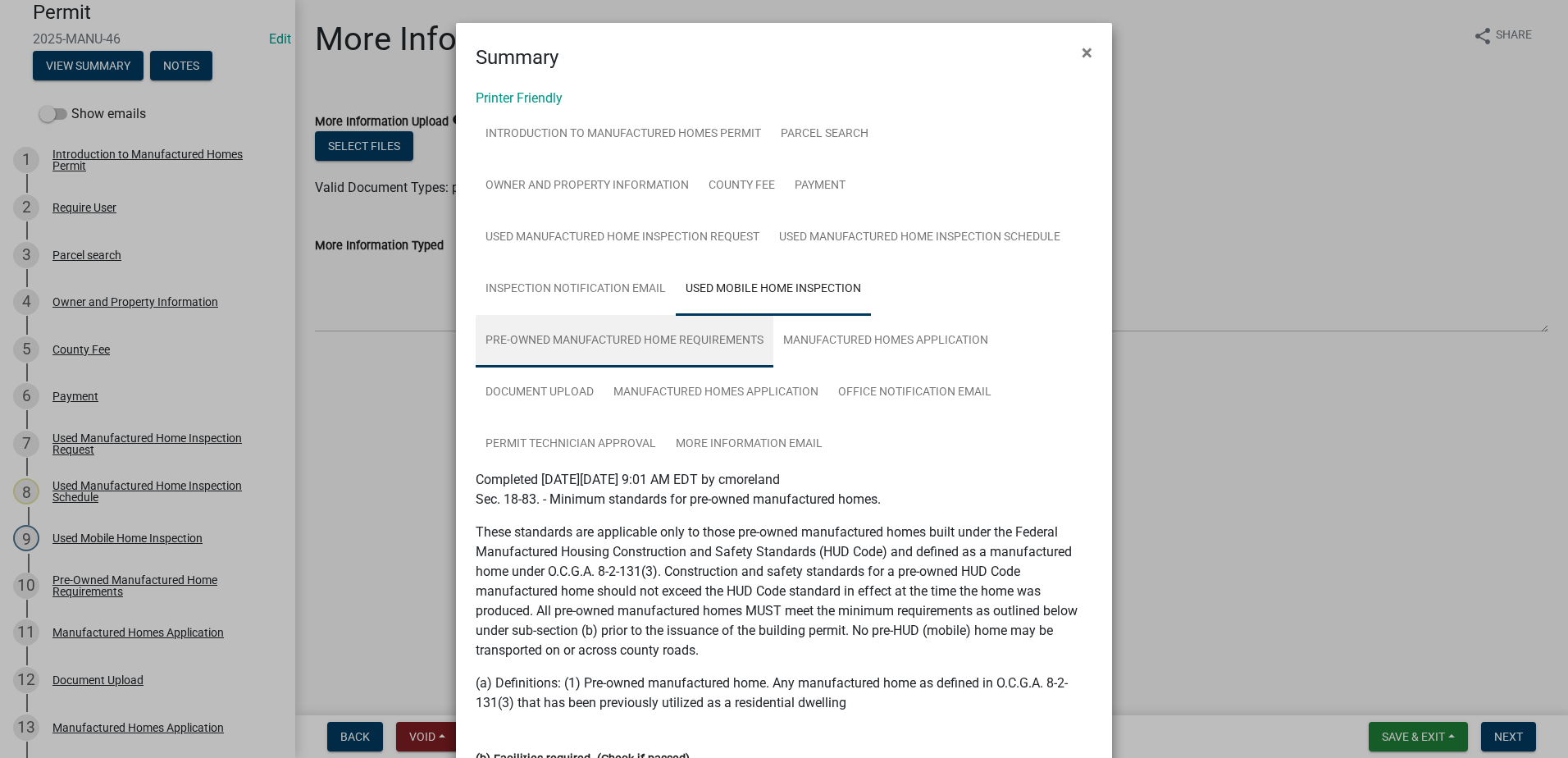
click at [612, 347] on link "Pre-Owned Manufactured Home Requirements" at bounding box center [624, 341] width 298 height 53
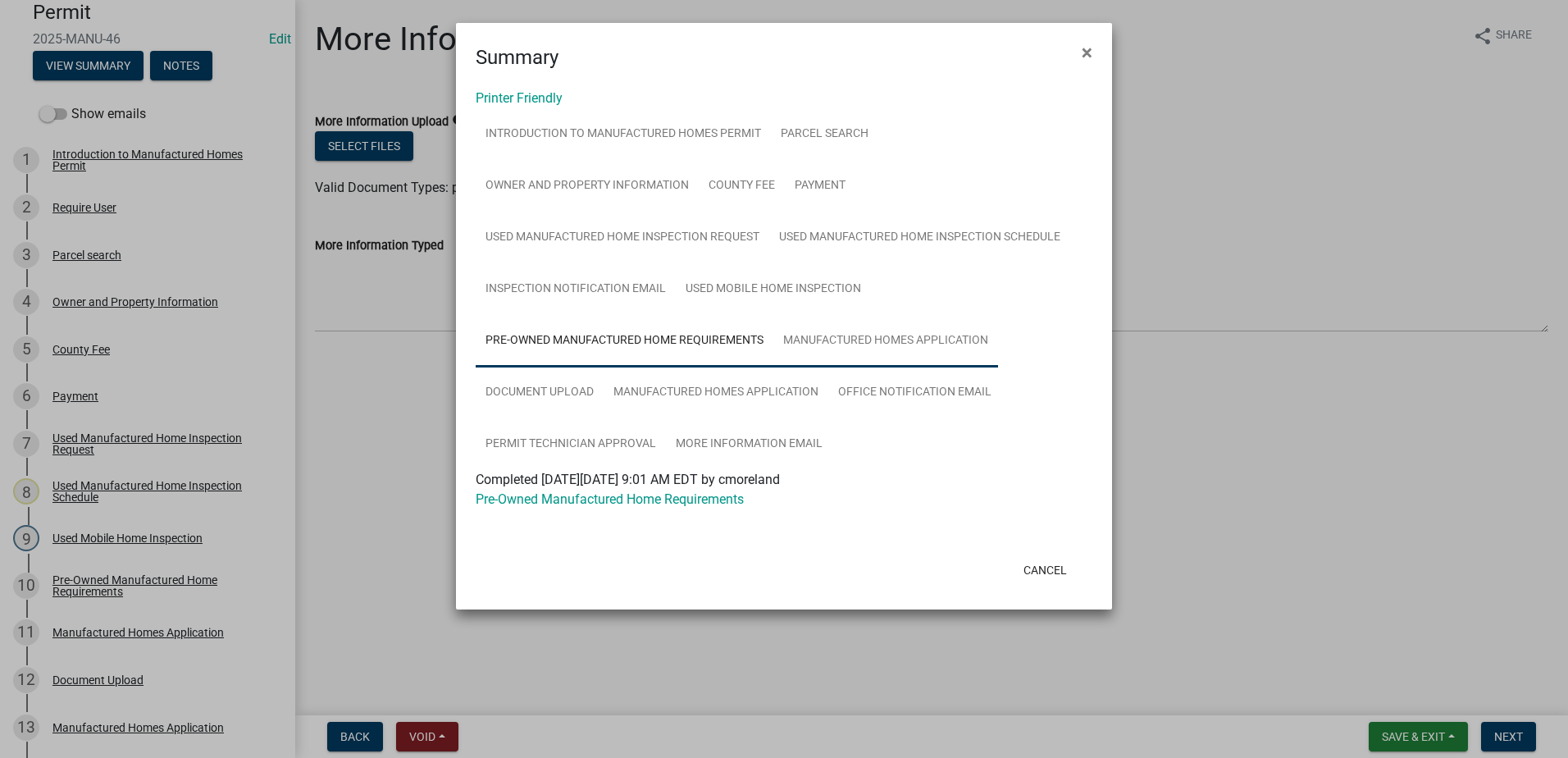
click at [820, 344] on link "Manufactured Homes Application" at bounding box center [886, 341] width 225 height 53
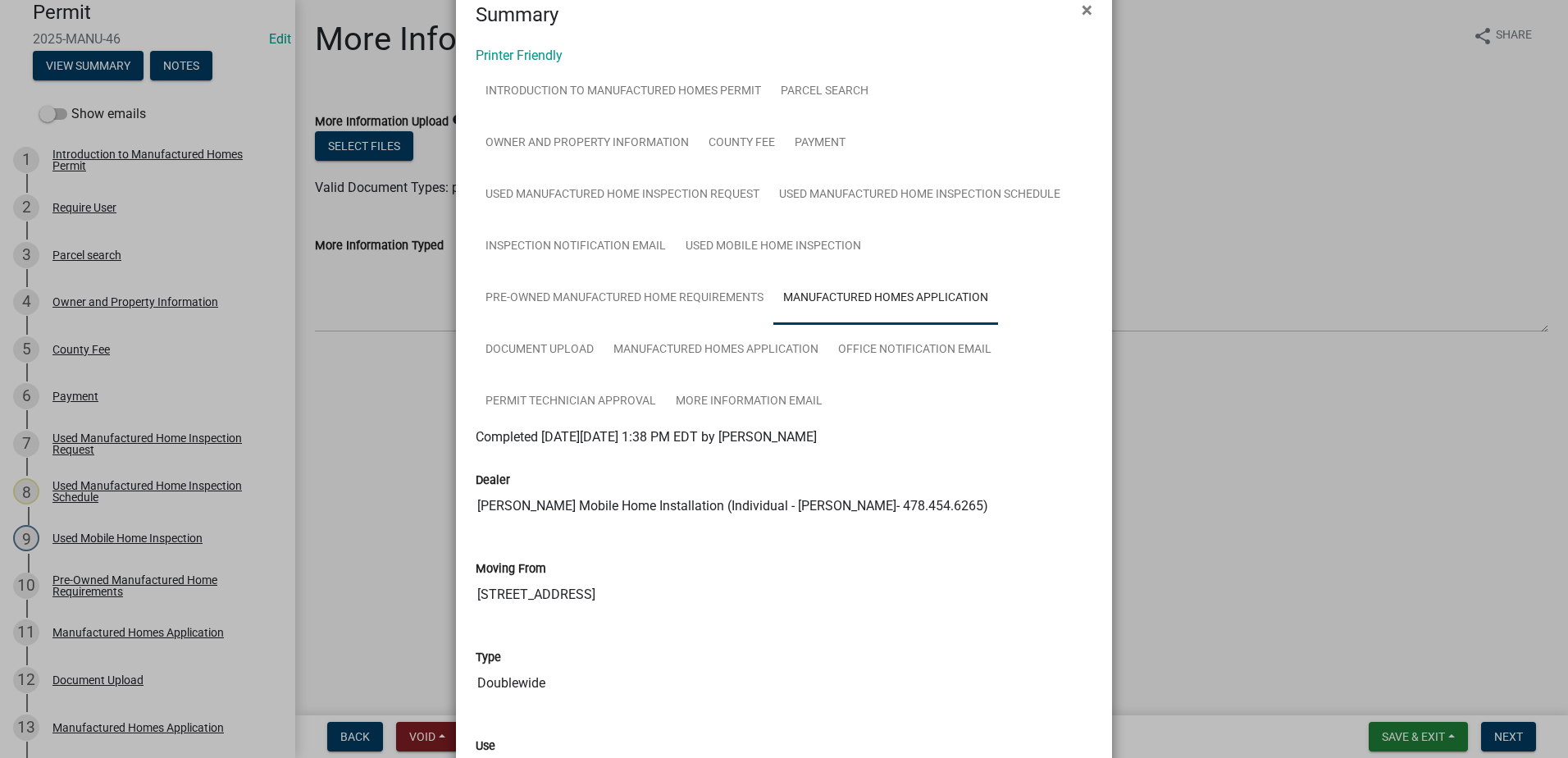
scroll to position [82, 0]
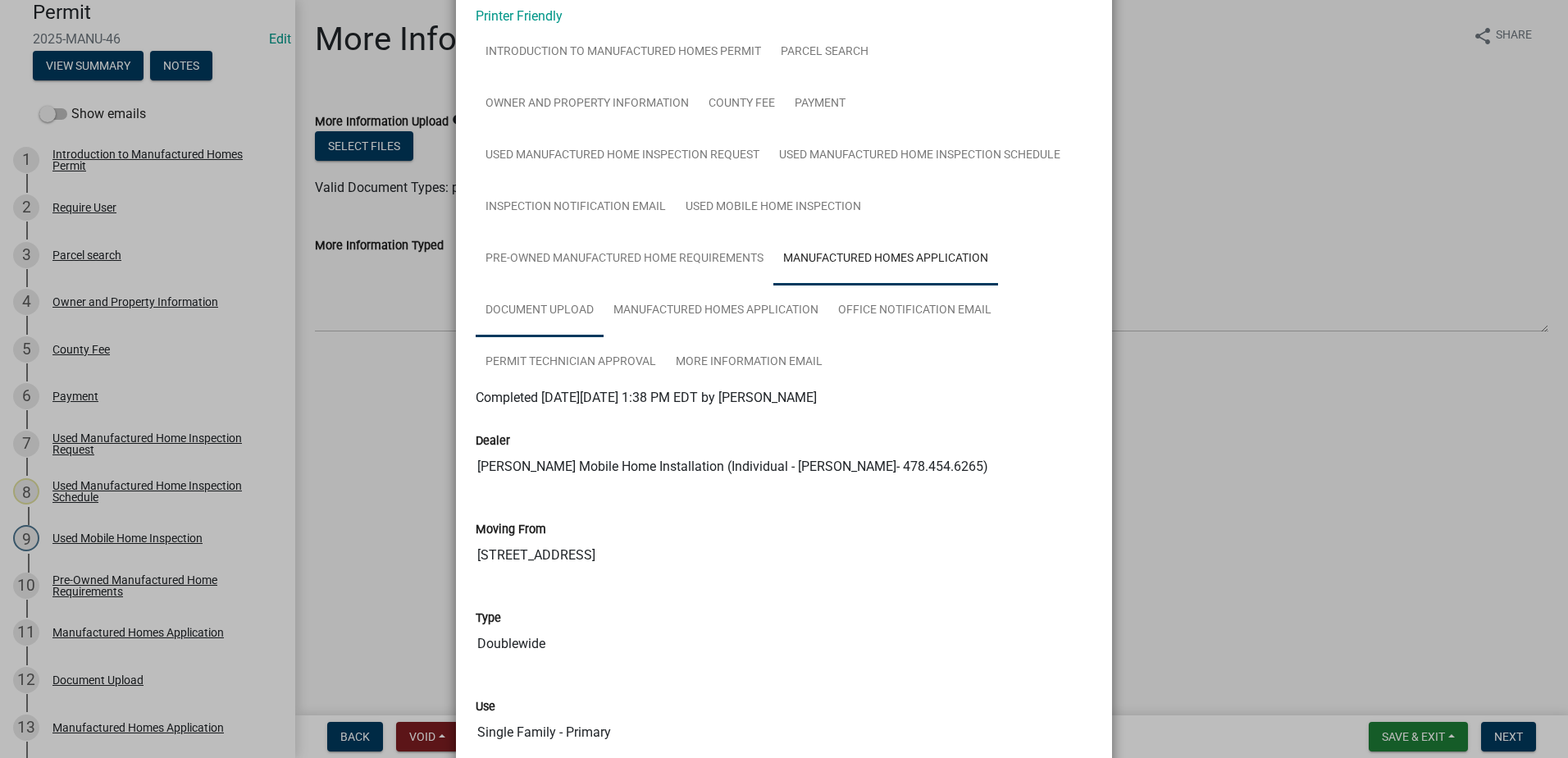
click at [537, 318] on link "Document Upload" at bounding box center [540, 310] width 128 height 53
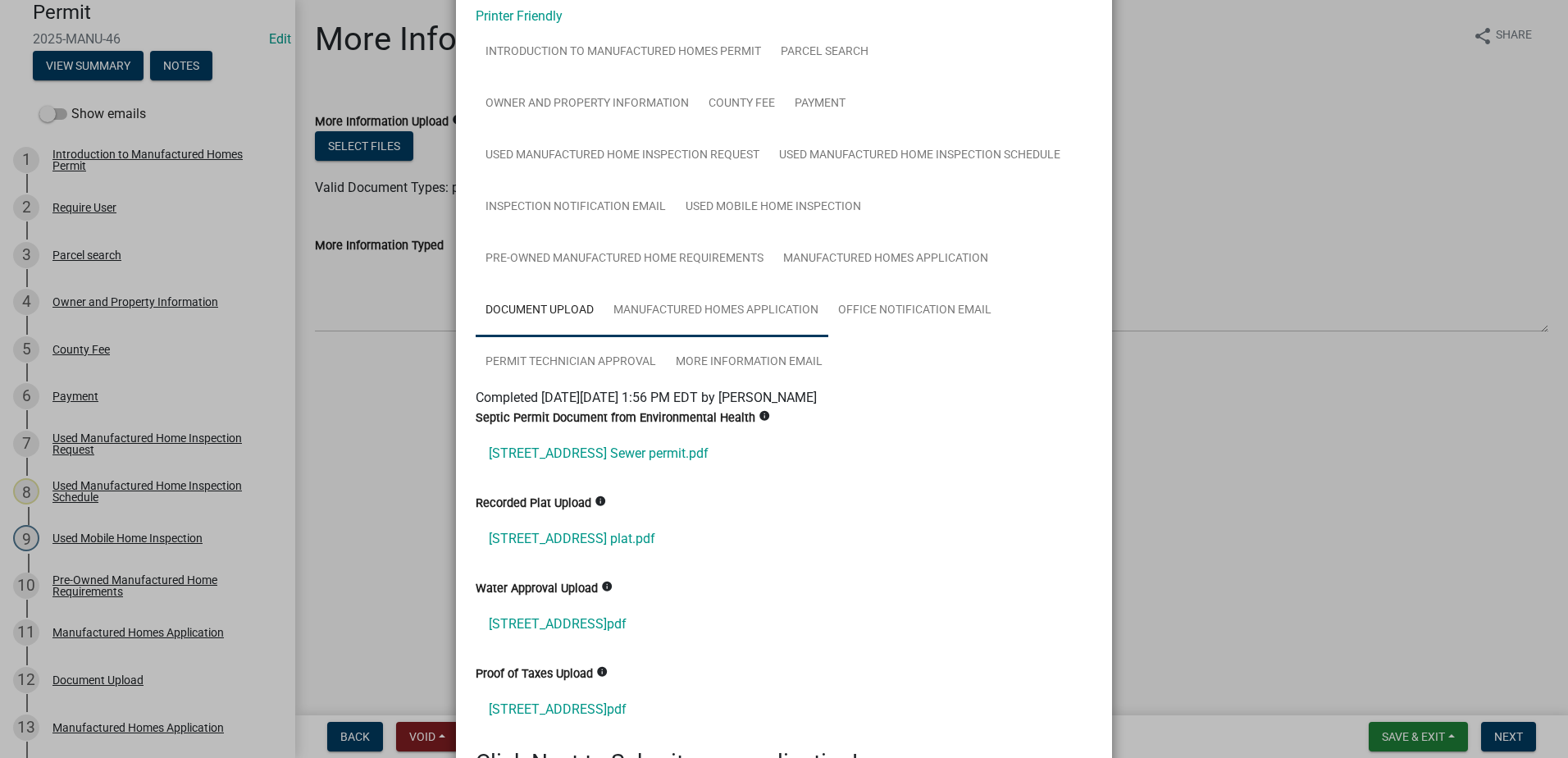
click at [743, 318] on link "Manufactured Homes Application" at bounding box center [716, 310] width 225 height 53
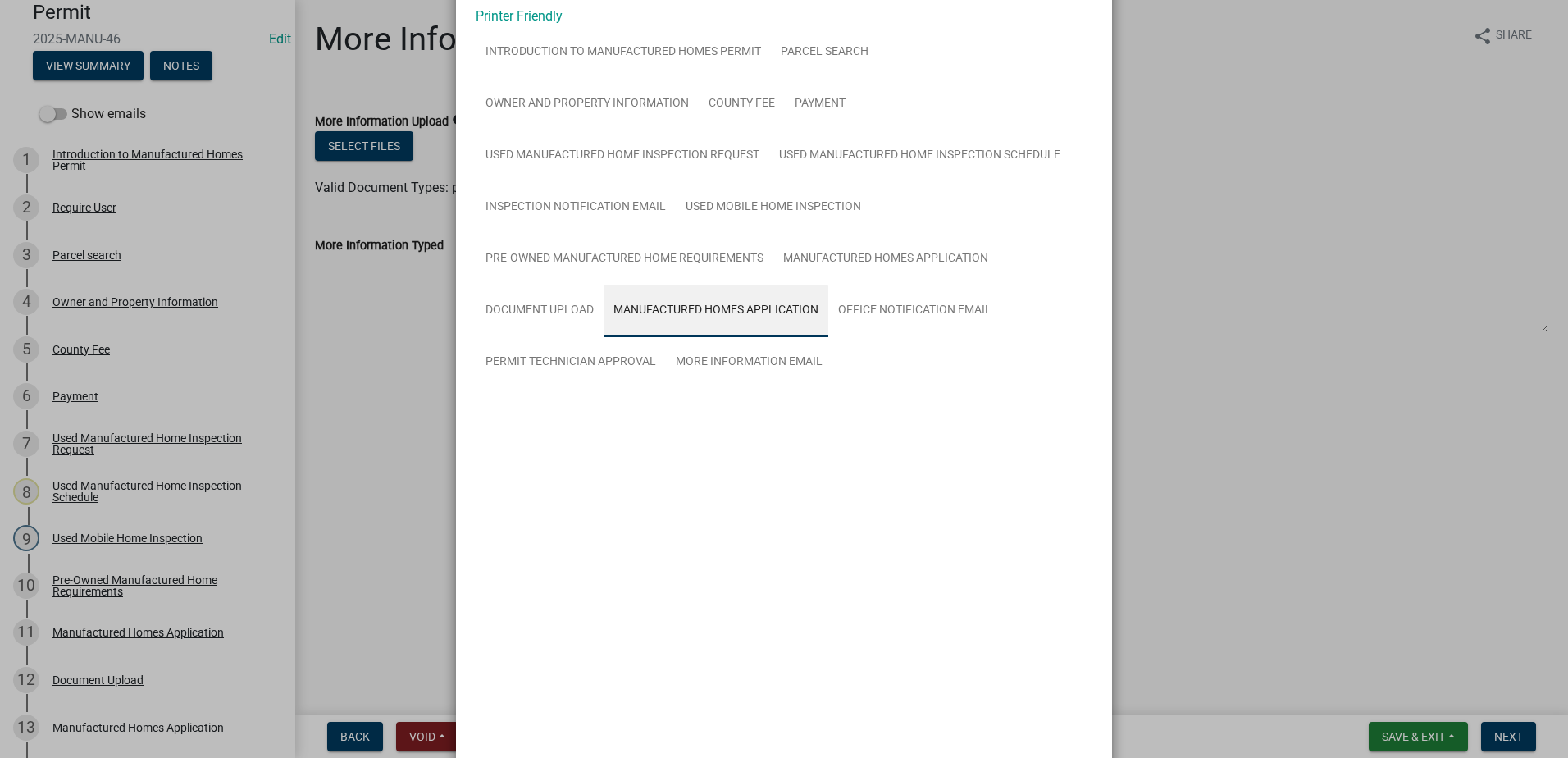
scroll to position [0, 0]
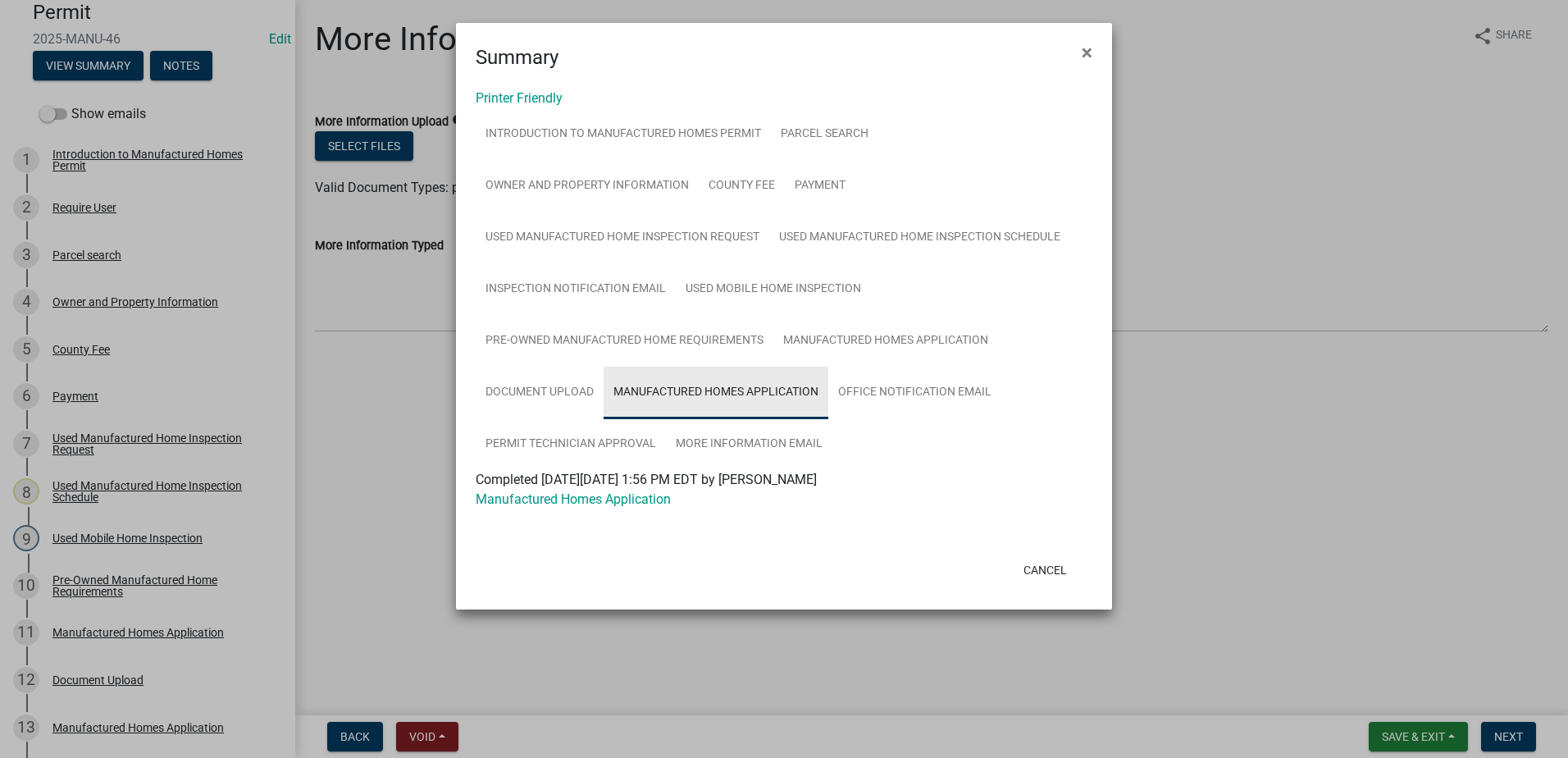
click at [719, 389] on link "Manufactured Homes Application" at bounding box center [716, 393] width 225 height 53
click at [886, 385] on link "Office Notification Email" at bounding box center [915, 393] width 173 height 53
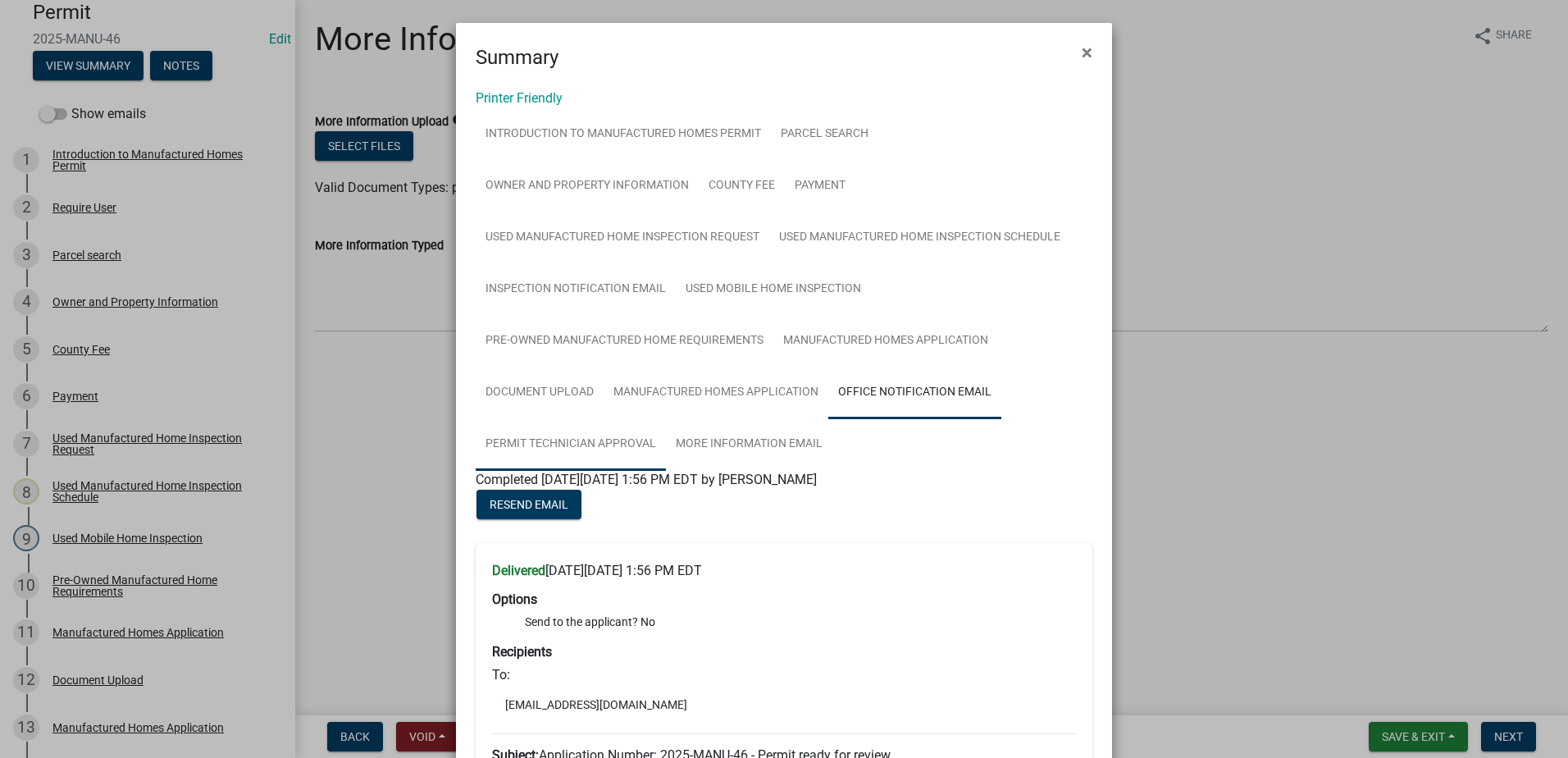
click at [562, 446] on link "Permit Technician Approval" at bounding box center [571, 444] width 190 height 53
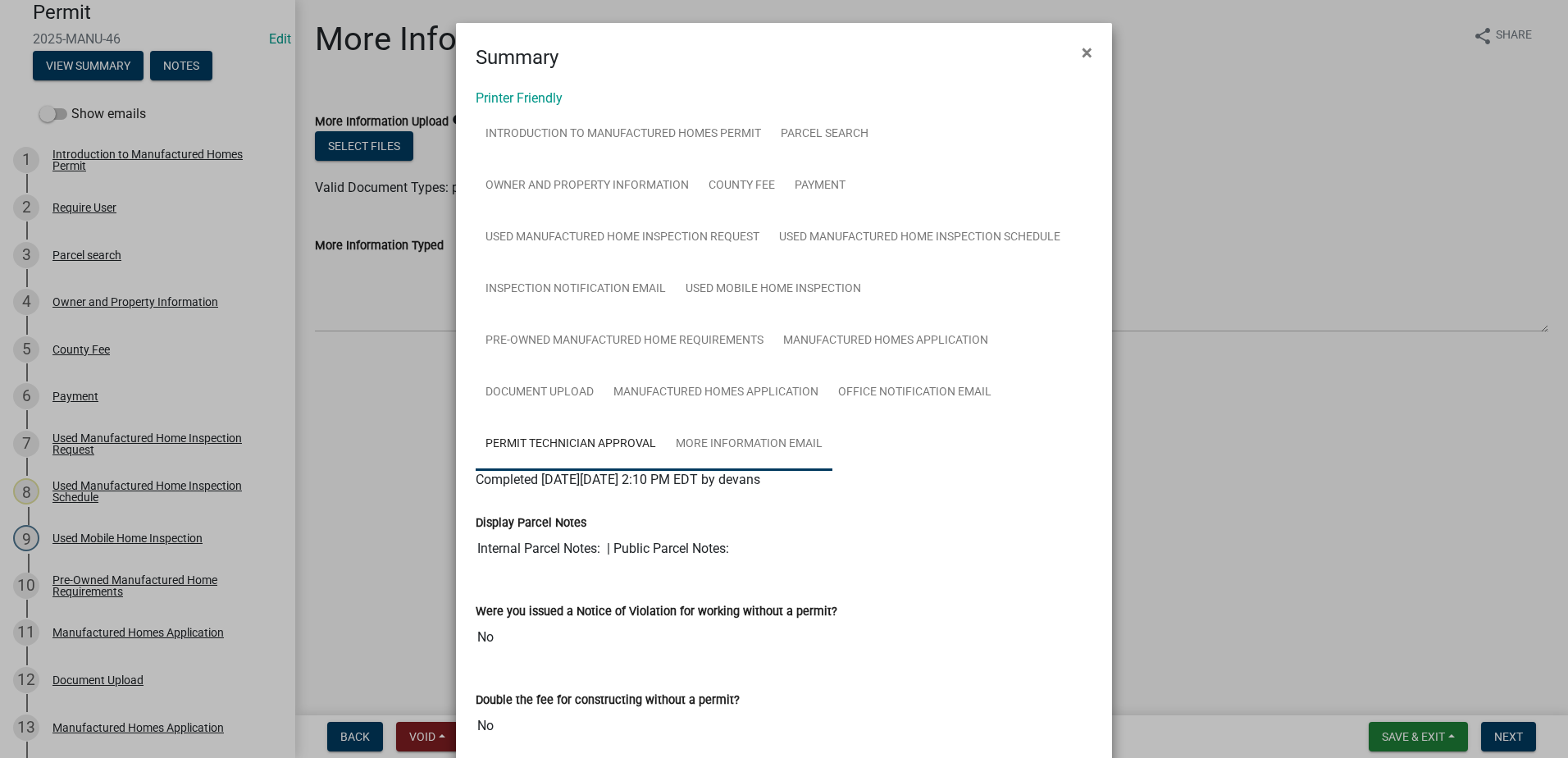
click at [750, 438] on link "More Information Email" at bounding box center [749, 444] width 167 height 53
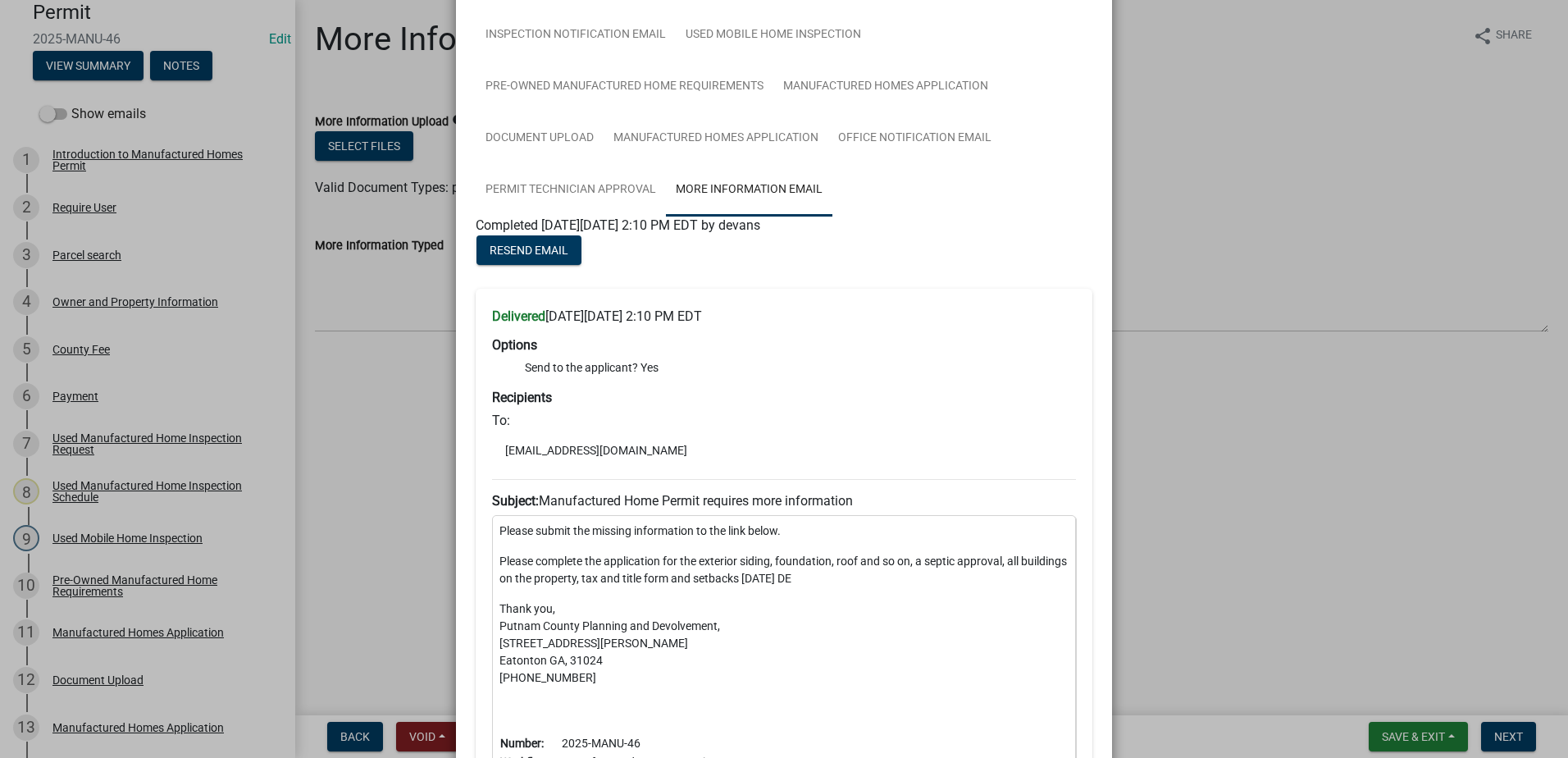
scroll to position [246, 0]
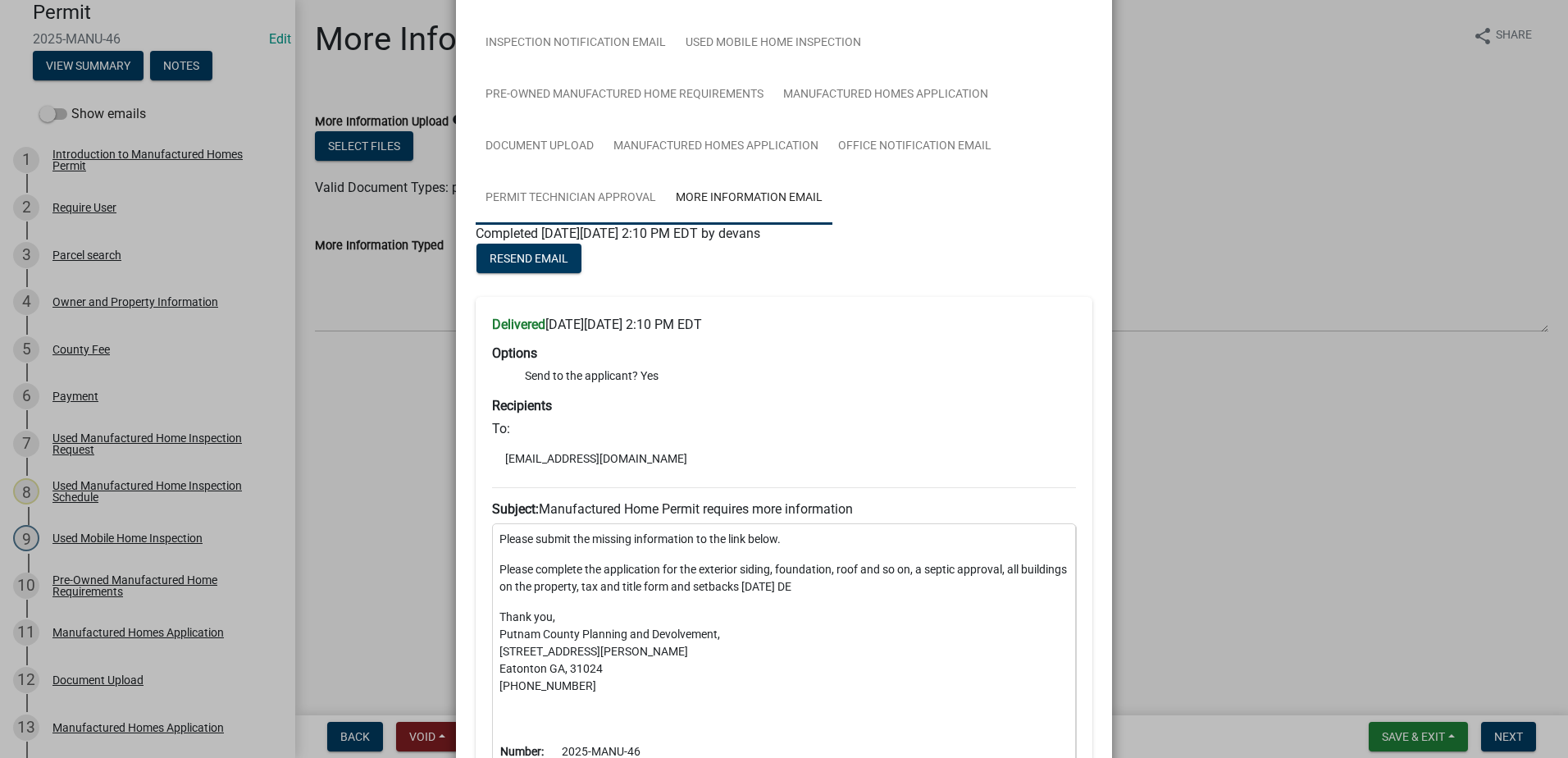
click at [607, 198] on link "Permit Technician Approval" at bounding box center [571, 198] width 190 height 53
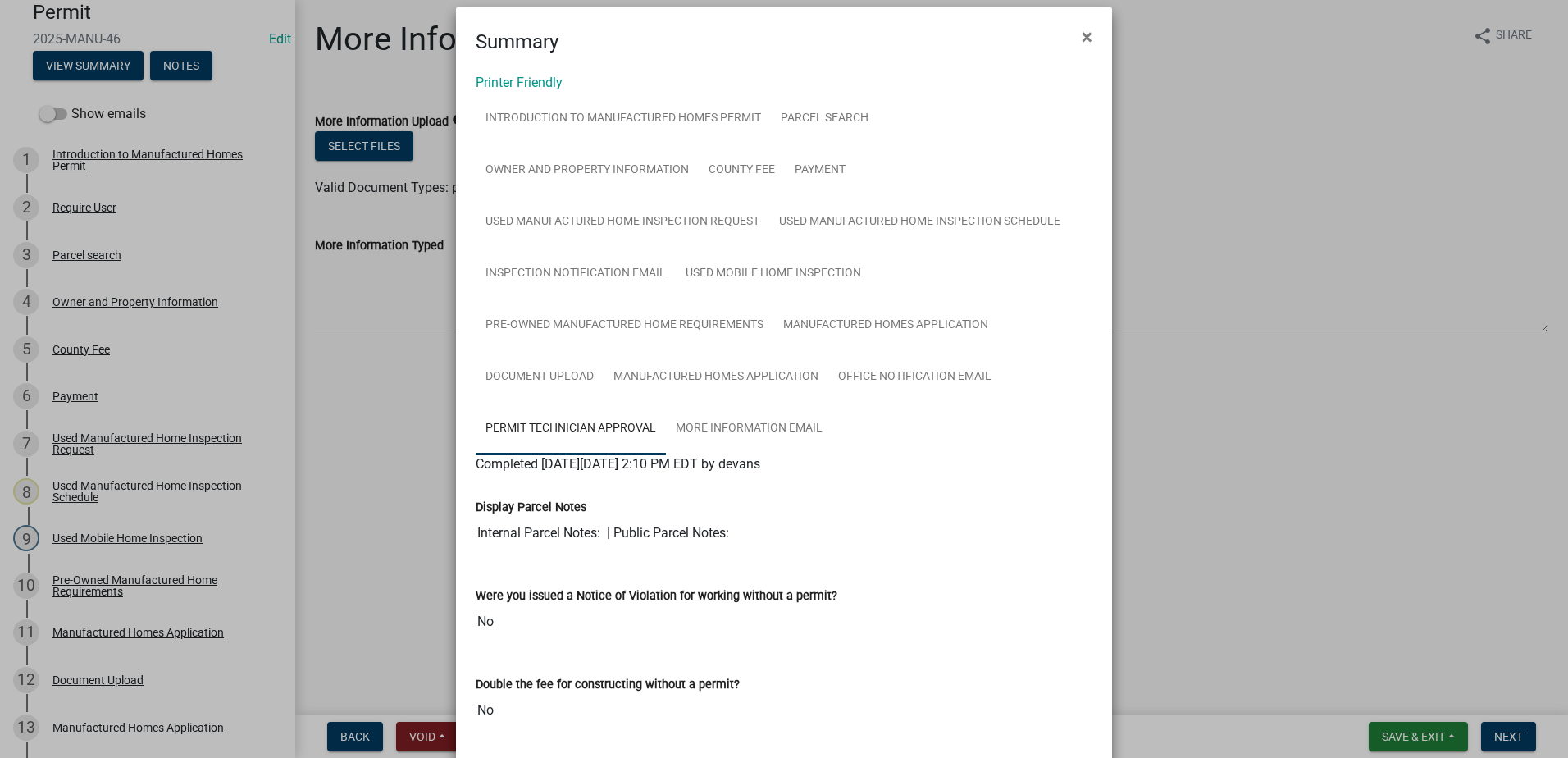
scroll to position [0, 0]
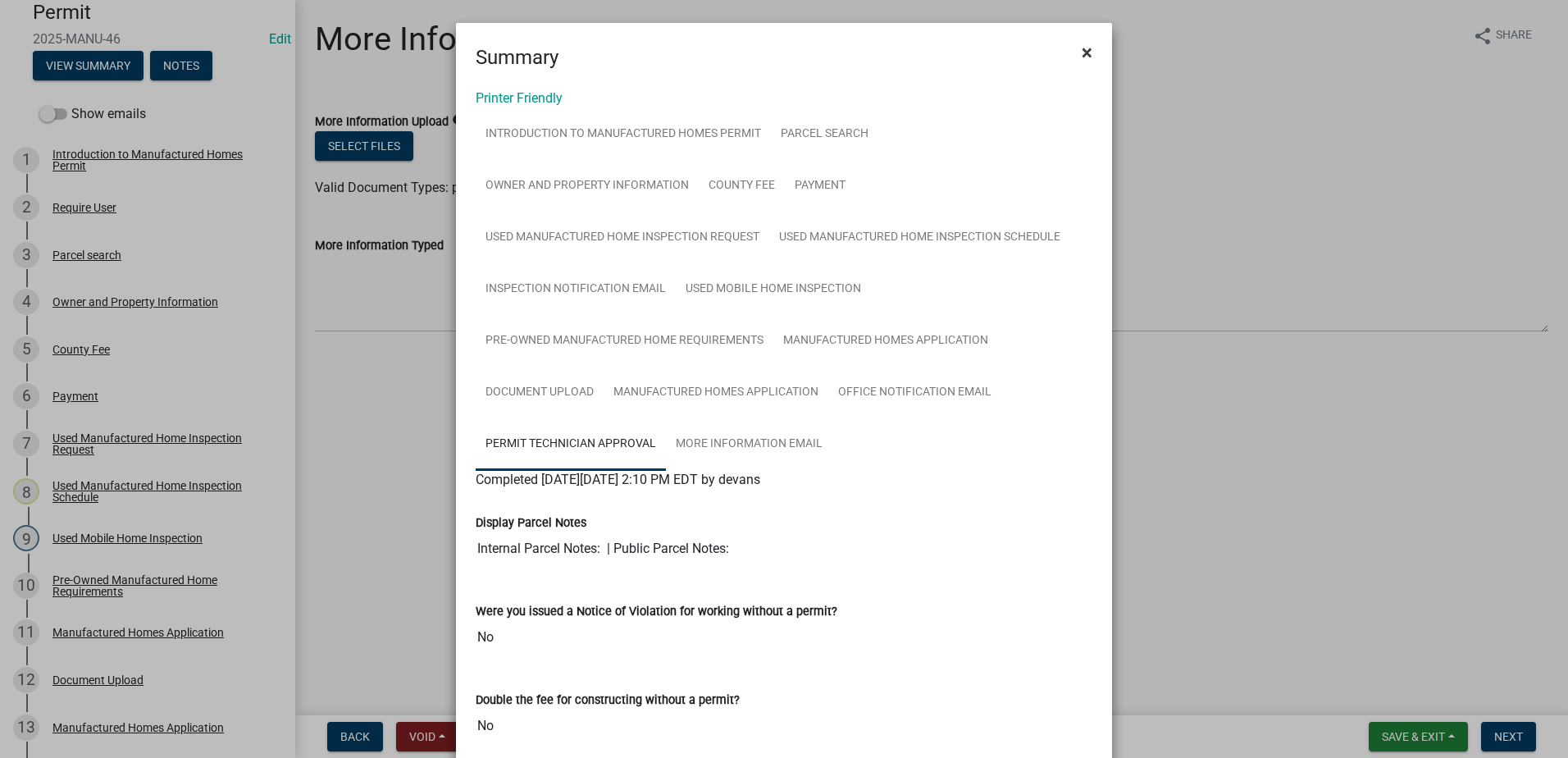
click at [1082, 51] on span "×" at bounding box center [1087, 53] width 11 height 23
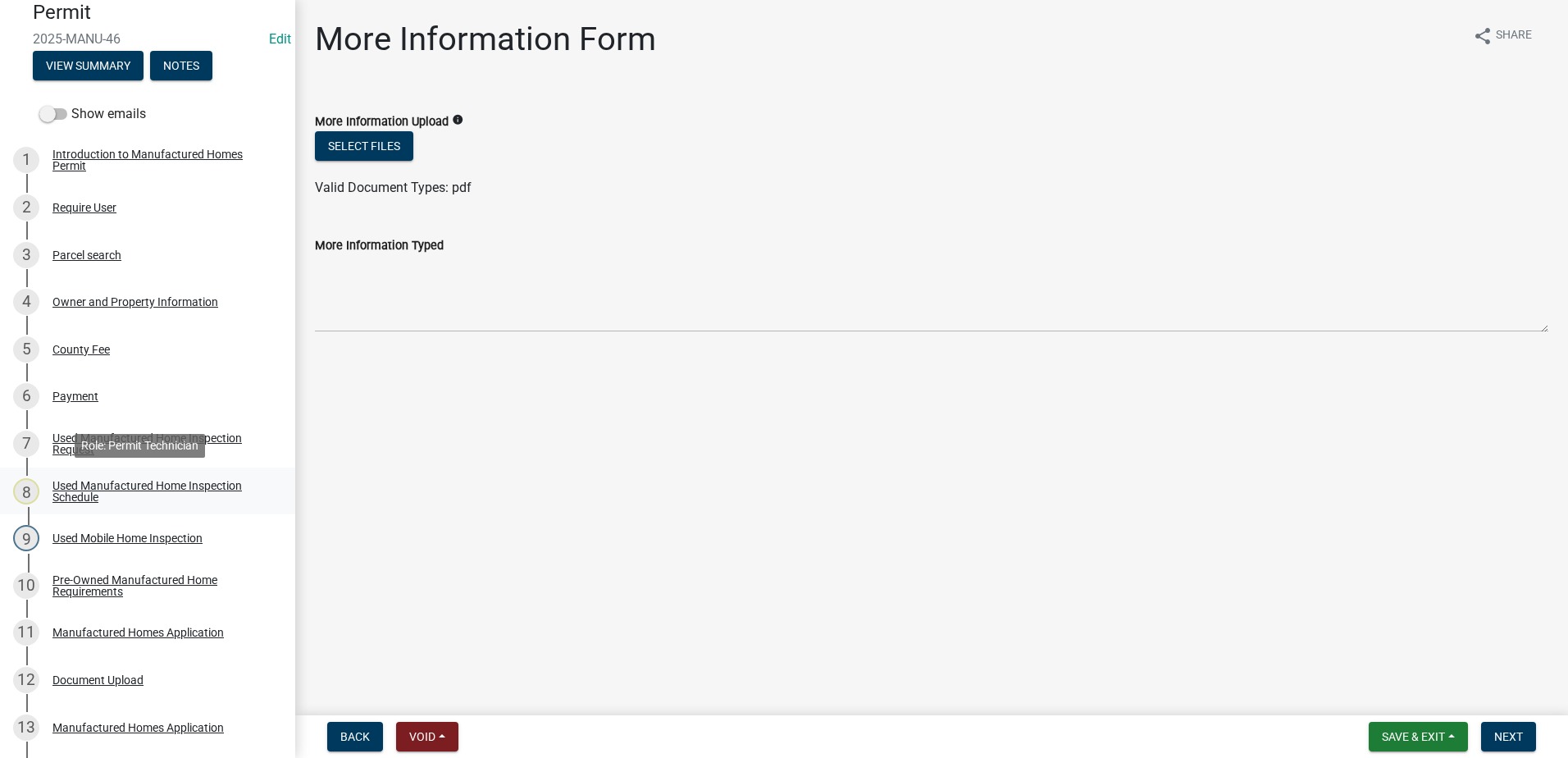
click at [128, 489] on div "Used Manufactured Home Inspection Schedule" at bounding box center [161, 492] width 217 height 23
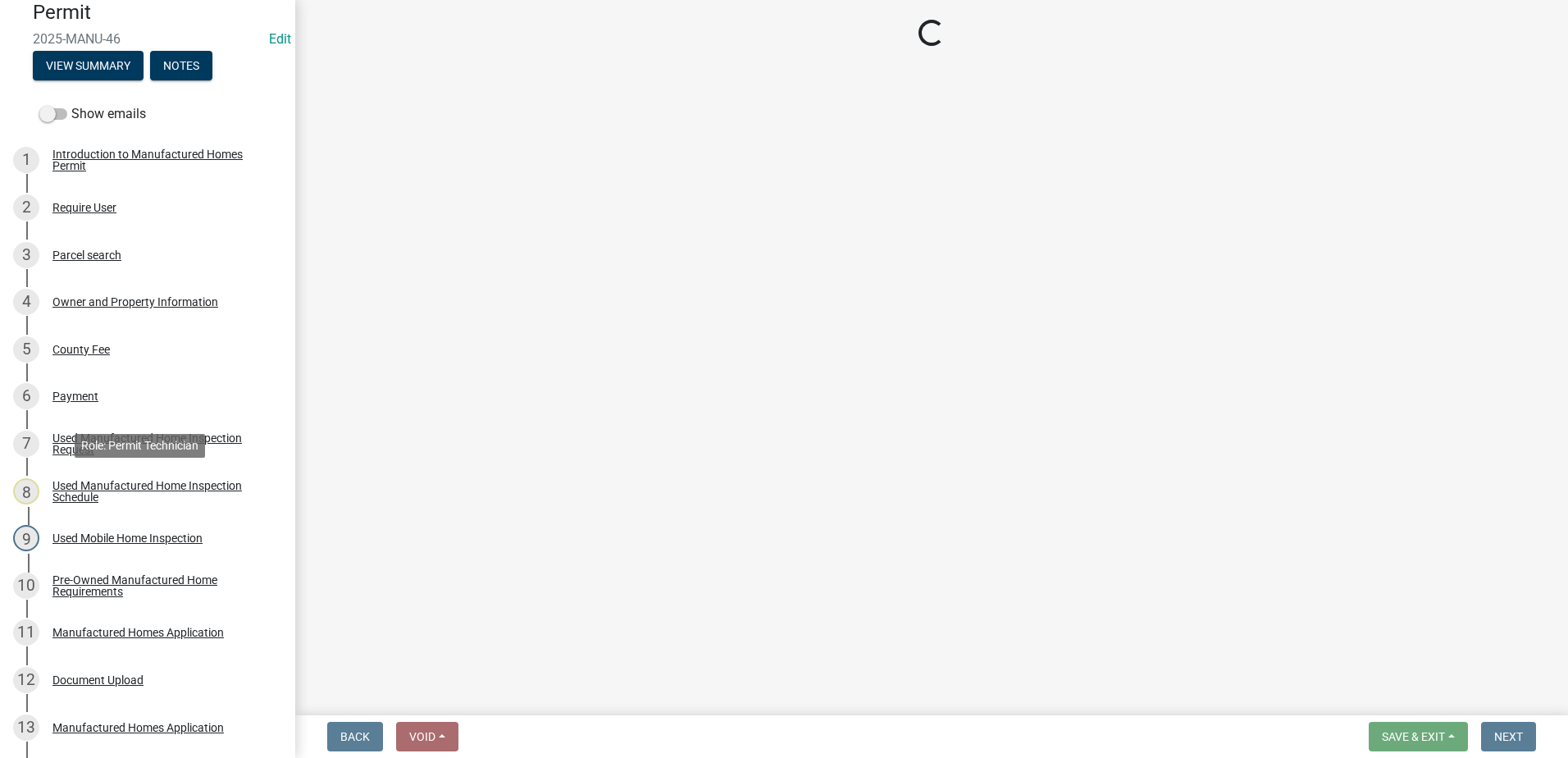
select select "a0ea4169-8540-4a2c-b9f4-cf4c1ffdeb95"
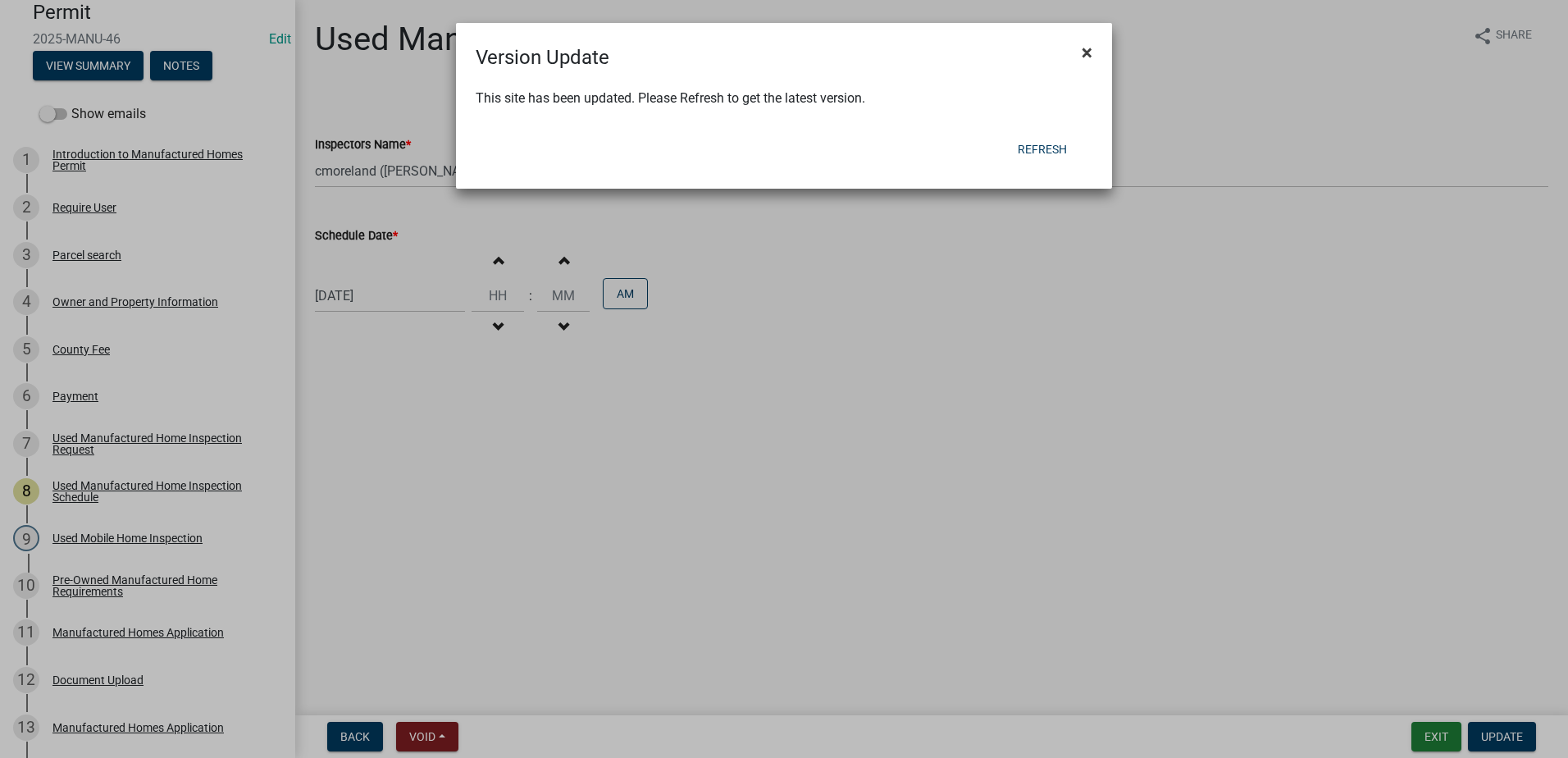
click at [1087, 53] on span "×" at bounding box center [1087, 53] width 11 height 23
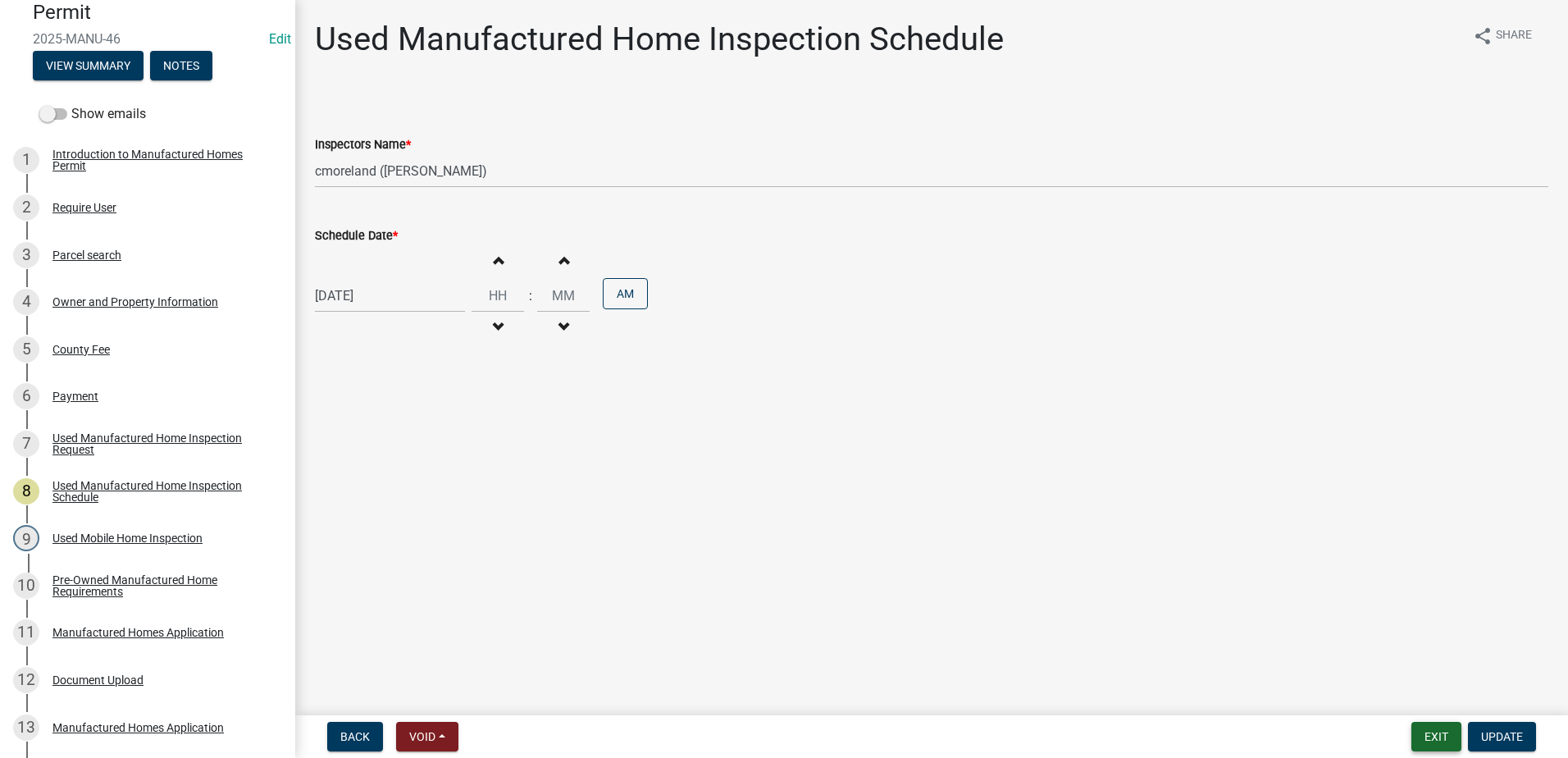
click at [1441, 740] on button "Exit" at bounding box center [1436, 736] width 50 height 29
